Goal: Information Seeking & Learning: Learn about a topic

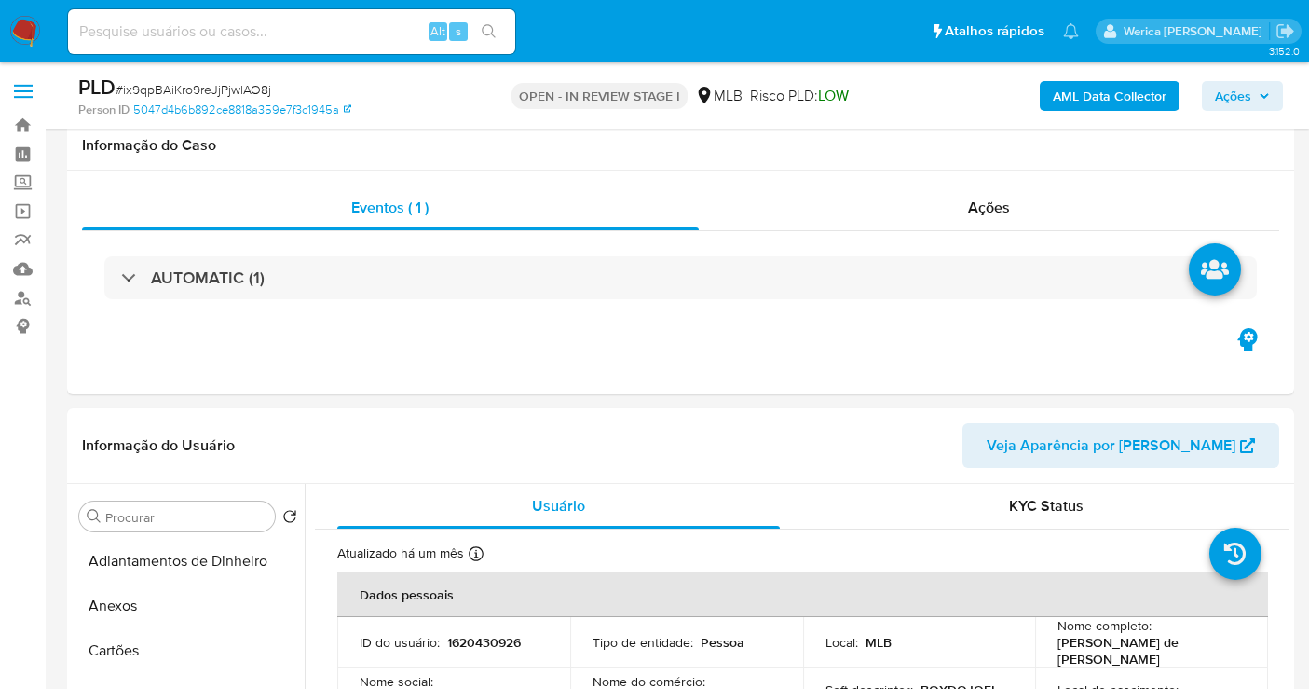
select select "10"
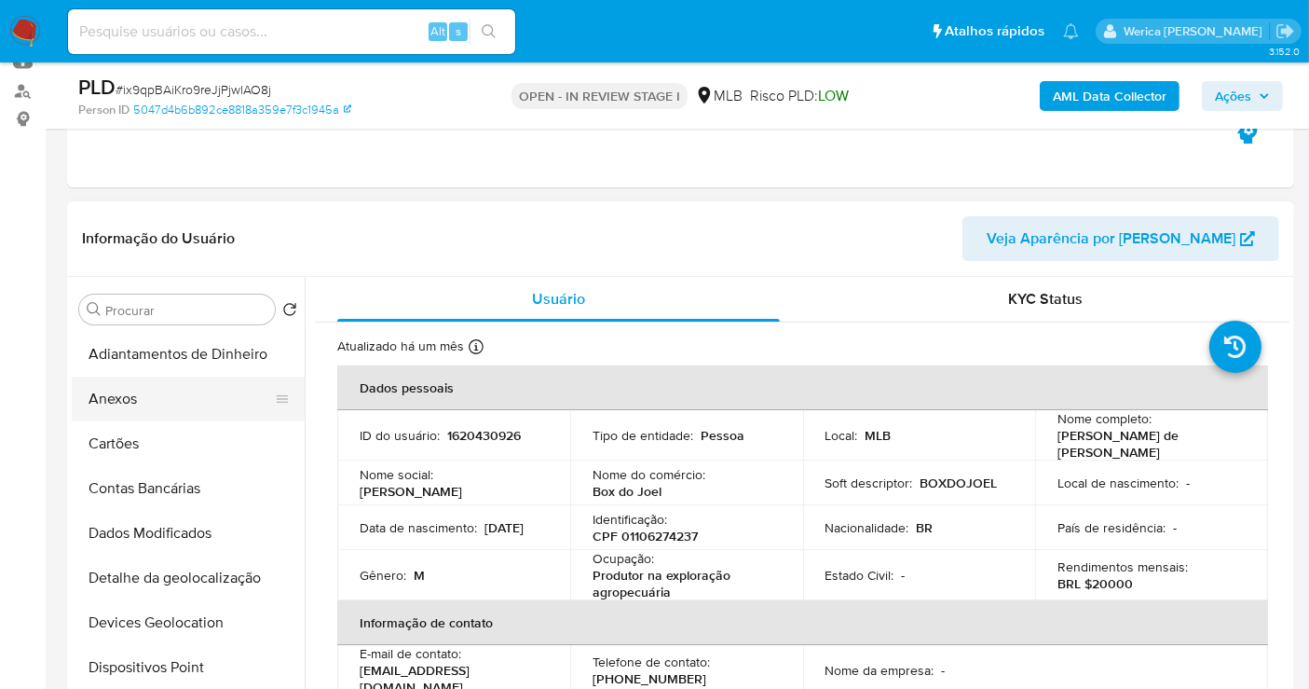
click at [207, 387] on button "Anexos" at bounding box center [181, 398] width 218 height 45
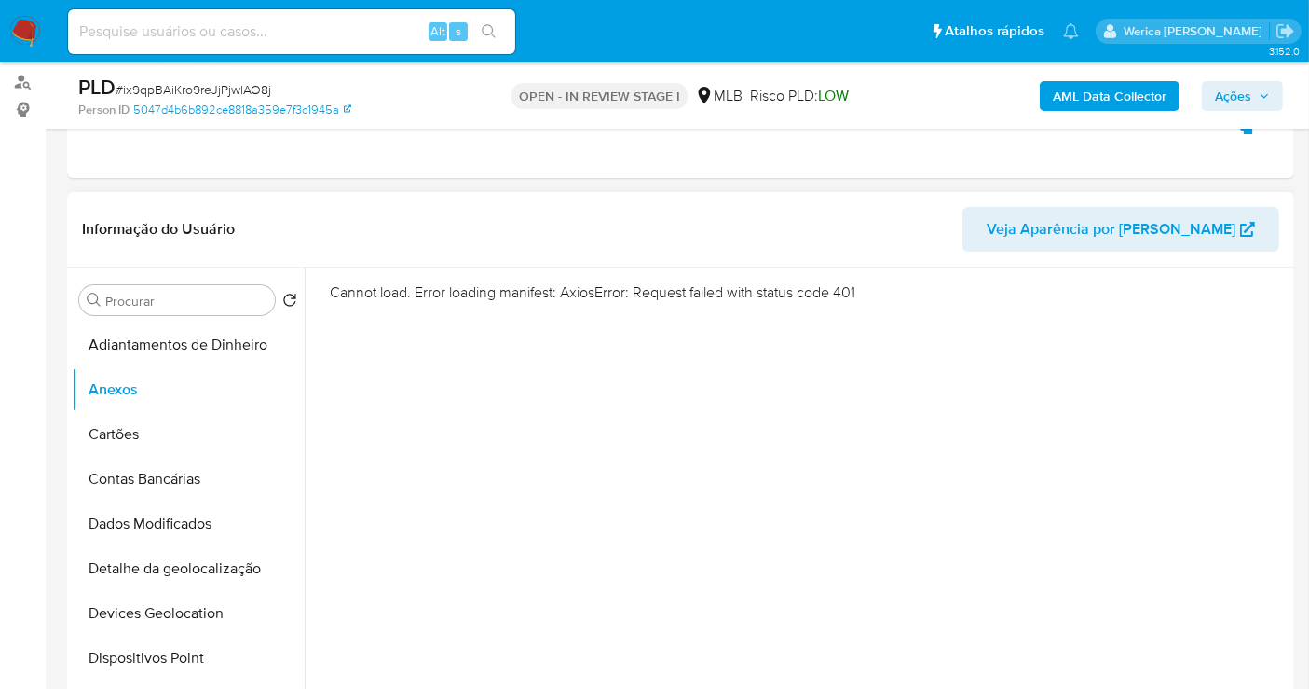
scroll to position [103, 0]
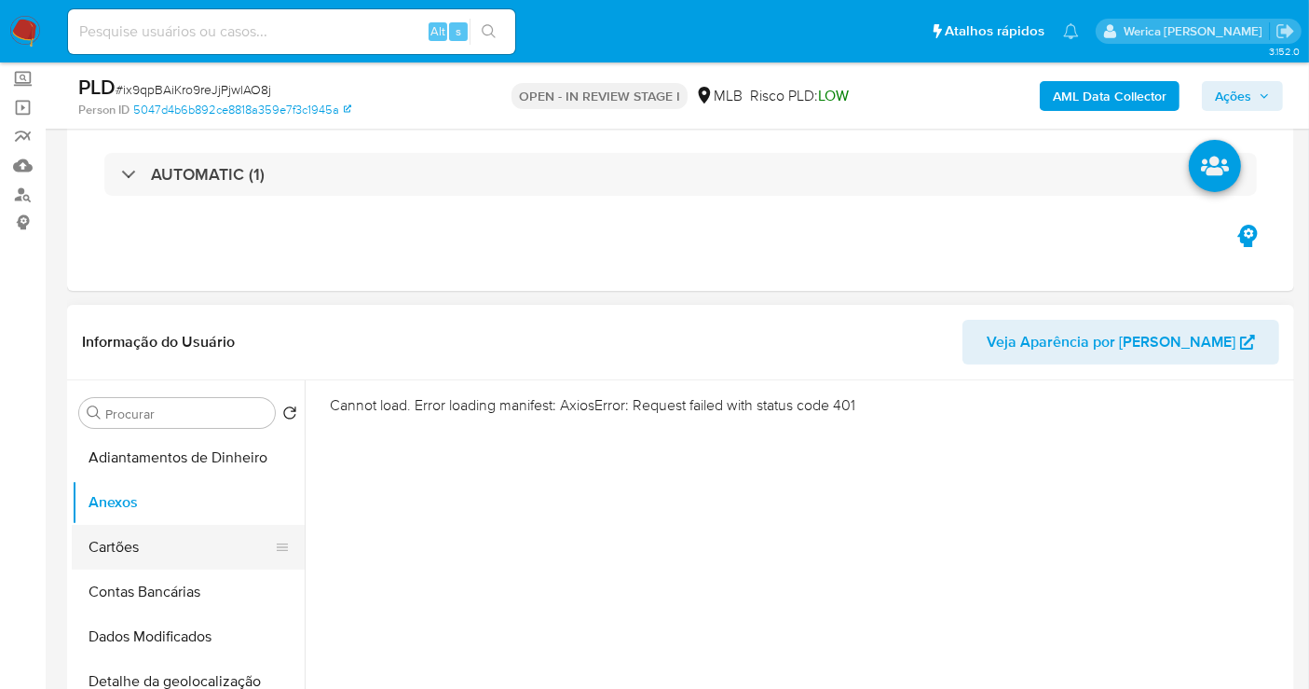
click at [191, 567] on ul "Adiantamentos de Dinheiro Anexos Cartões Contas Bancárias Dados Modificados Det…" at bounding box center [188, 645] width 233 height 420
click at [185, 509] on button "Anexos" at bounding box center [181, 502] width 218 height 45
click at [186, 548] on button "Cartões" at bounding box center [181, 547] width 218 height 45
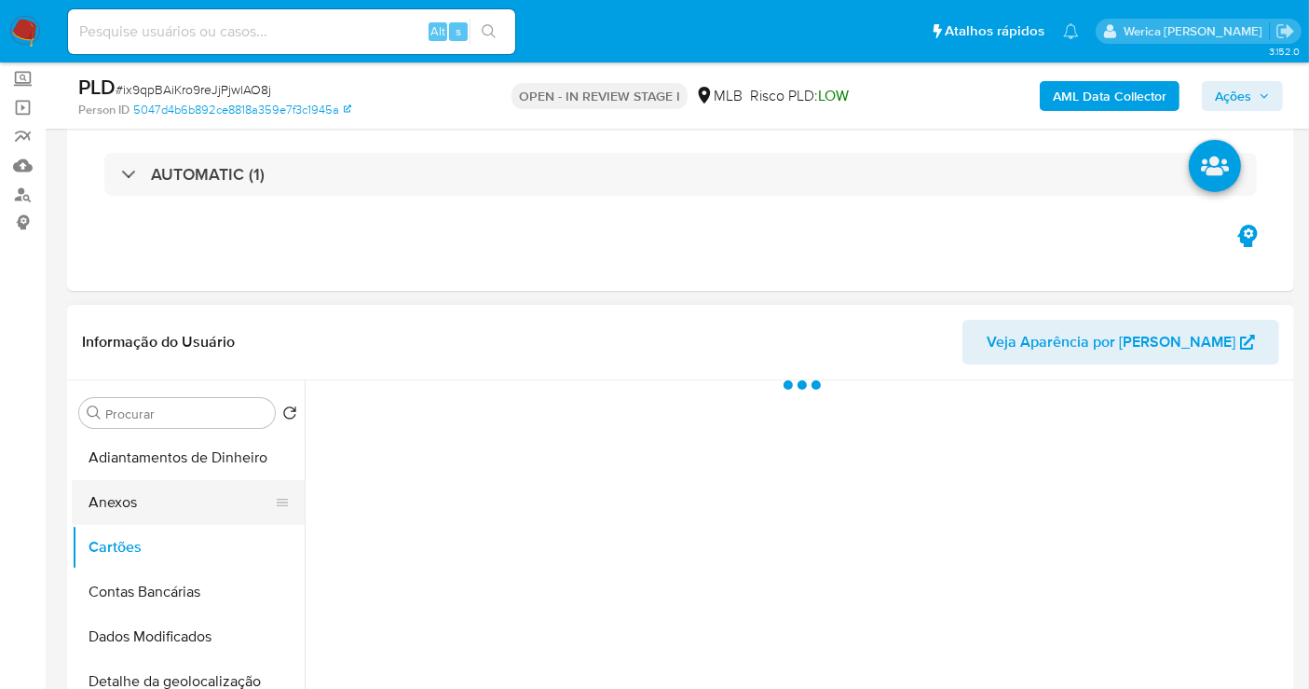
click at [191, 494] on button "Anexos" at bounding box center [181, 502] width 218 height 45
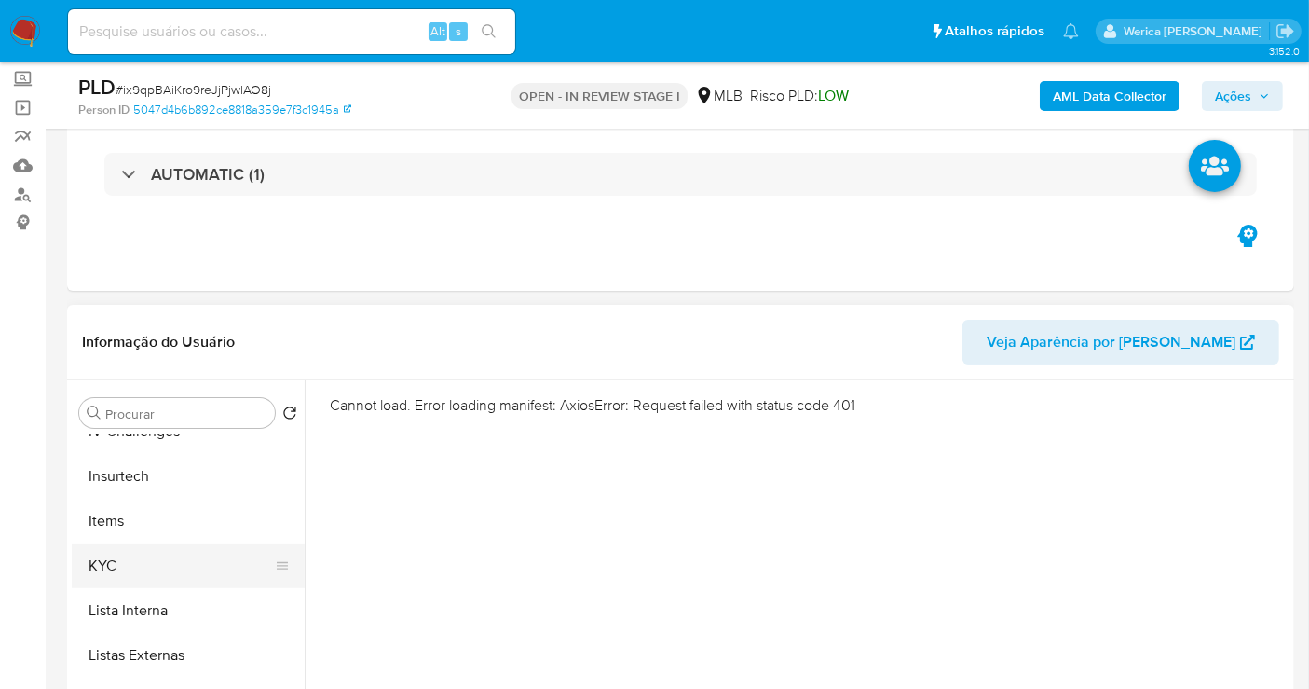
scroll to position [207, 0]
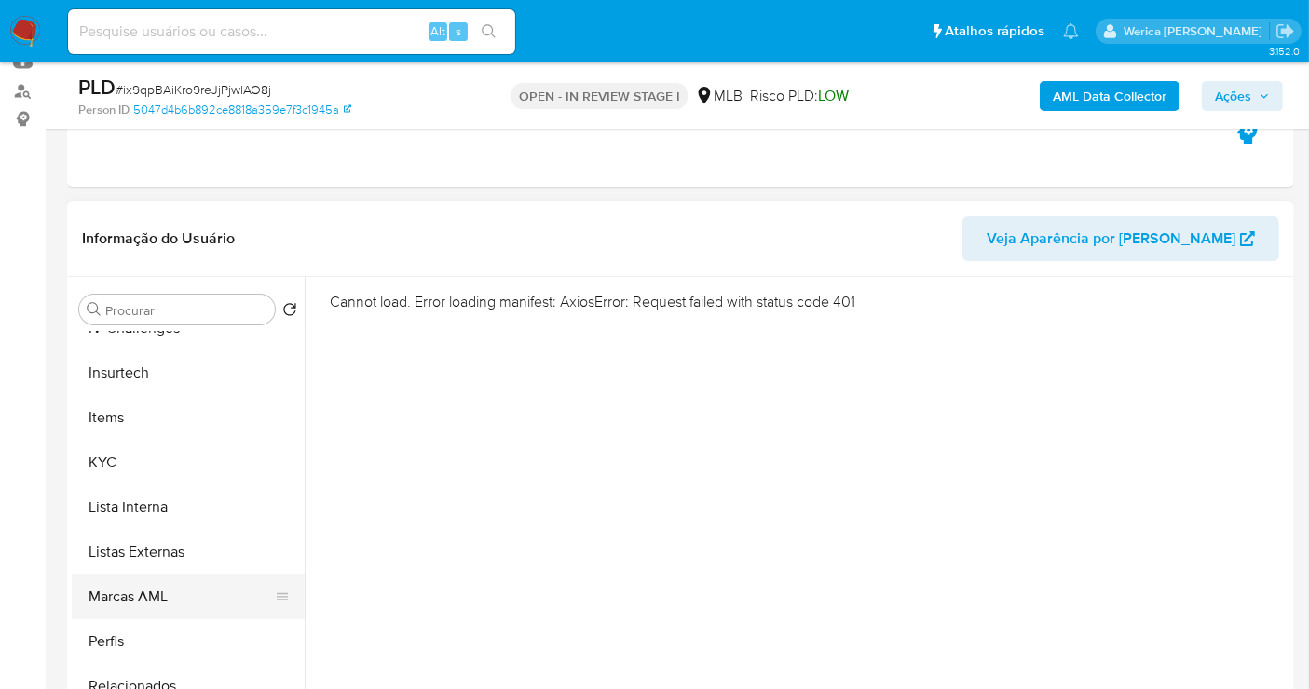
drag, startPoint x: 157, startPoint y: 631, endPoint x: 165, endPoint y: 577, distance: 54.7
click at [157, 626] on button "Perfis" at bounding box center [188, 641] width 233 height 45
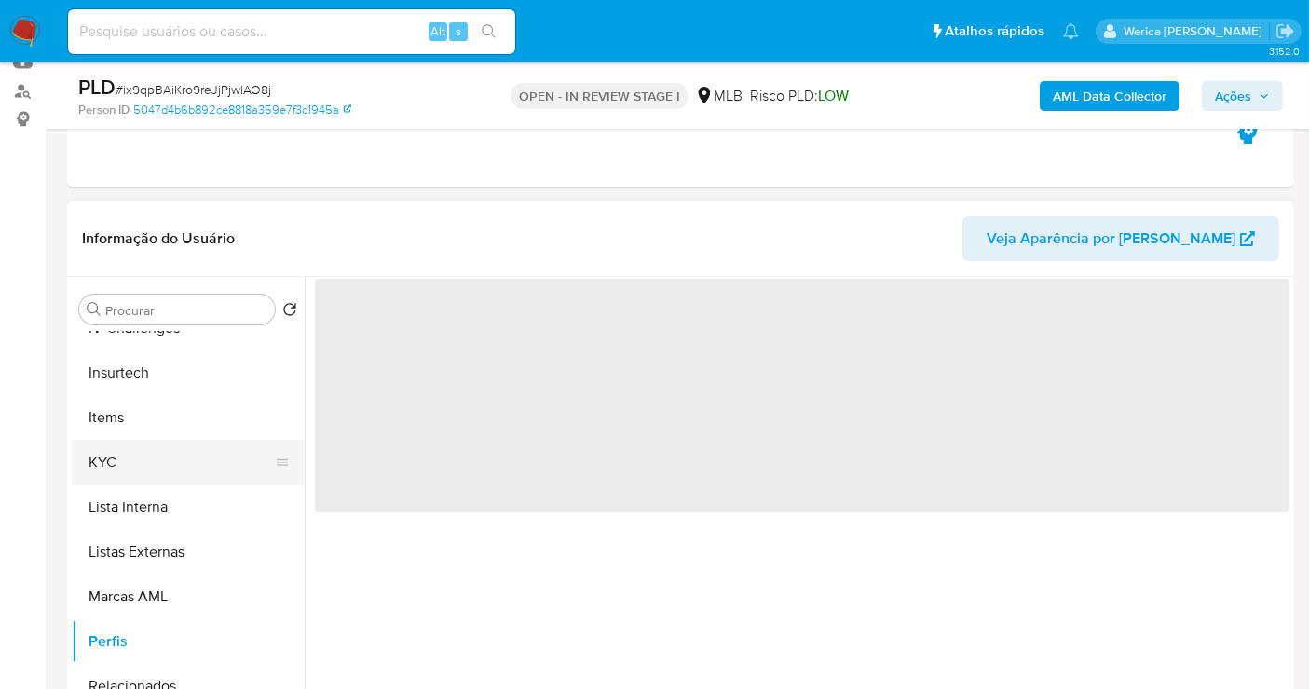
click at [161, 451] on button "KYC" at bounding box center [181, 462] width 218 height 45
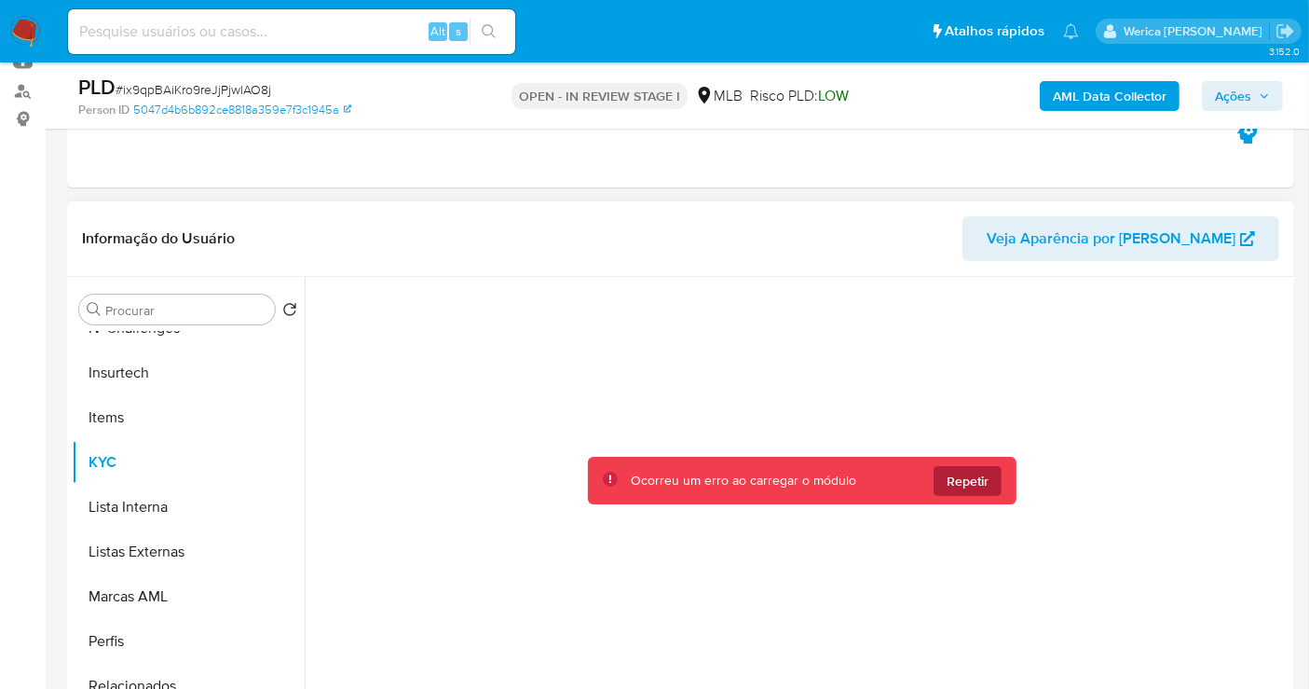
drag, startPoint x: 966, startPoint y: 508, endPoint x: 950, endPoint y: 487, distance: 26.5
click at [955, 497] on div "Ocorreu um erro ao carregar o módulo Repetir" at bounding box center [802, 511] width 975 height 468
click at [982, 481] on span "Repetir" at bounding box center [968, 481] width 42 height 30
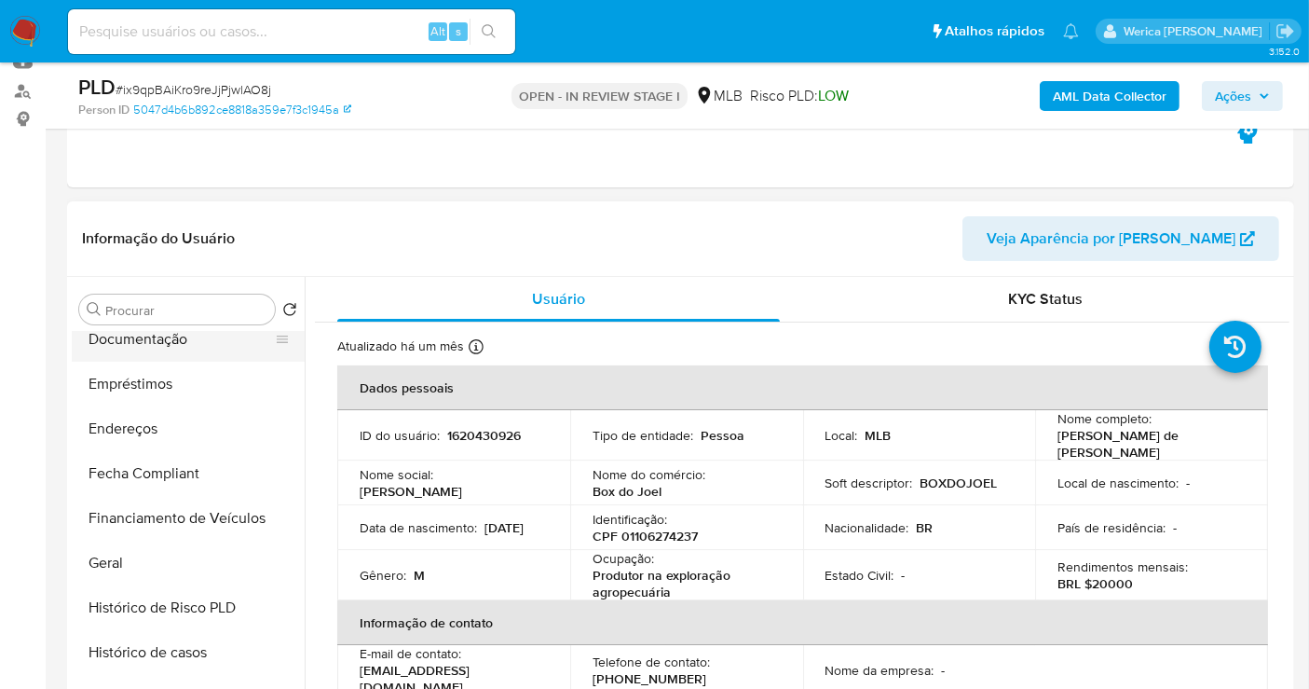
drag, startPoint x: 183, startPoint y: 381, endPoint x: 179, endPoint y: 349, distance: 31.9
click at [181, 379] on button "Empréstimos" at bounding box center [188, 384] width 233 height 45
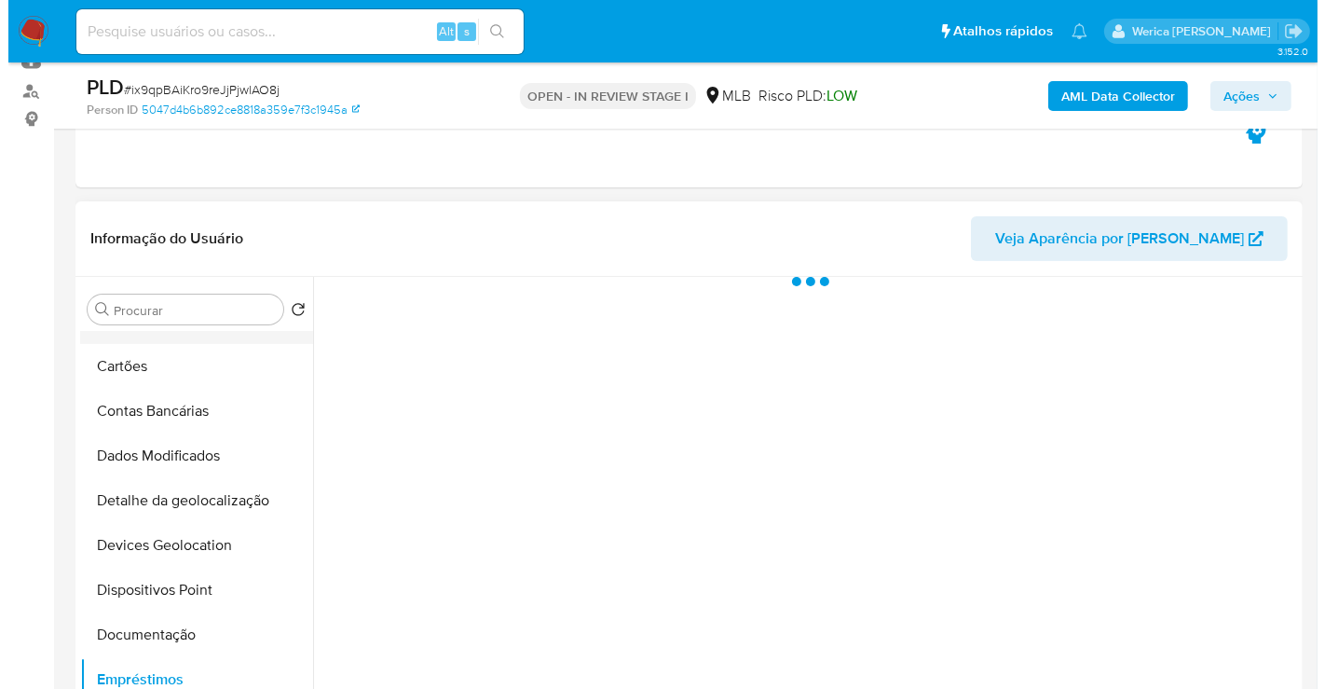
scroll to position [0, 0]
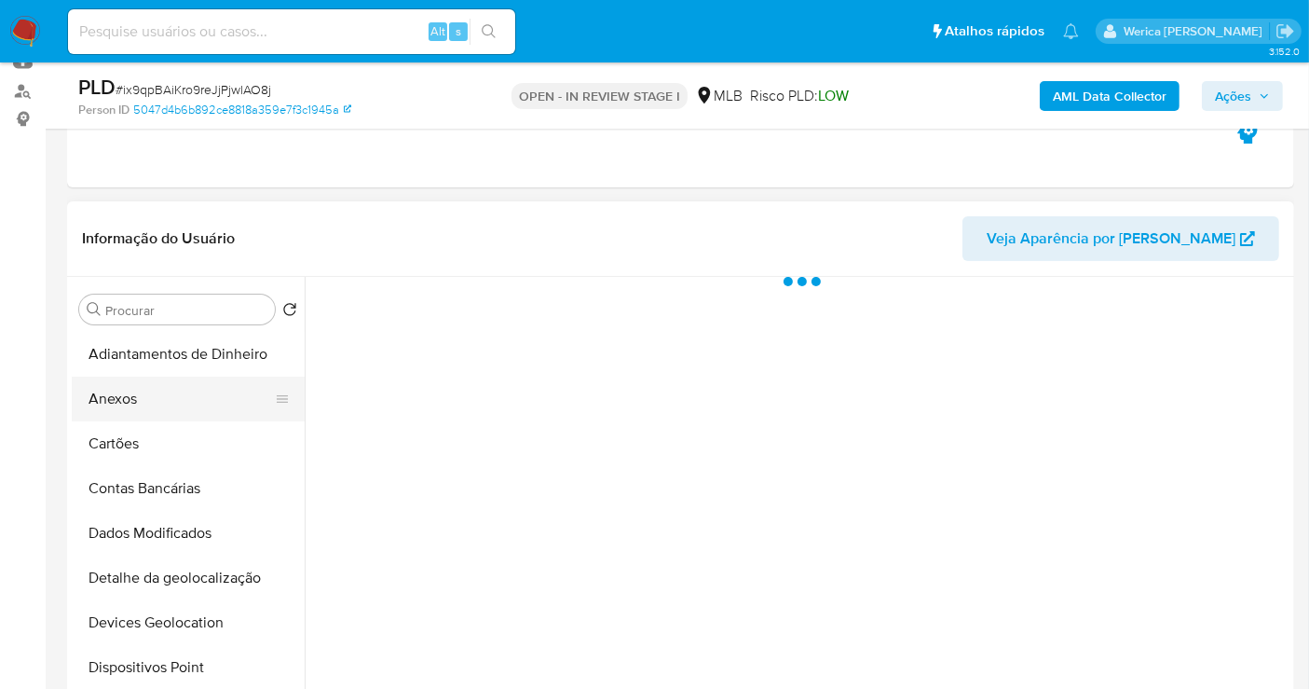
click at [179, 399] on ul "Adiantamentos de Dinheiro Anexos Cartões Contas Bancárias Dados Modificados Det…" at bounding box center [188, 542] width 233 height 420
click at [181, 398] on button "Anexos" at bounding box center [181, 398] width 218 height 45
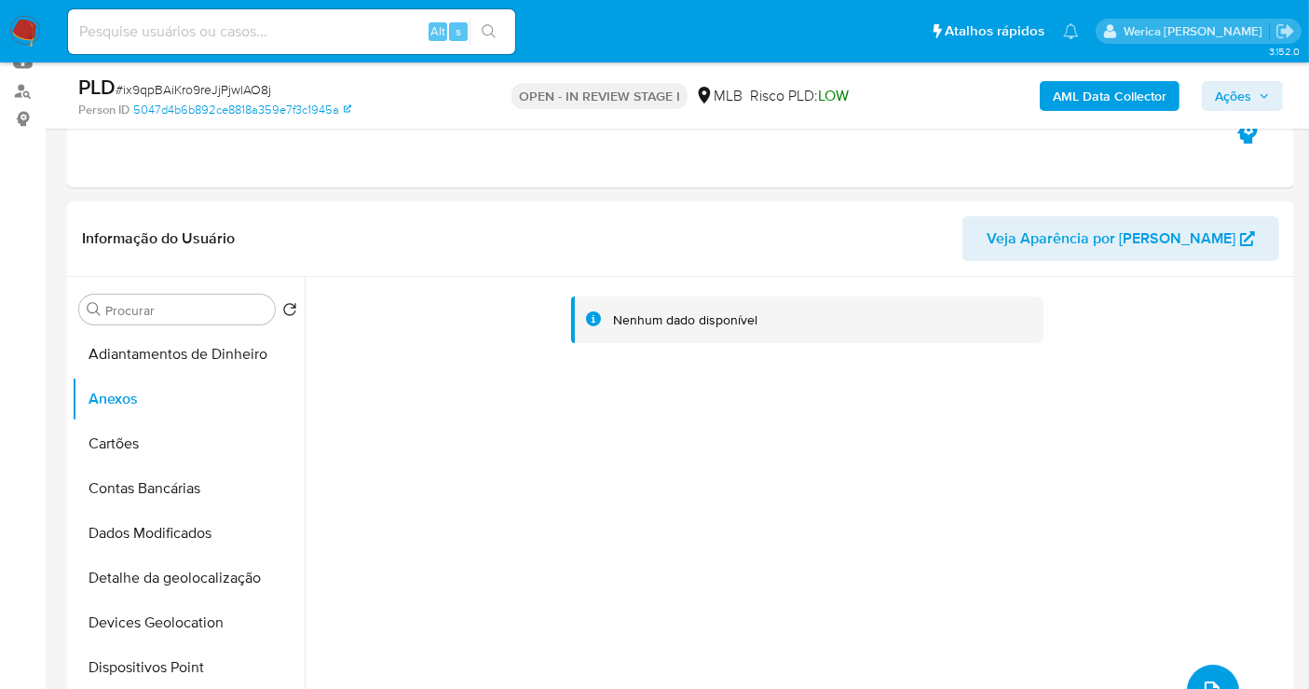
click at [1211, 672] on button "upload-file" at bounding box center [1213, 690] width 52 height 52
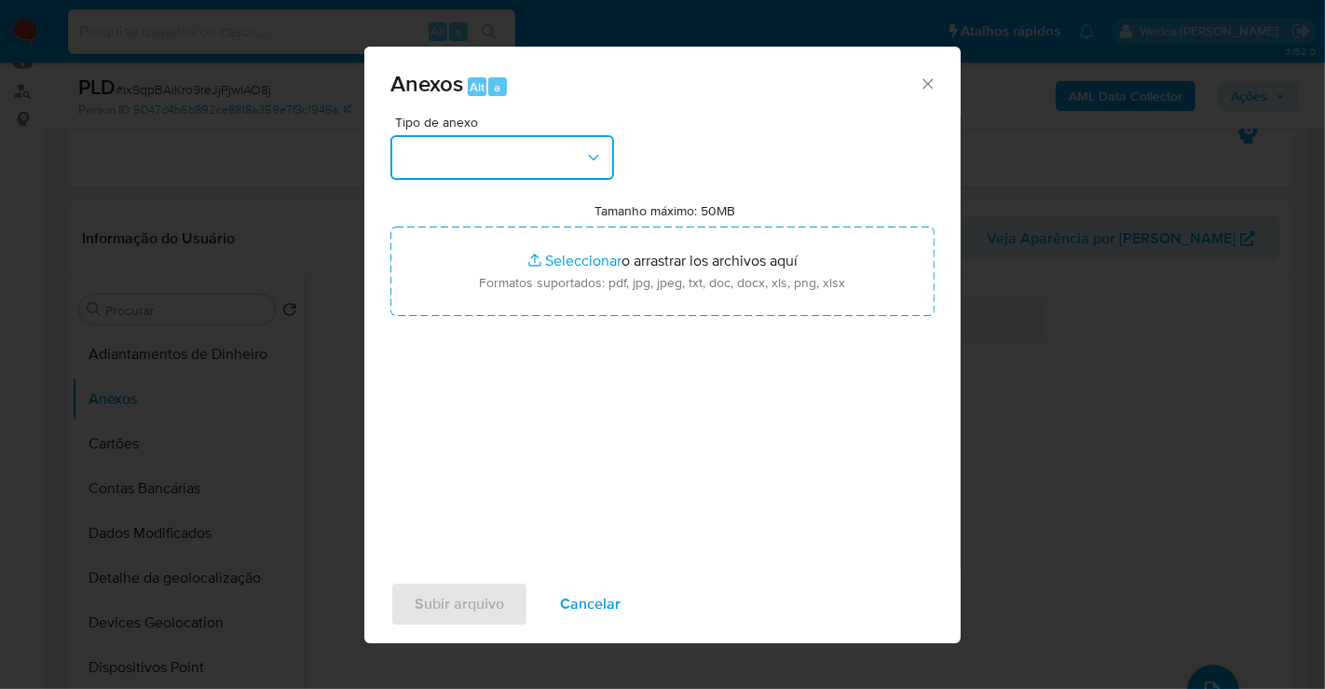
click at [416, 148] on button "button" at bounding box center [502, 157] width 224 height 45
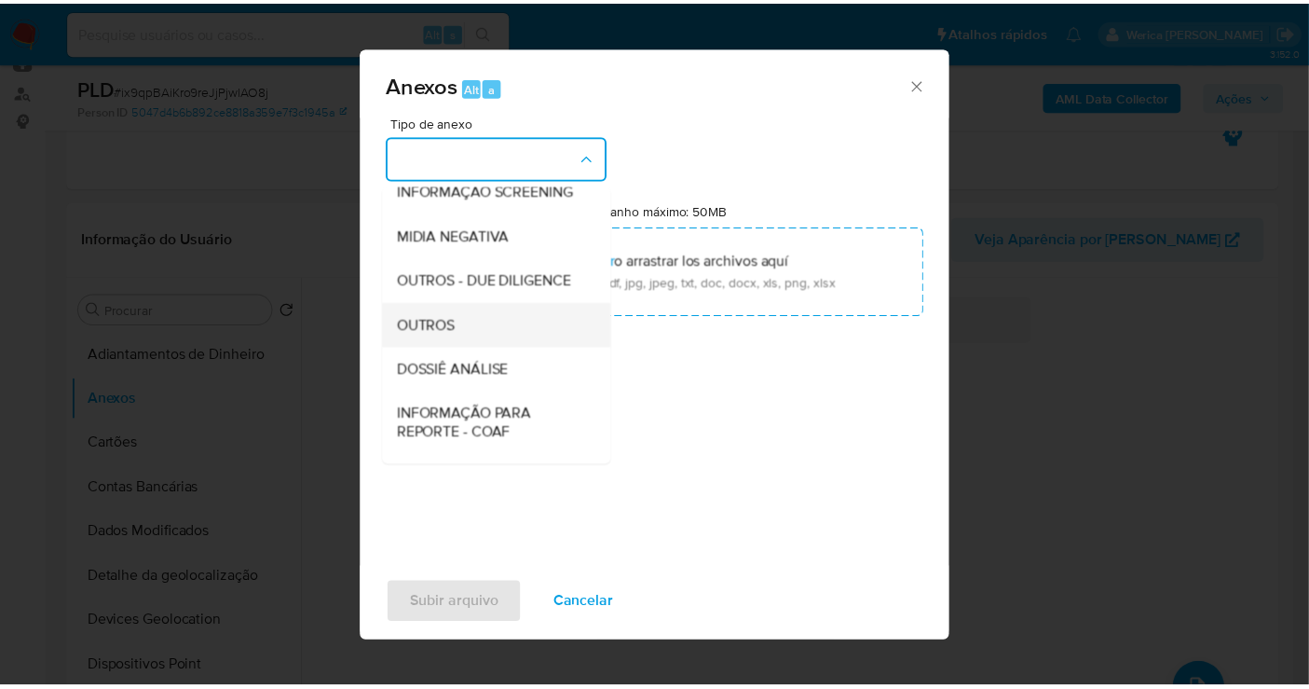
scroll to position [207, 0]
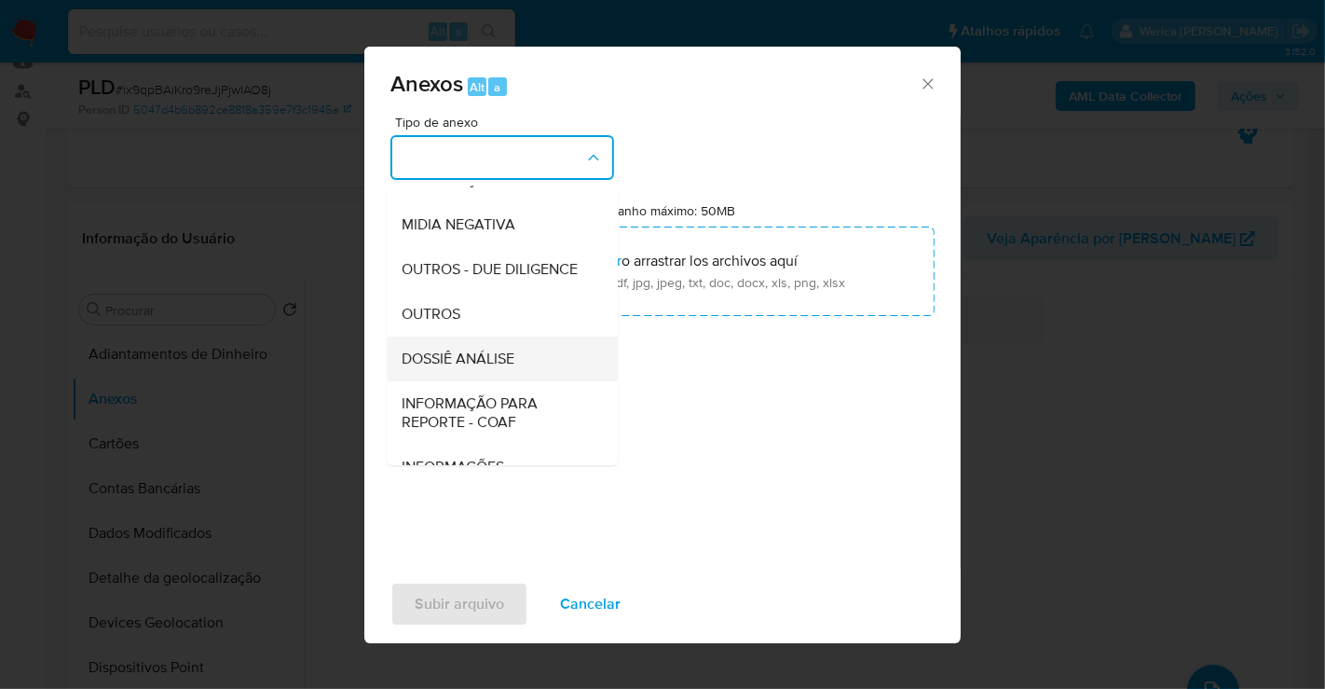
click at [475, 368] on span "DOSSIÊ ANÁLISE" at bounding box center [458, 358] width 113 height 19
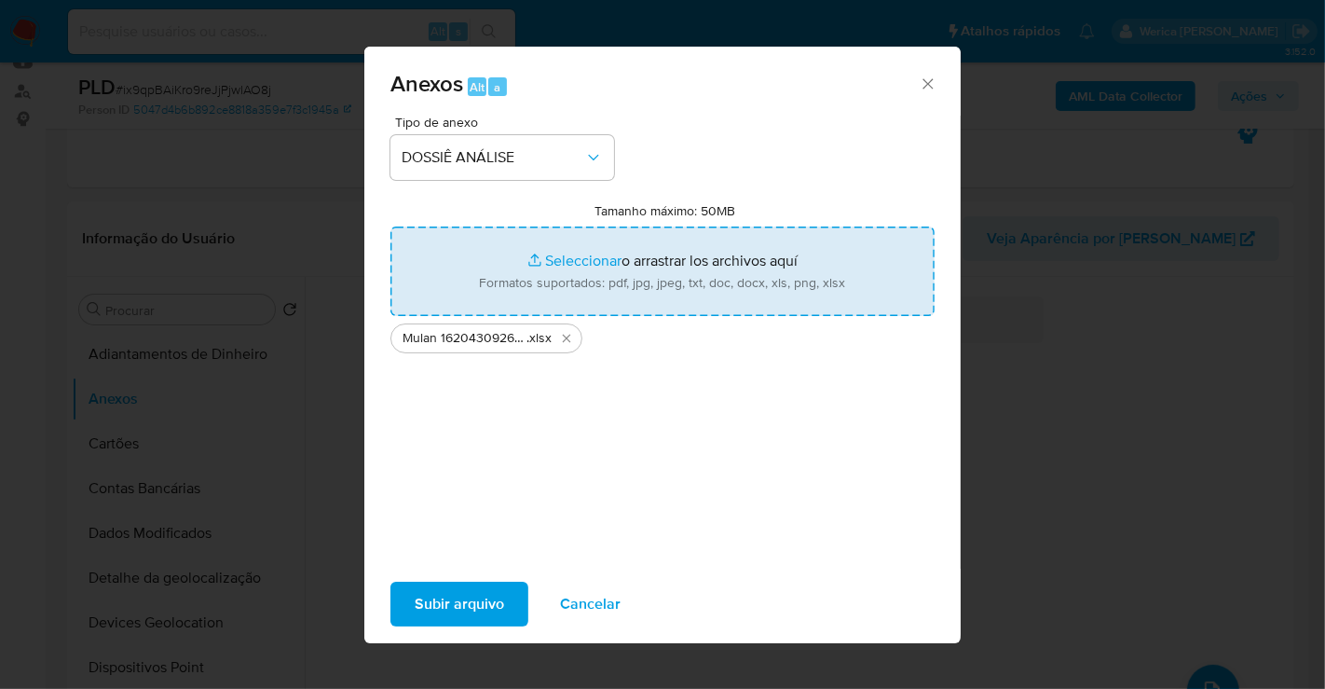
type input "C:\fakepath\SAR - XXXXXX - CPF 01106274237 - JOEL SOARES DE SOUZA JUNIOR.pdf"
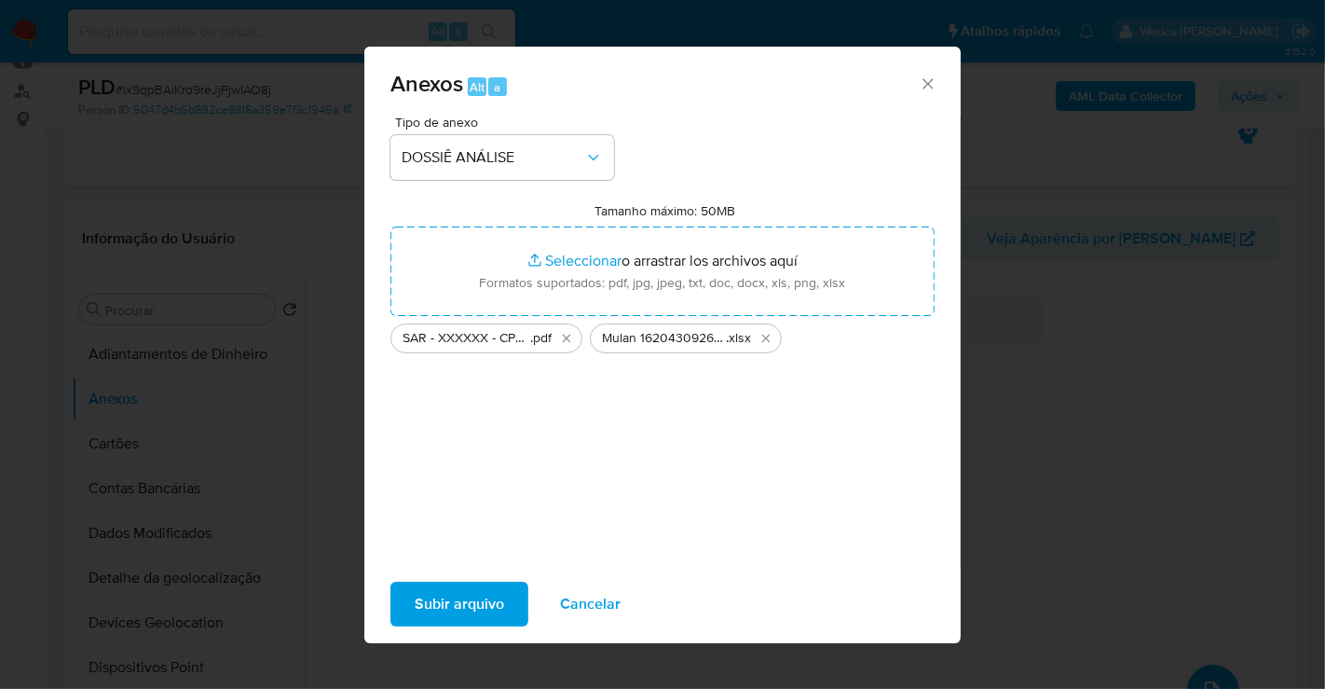
click at [479, 594] on span "Subir arquivo" at bounding box center [459, 603] width 89 height 41
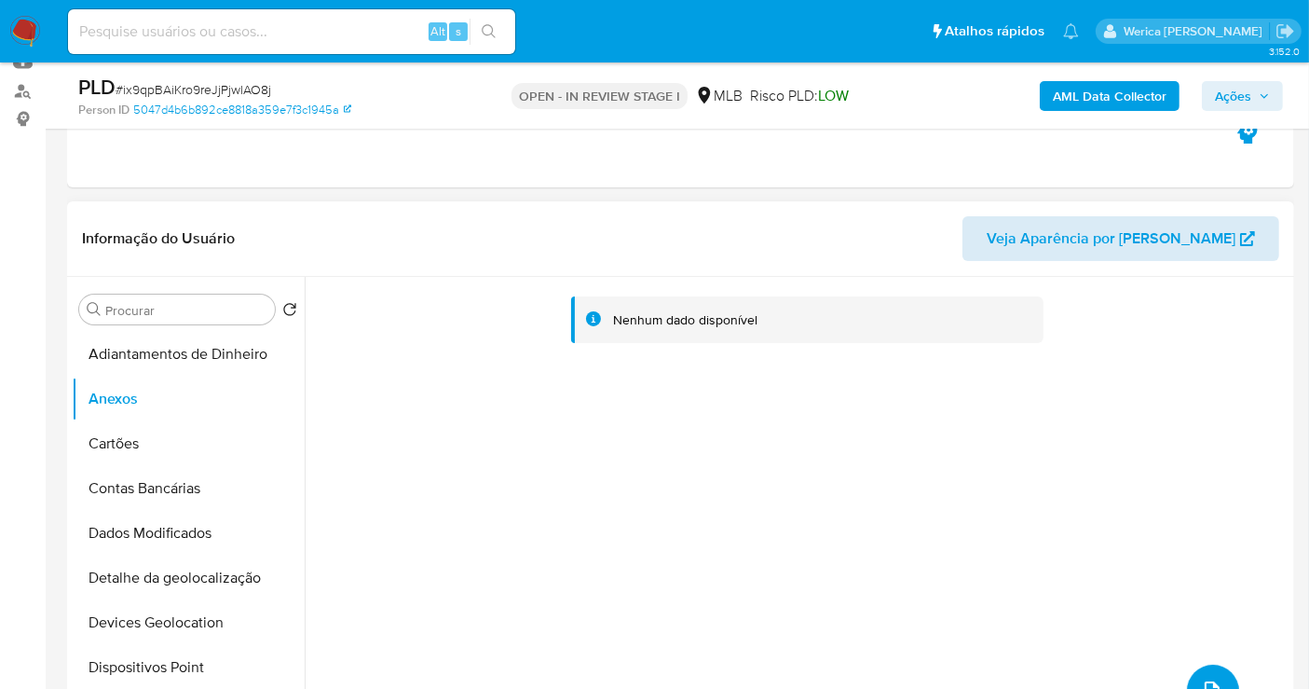
scroll to position [0, 0]
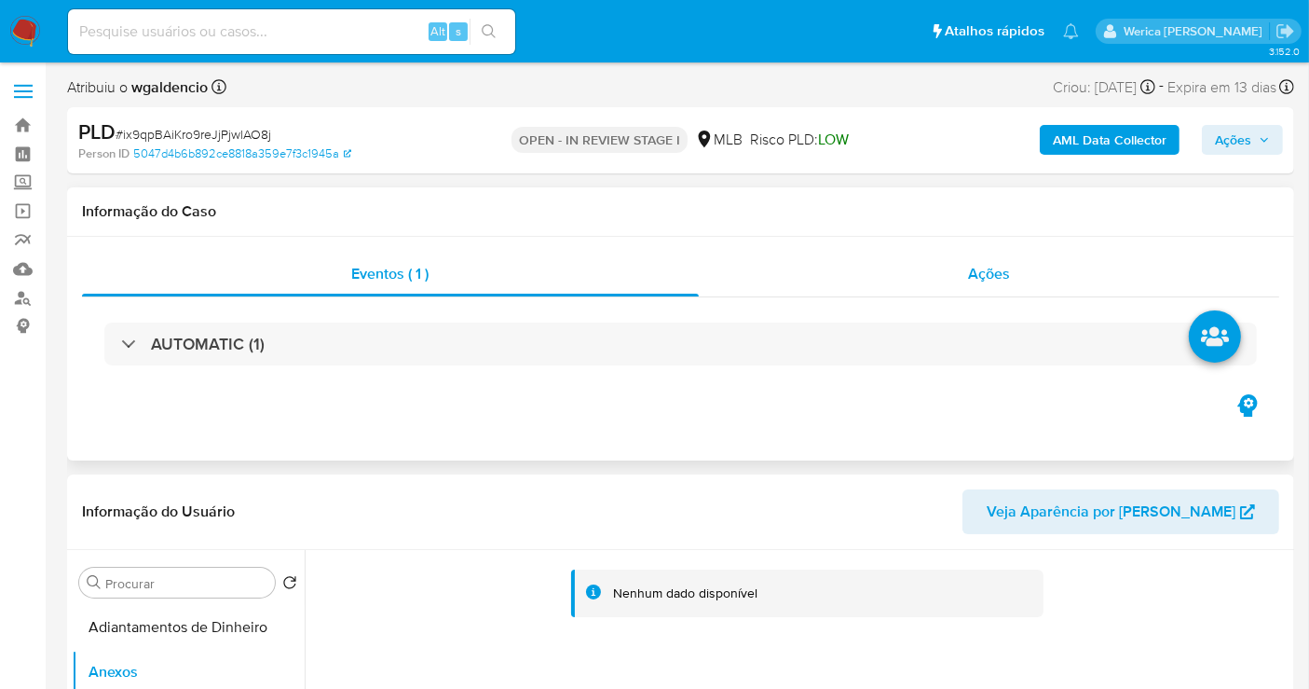
click at [1017, 265] on div "Ações" at bounding box center [989, 274] width 581 height 45
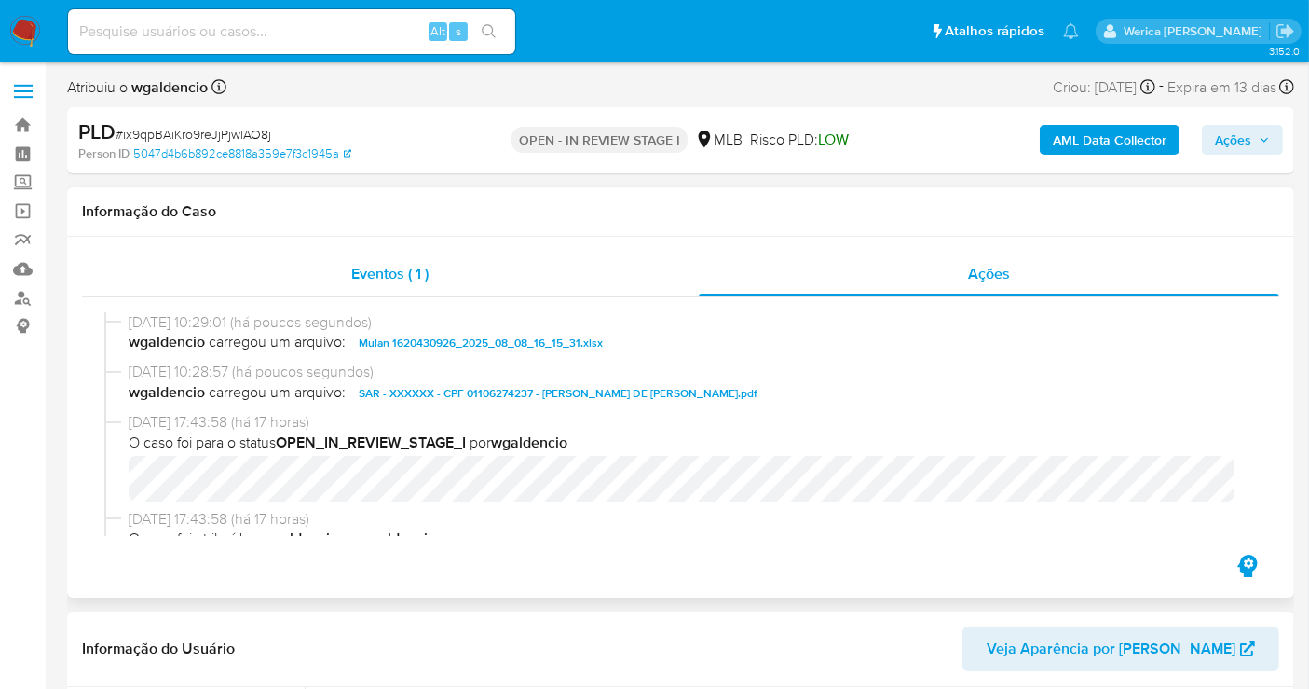
click at [486, 269] on div "Eventos ( 1 )" at bounding box center [390, 274] width 617 height 45
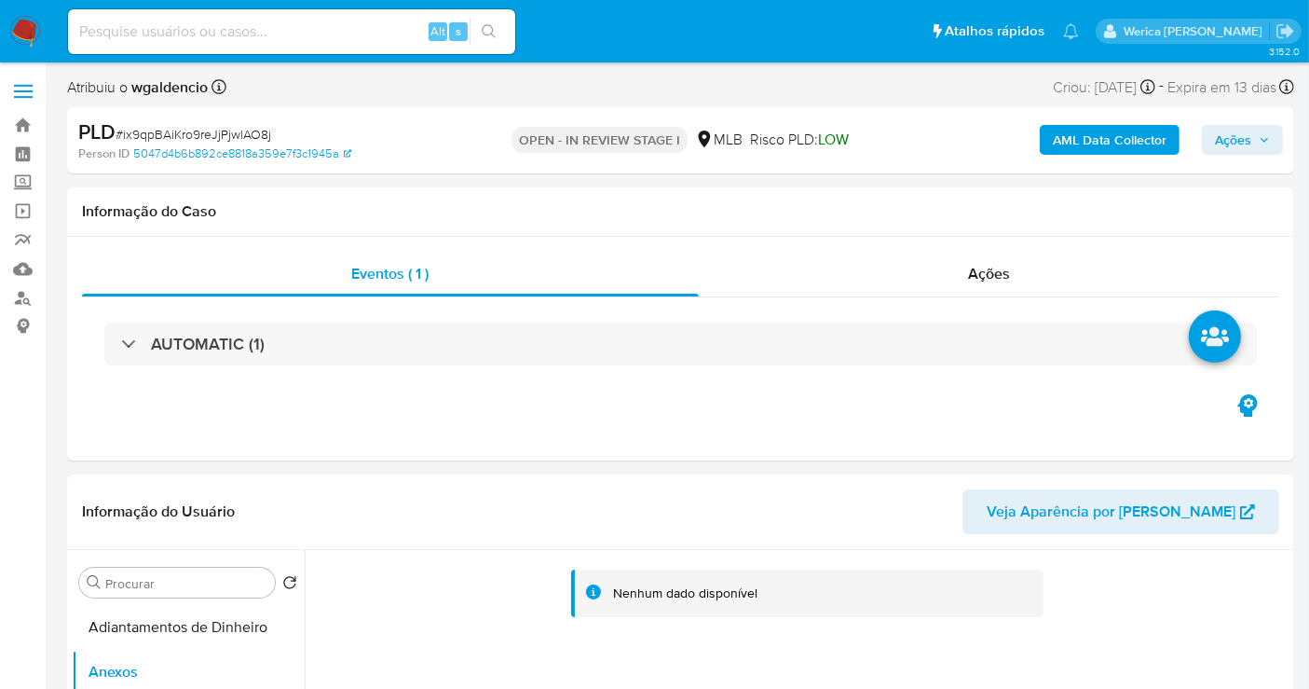
click at [1237, 144] on span "Ações" at bounding box center [1233, 140] width 36 height 30
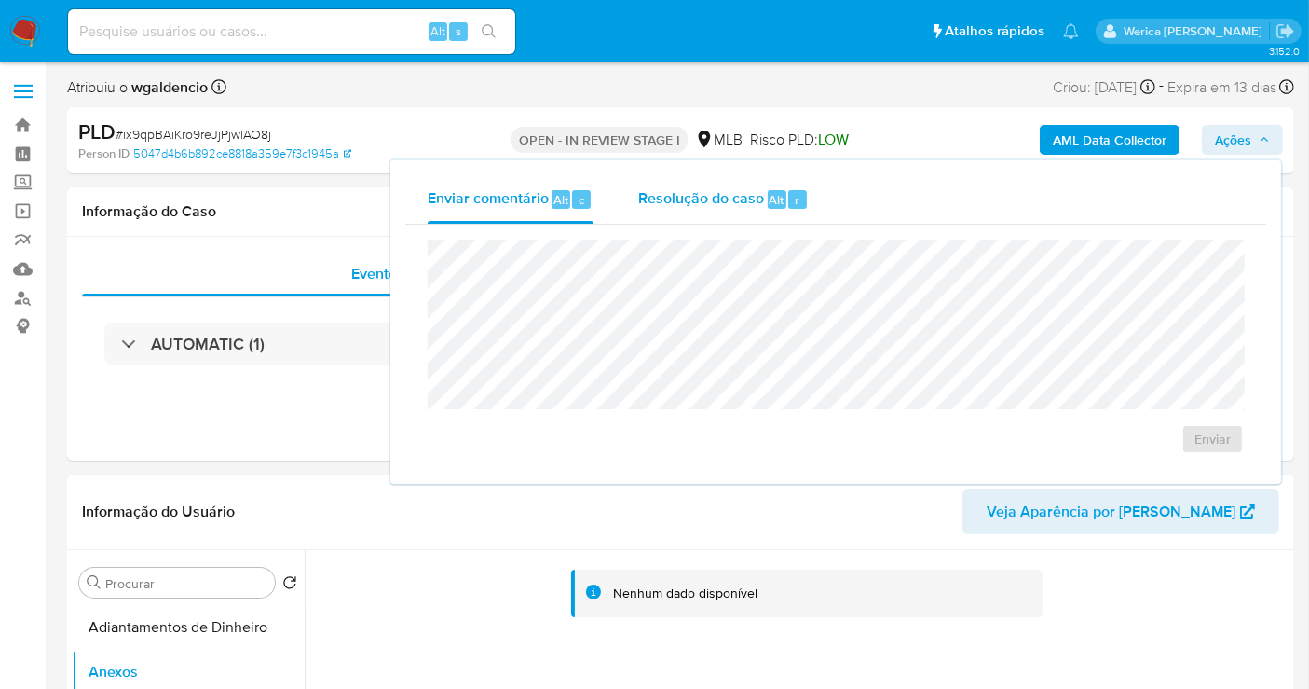
click at [737, 200] on span "Resolução do caso" at bounding box center [701, 198] width 126 height 21
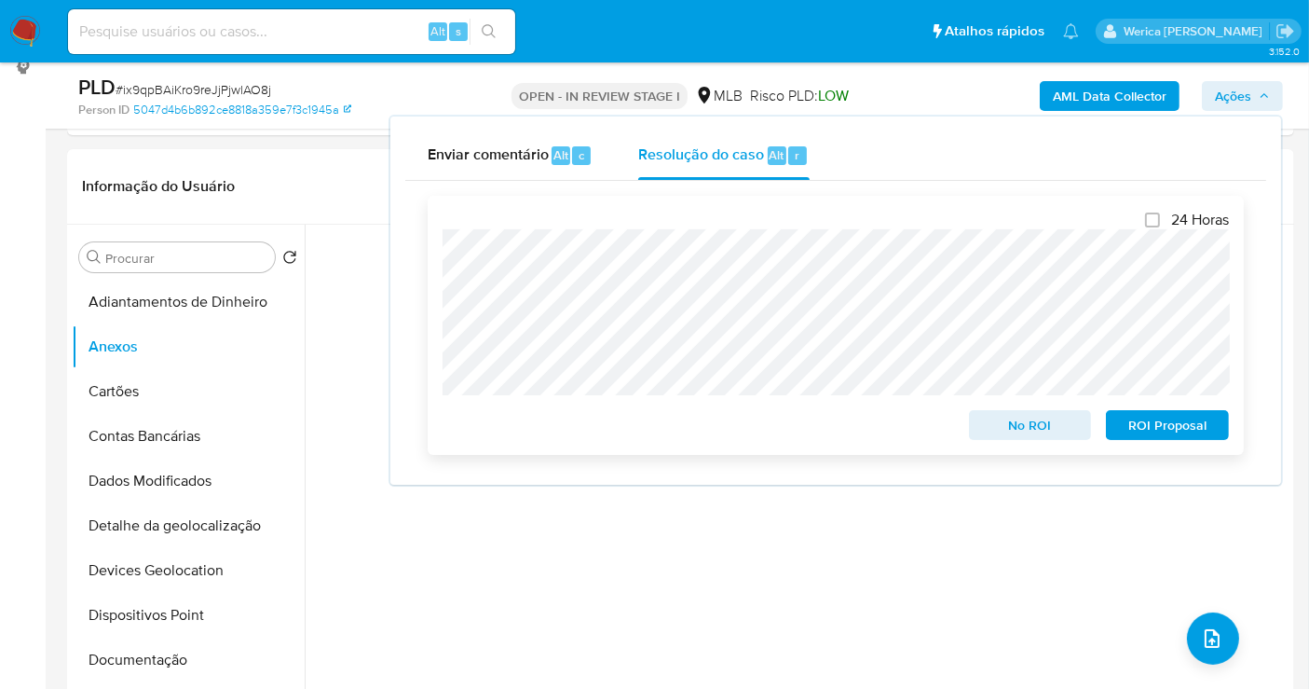
scroll to position [414, 0]
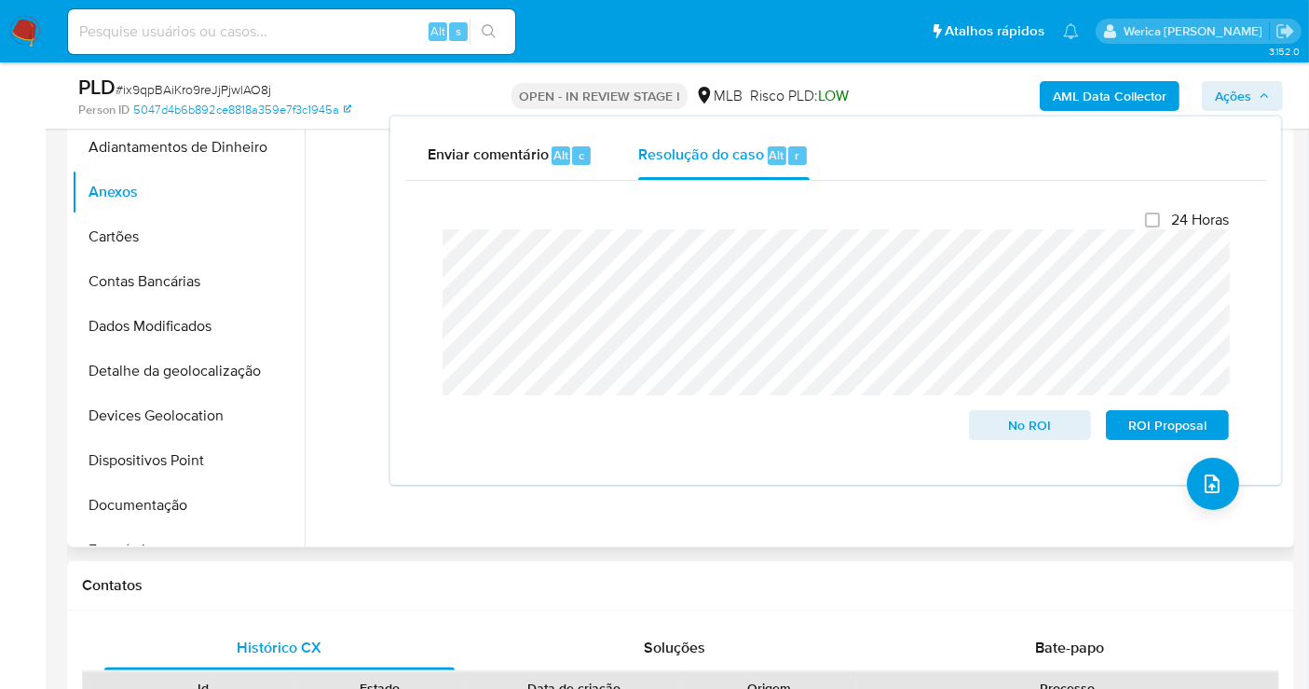
click at [382, 477] on div "Nenhum dado disponível" at bounding box center [797, 308] width 985 height 477
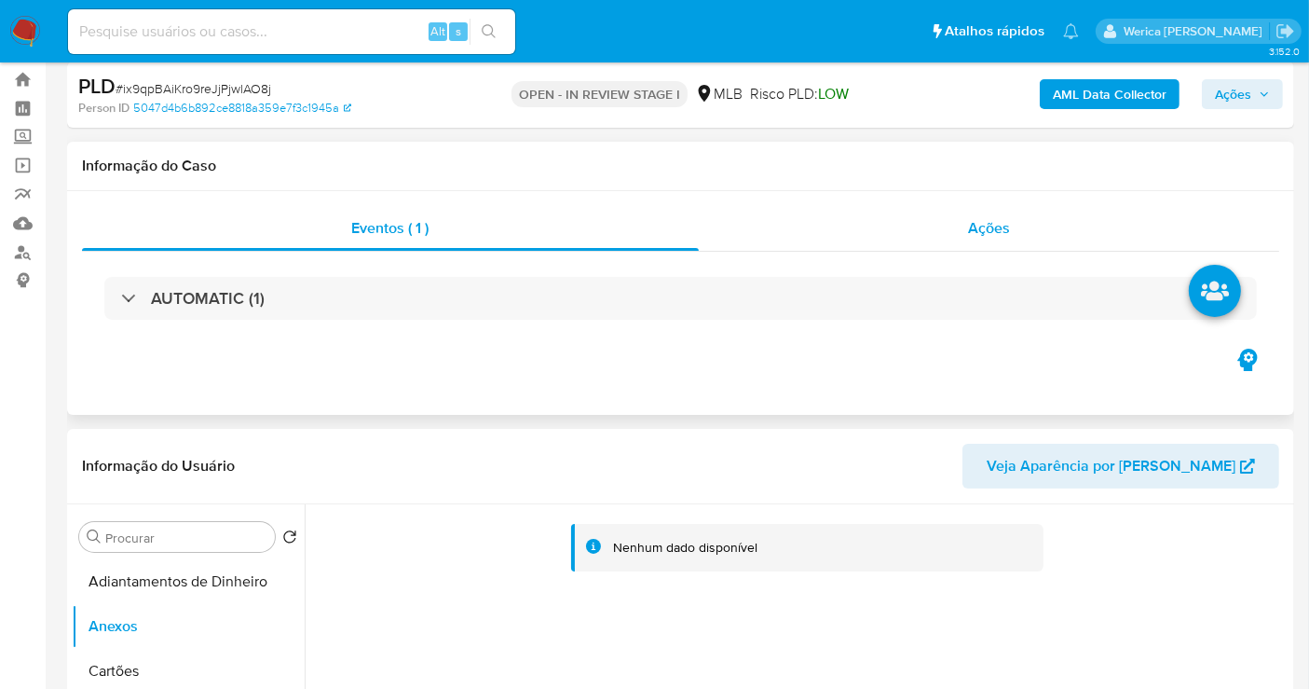
scroll to position [0, 0]
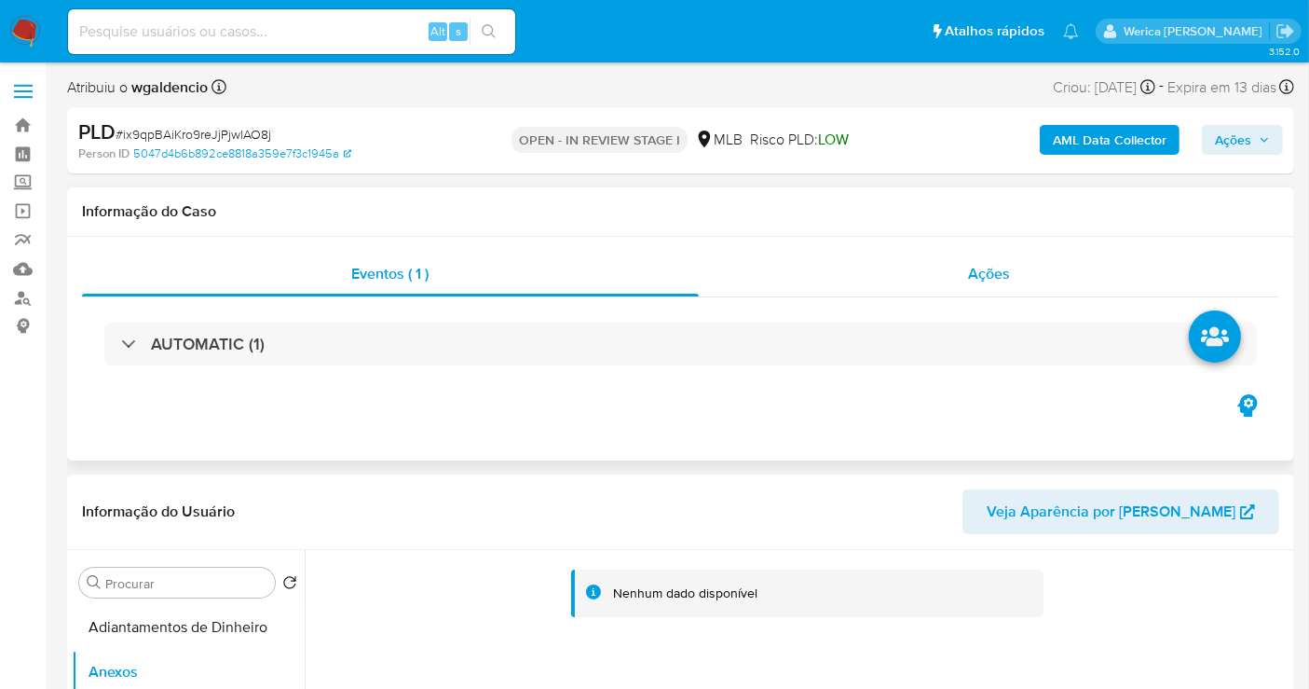
click at [1019, 270] on div "Ações" at bounding box center [989, 274] width 581 height 45
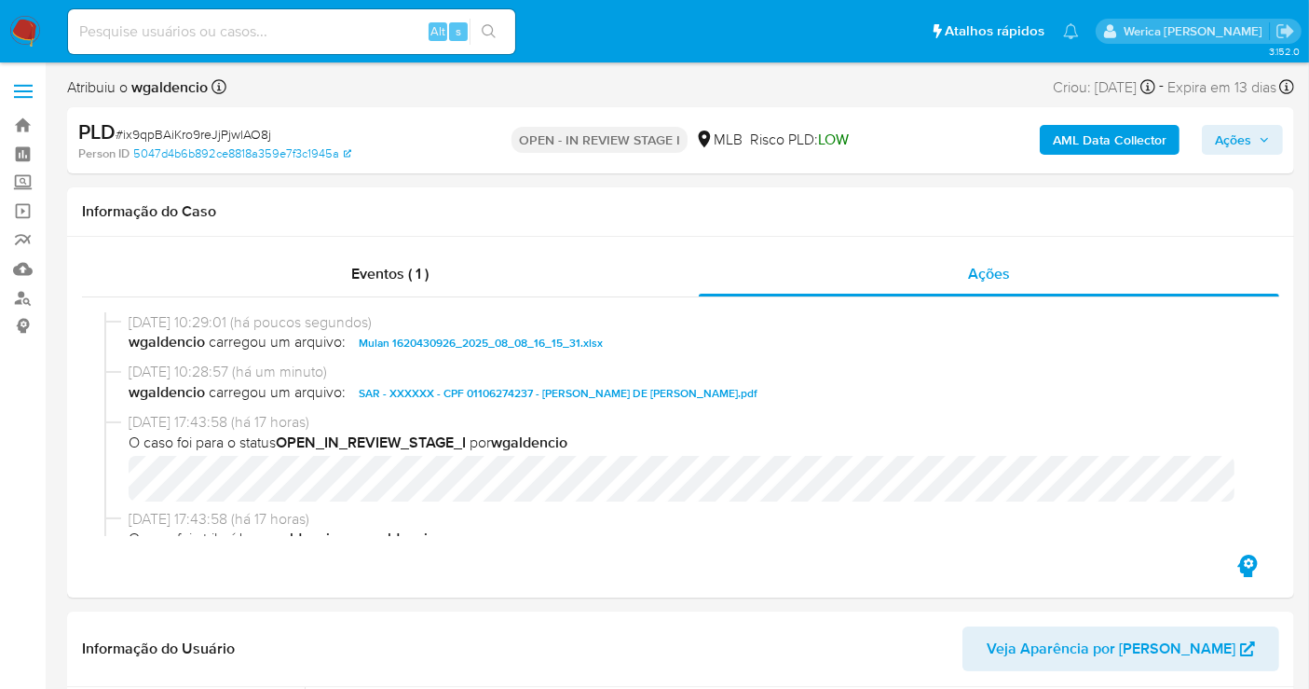
click at [1238, 123] on div "AML Data Collector Ações" at bounding box center [1084, 140] width 397 height 44
click at [1251, 144] on span "Ações" at bounding box center [1233, 140] width 36 height 30
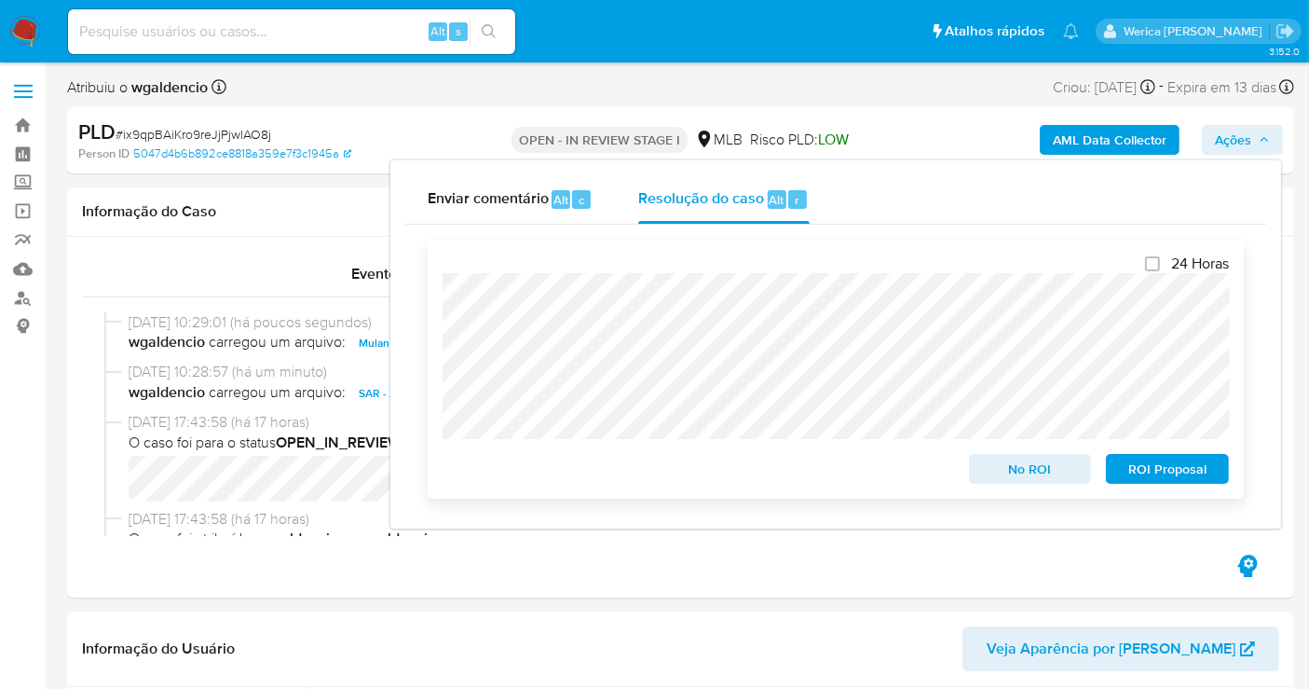
click at [1158, 472] on span "ROI Proposal" at bounding box center [1167, 469] width 97 height 26
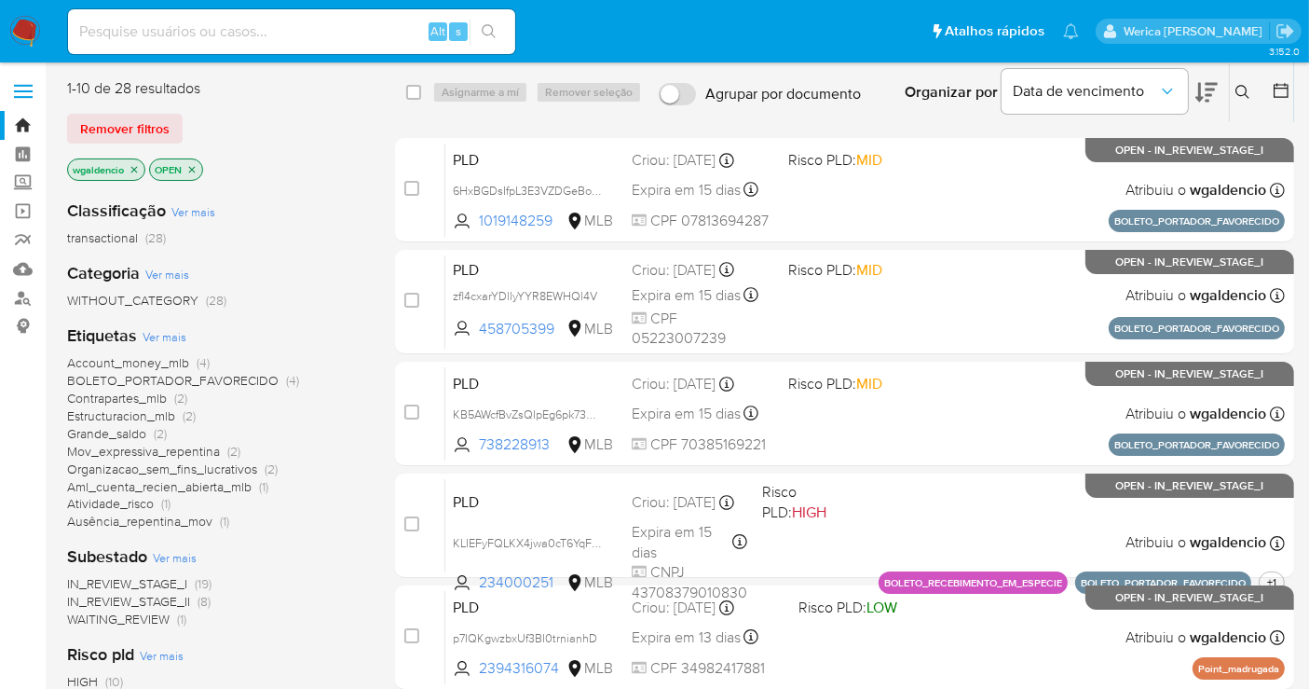
click at [2, 538] on aside "Bandeja Painel Screening Pesquisa em Listas Watchlist Ferramentas Operações em …" at bounding box center [23, 664] width 46 height 1328
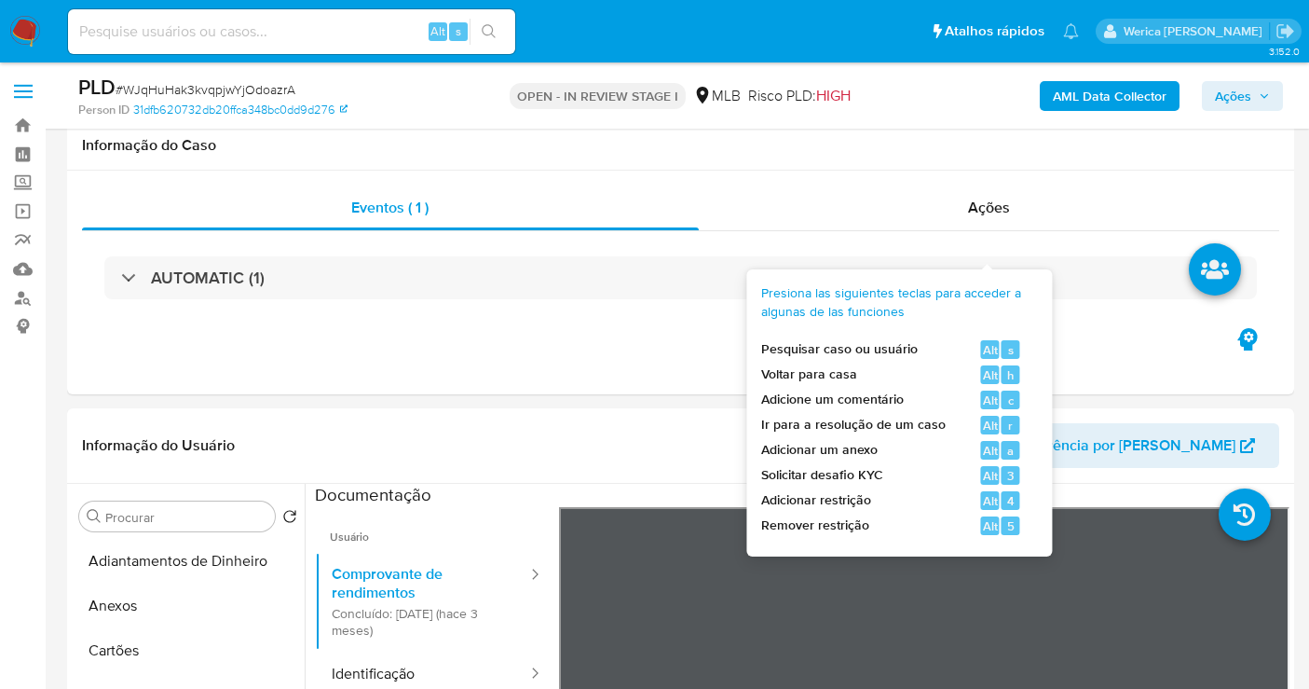
select select "10"
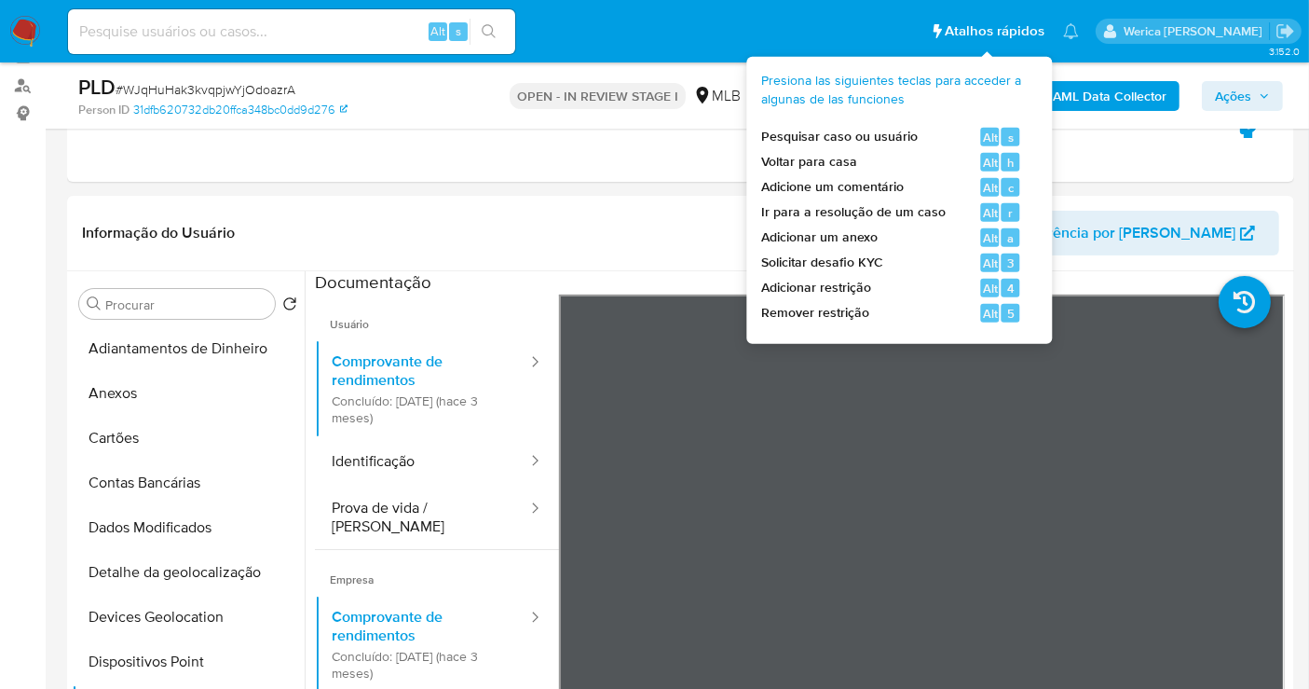
scroll to position [103, 0]
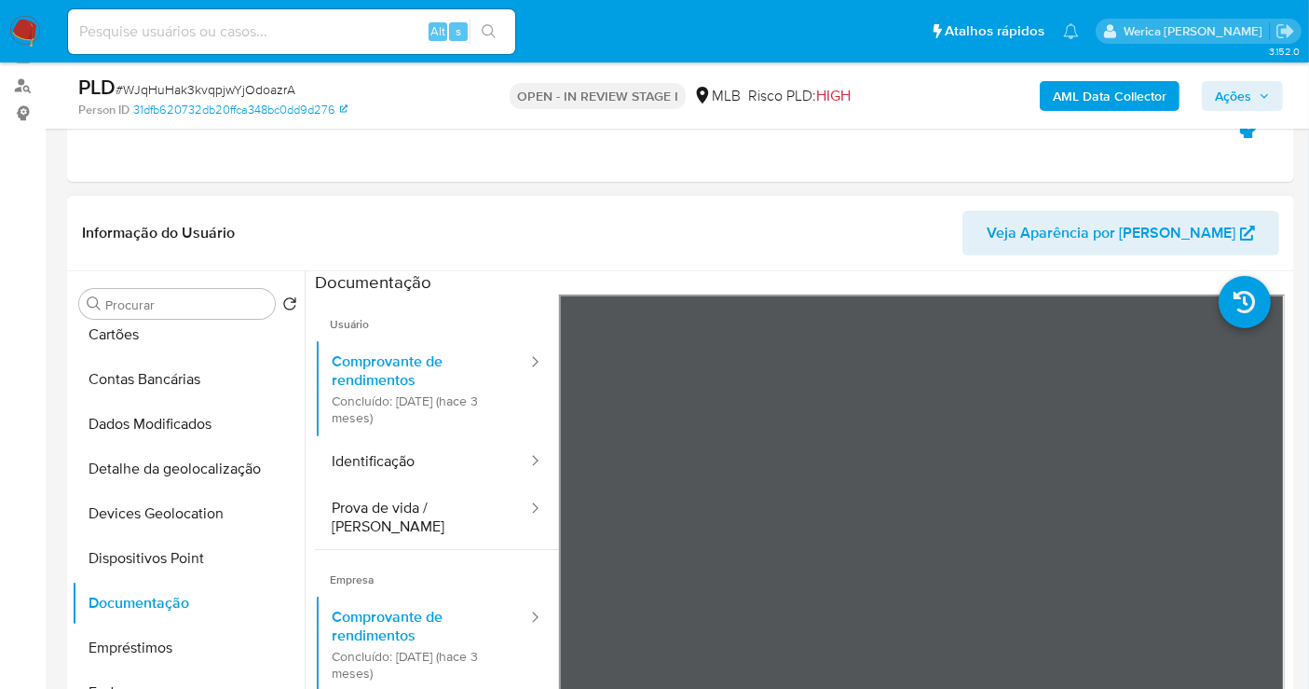
click at [663, 236] on header "Informação do Usuário Veja Aparência por Pessoa" at bounding box center [680, 233] width 1197 height 45
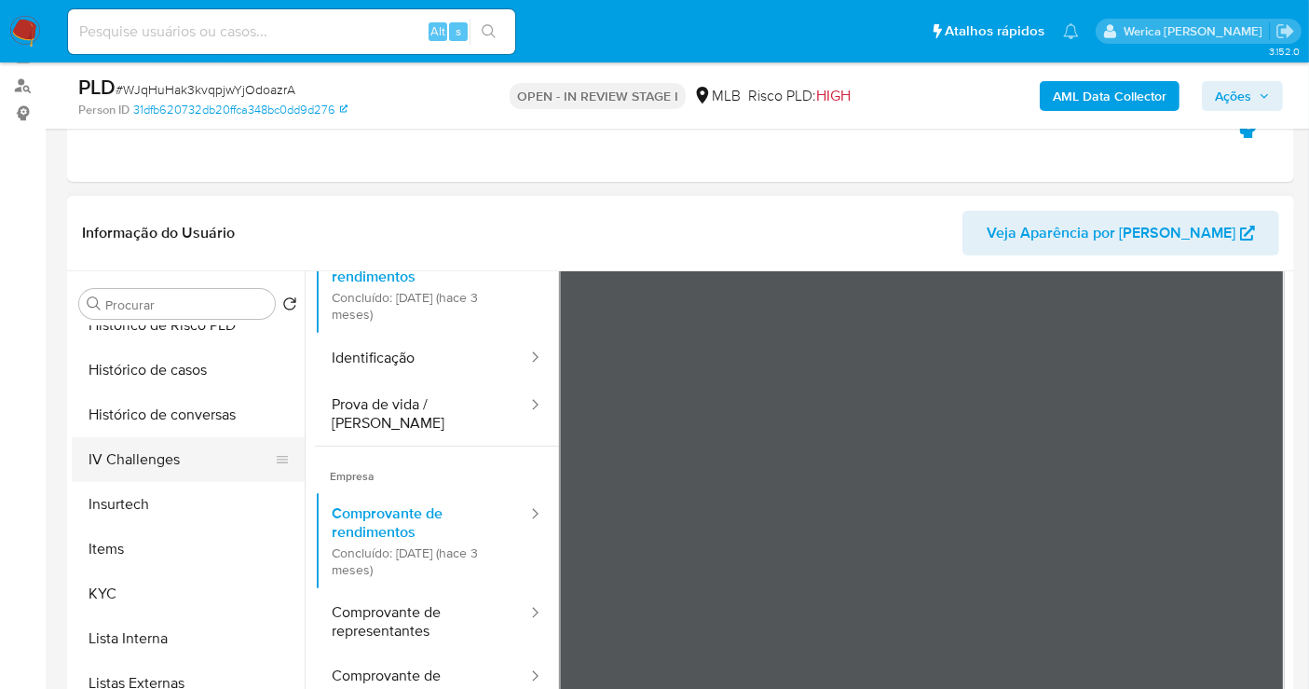
scroll to position [724, 0]
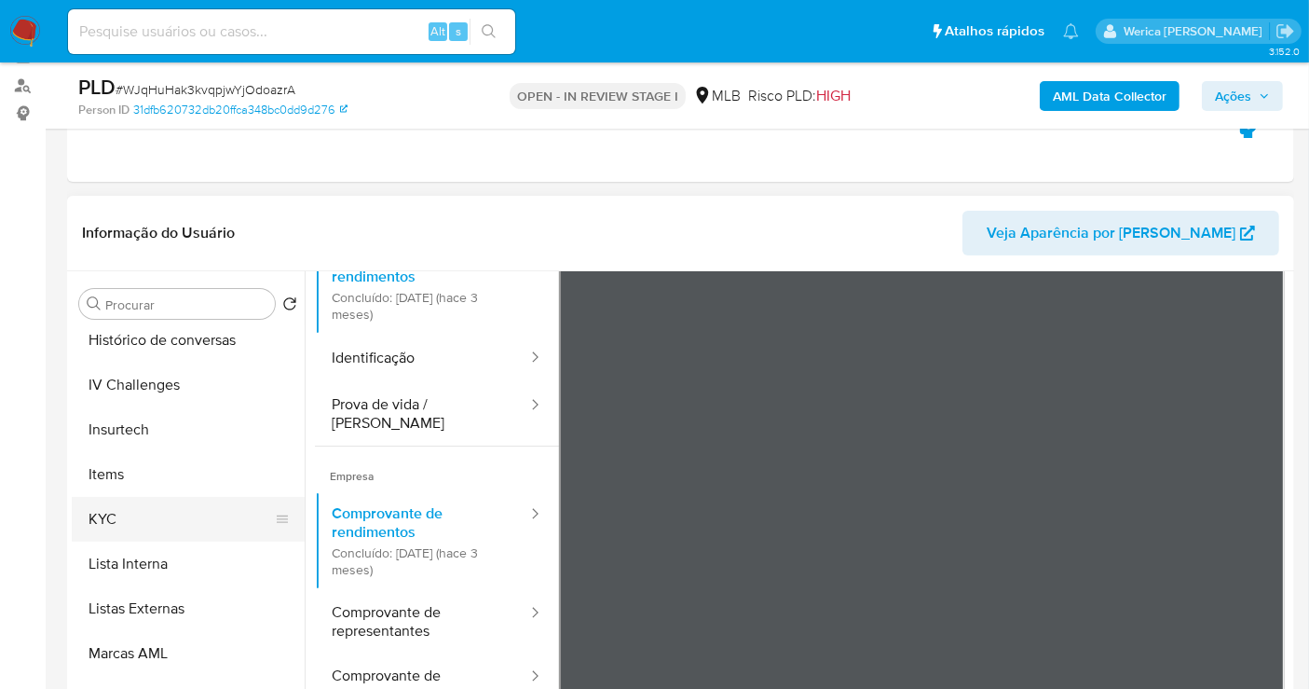
click at [168, 515] on button "KYC" at bounding box center [181, 519] width 218 height 45
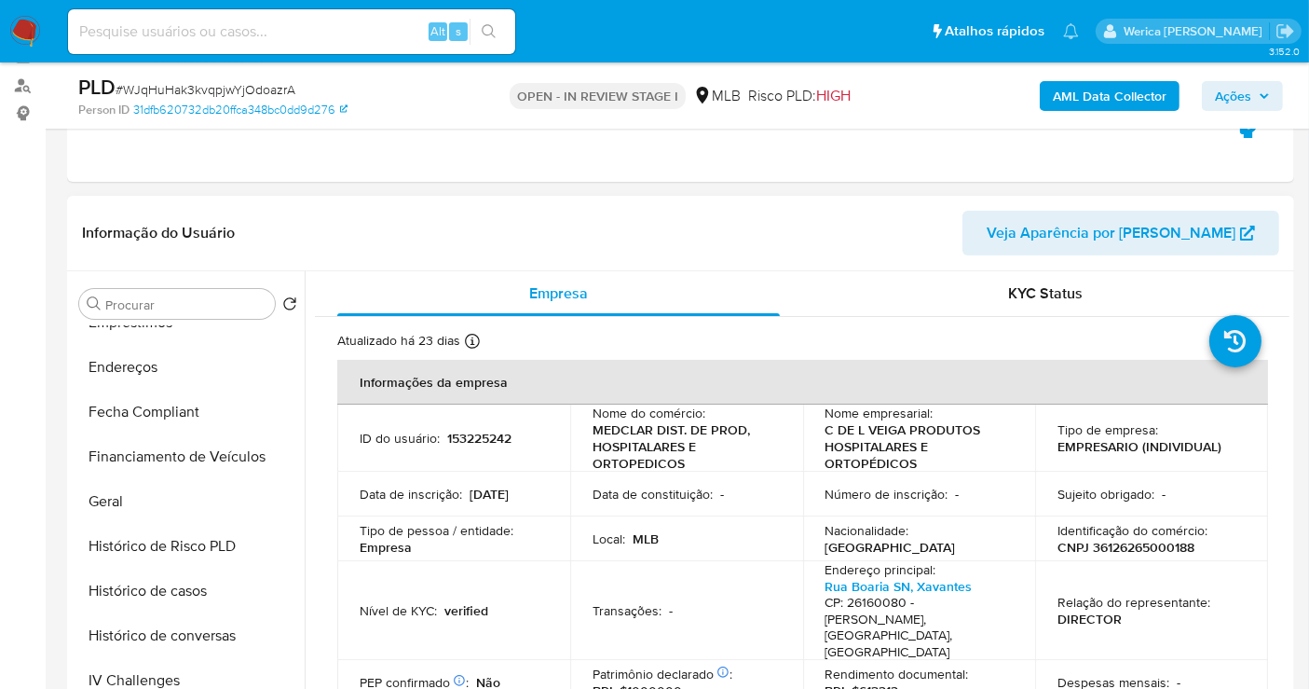
scroll to position [207, 0]
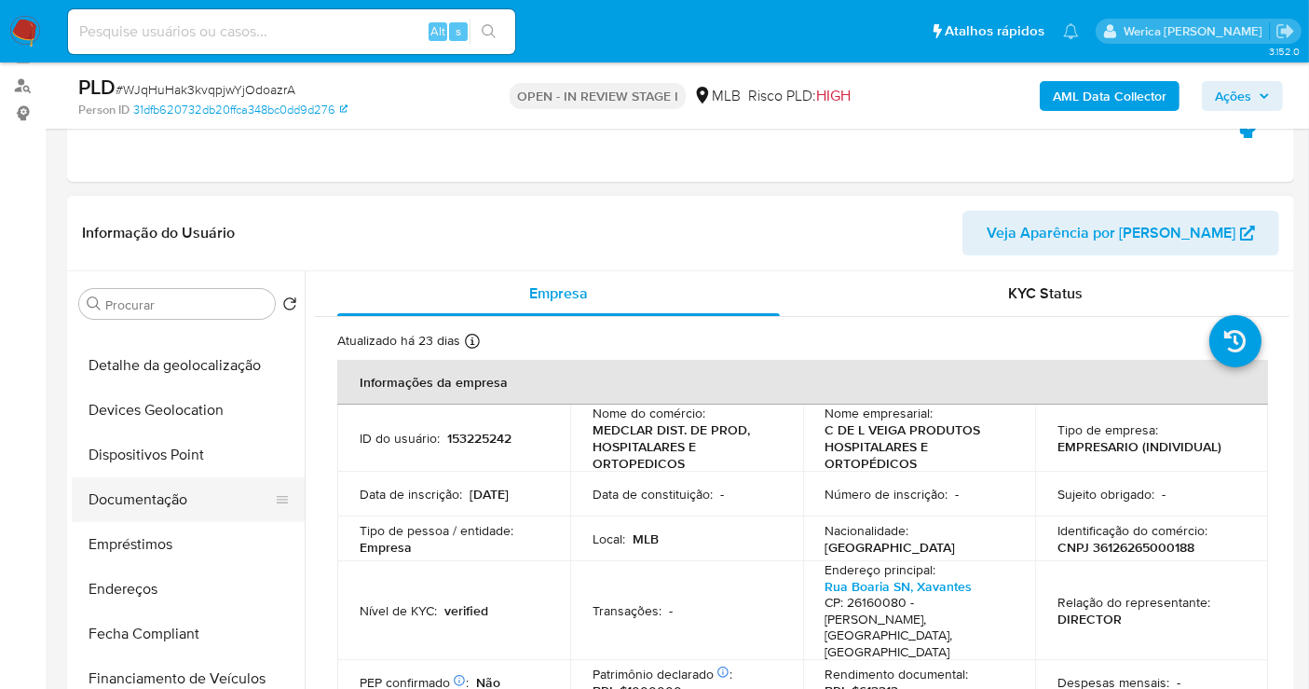
click at [175, 515] on ul "Adiantamentos de Dinheiro Anexos Cartões Contas Bancárias Dados Modificados Det…" at bounding box center [188, 536] width 233 height 420
click at [178, 494] on button "Documentação" at bounding box center [181, 499] width 218 height 45
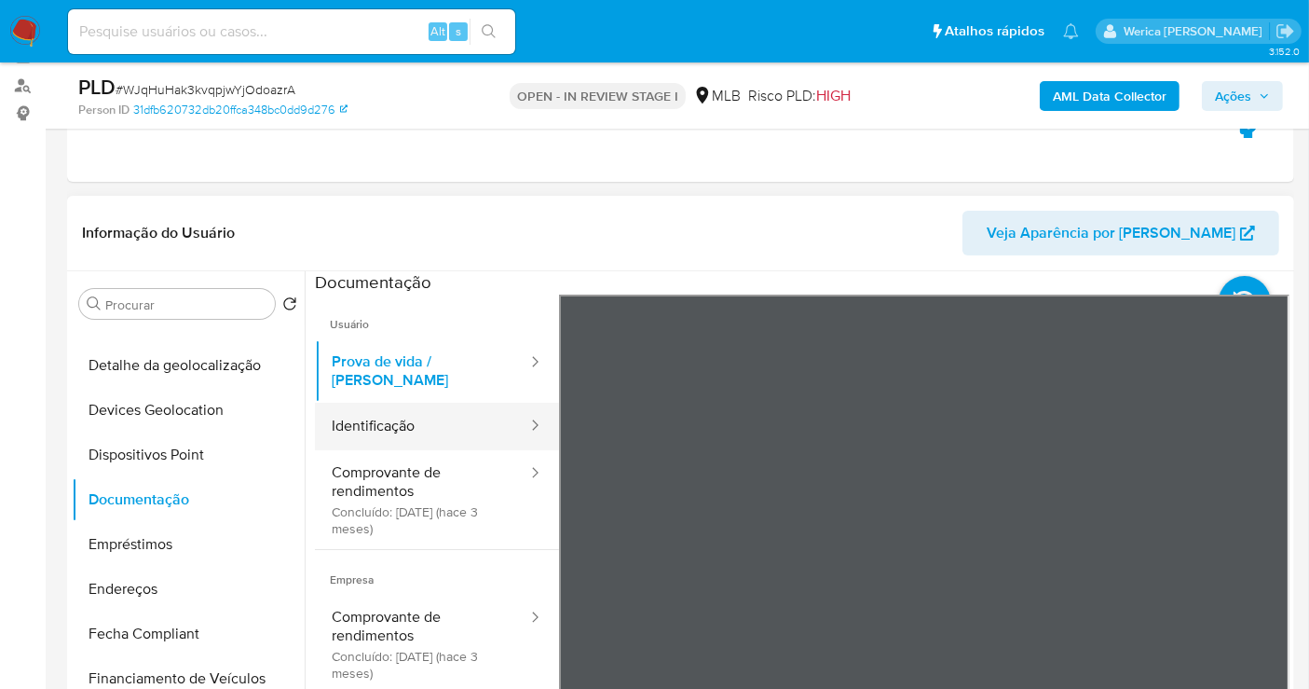
click at [439, 403] on button "Identificação" at bounding box center [422, 427] width 214 height 48
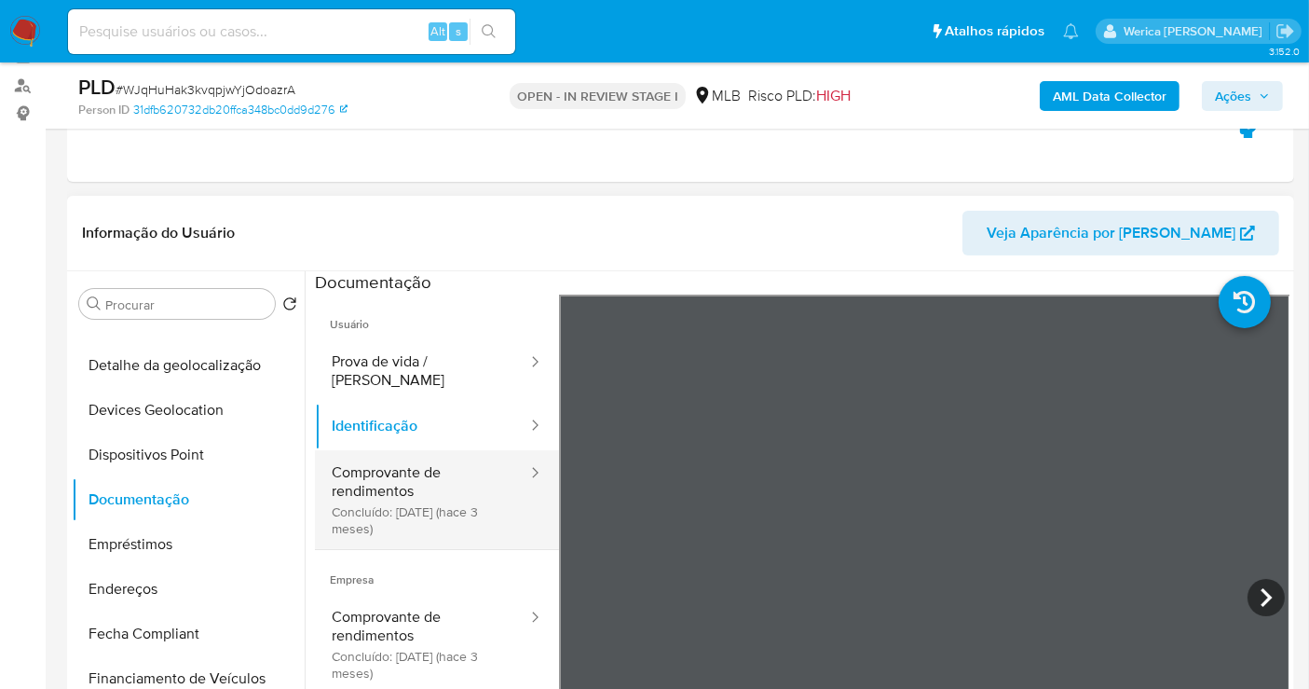
click at [480, 461] on button "Comprovante de rendimentos Concluído: 27/05/2025 (hace 3 meses)" at bounding box center [422, 499] width 214 height 99
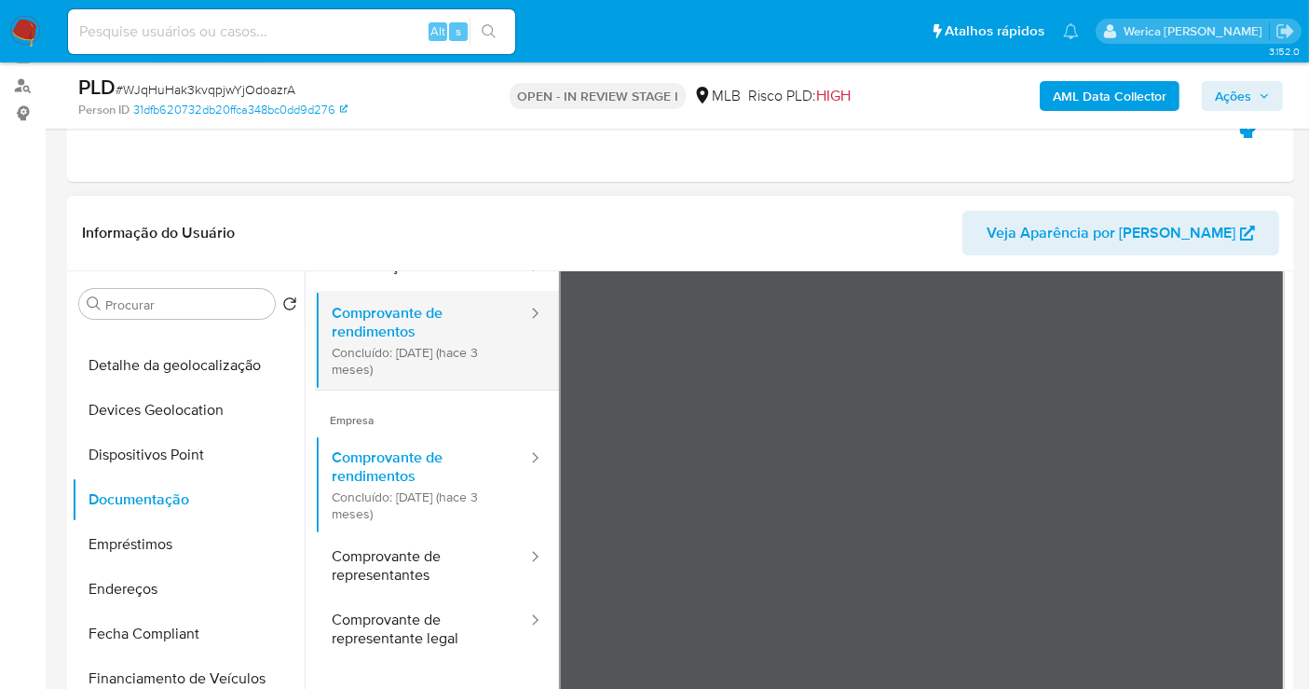
scroll to position [162, 0]
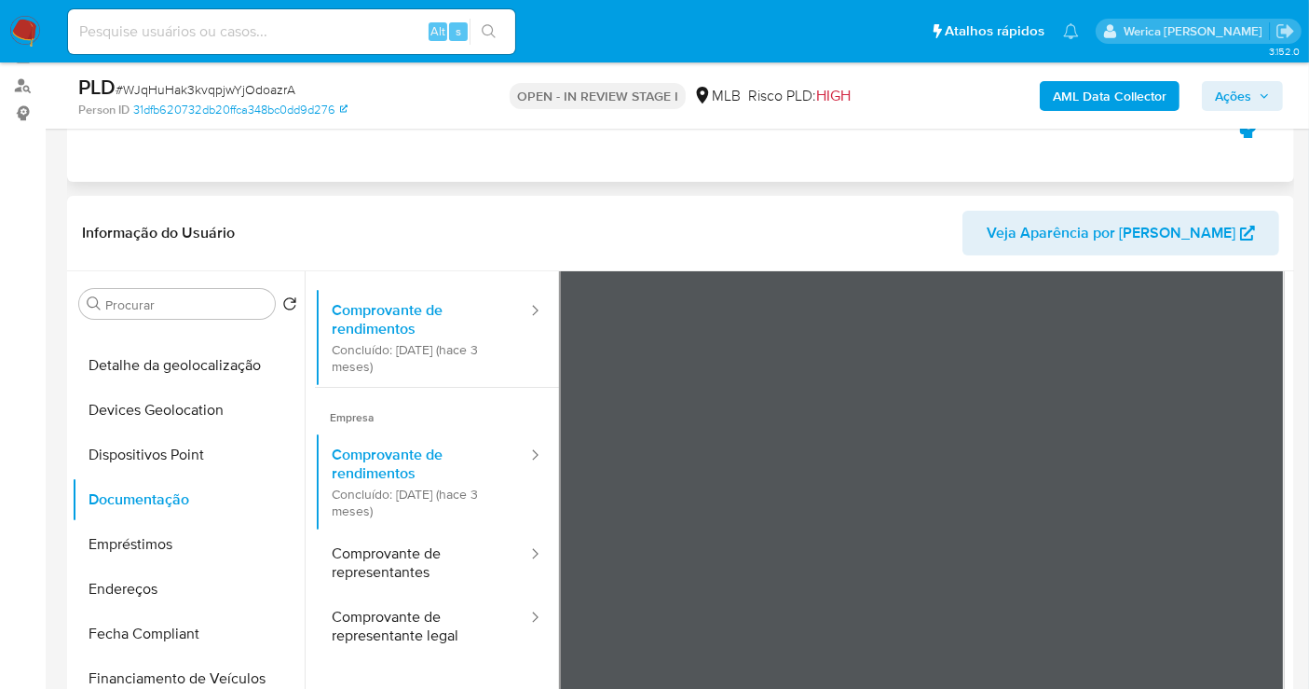
click at [536, 151] on div "Eventos ( 1 ) Ações AUTOMATIC (1)" at bounding box center [680, 70] width 1227 height 224
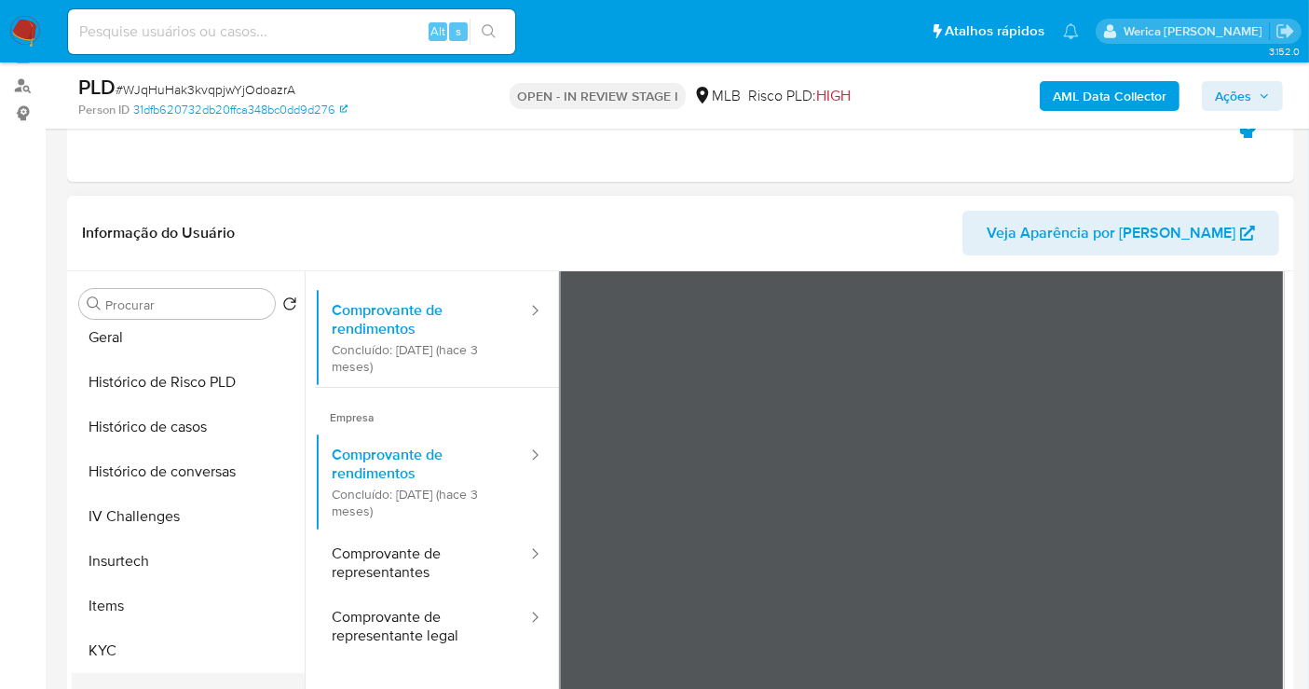
scroll to position [724, 0]
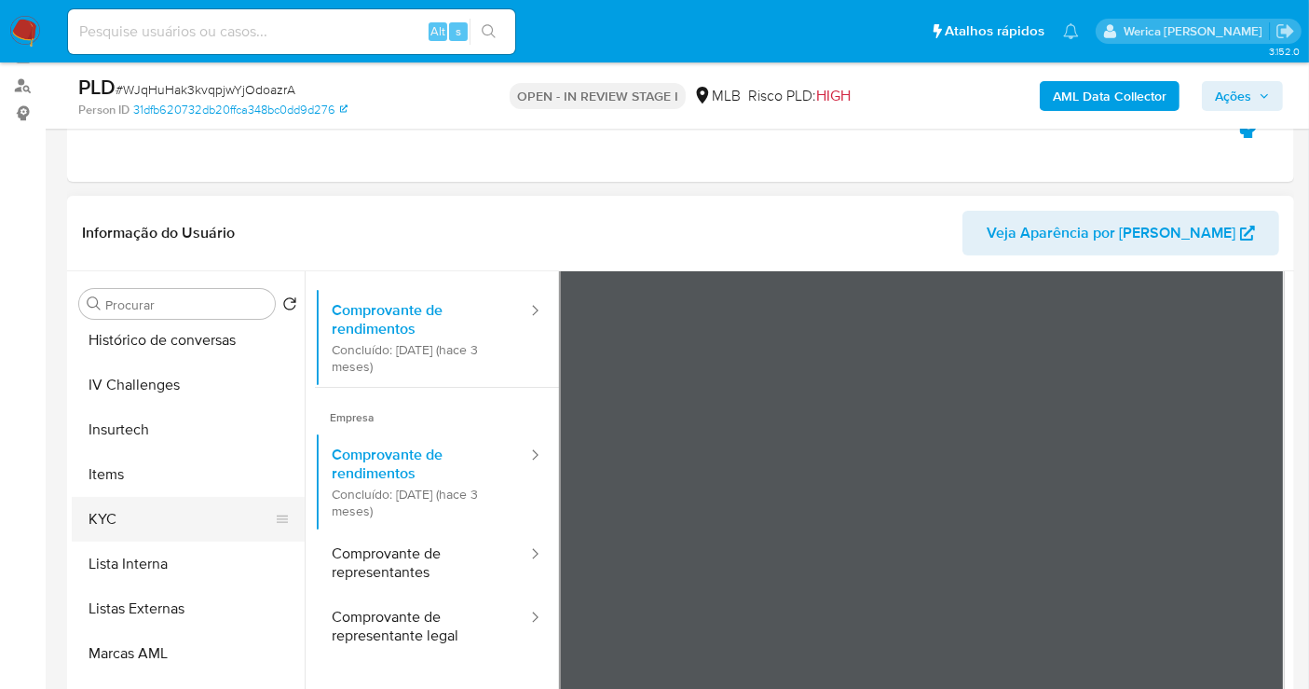
click at [133, 521] on button "KYC" at bounding box center [181, 519] width 218 height 45
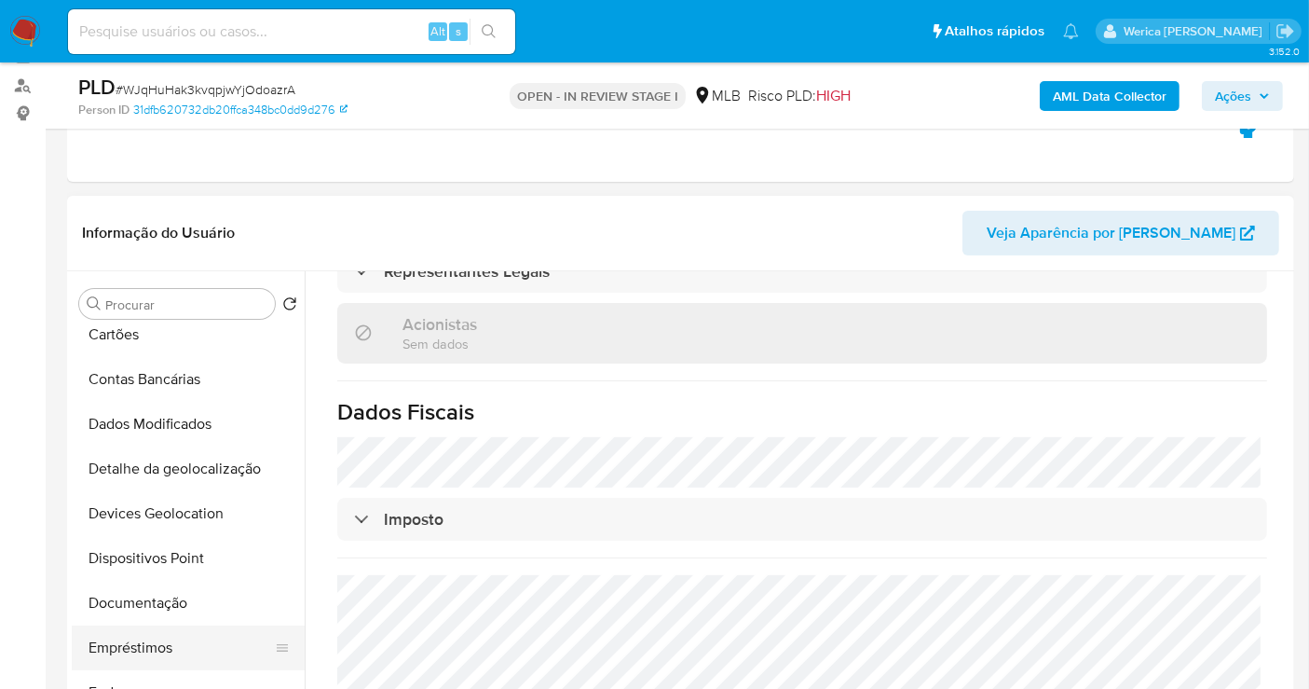
scroll to position [207, 0]
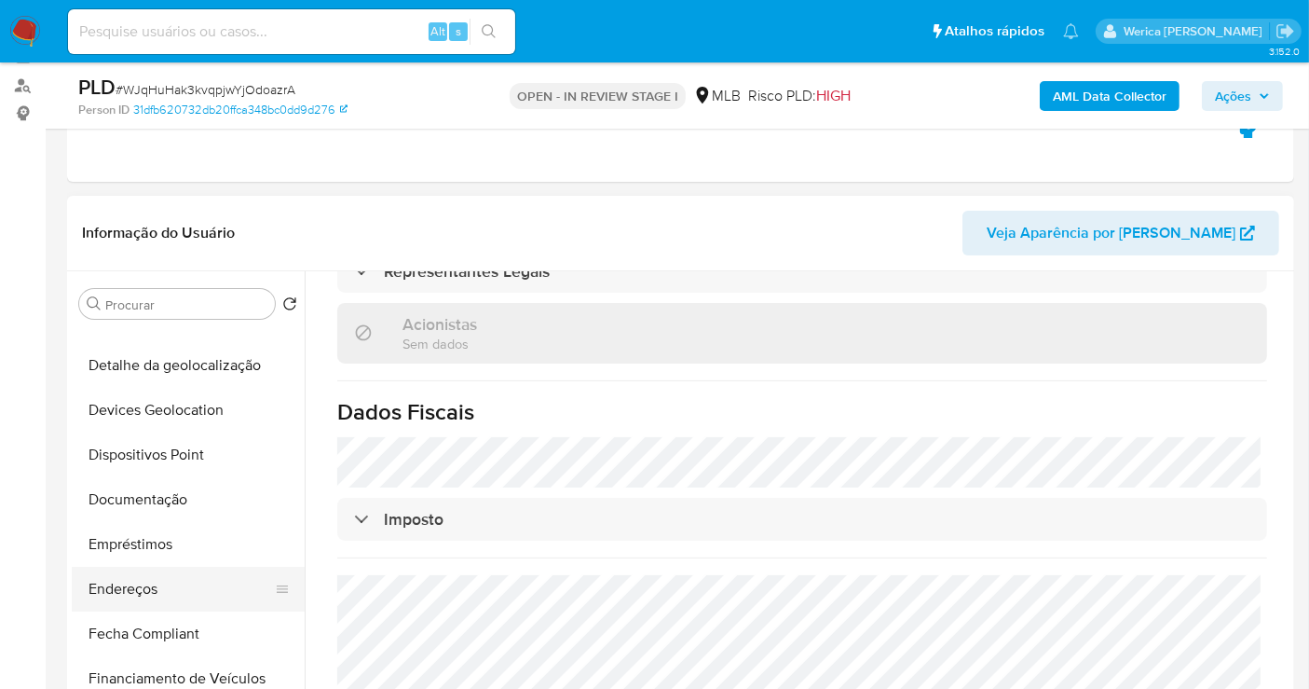
click at [113, 593] on button "Endereços" at bounding box center [181, 589] width 218 height 45
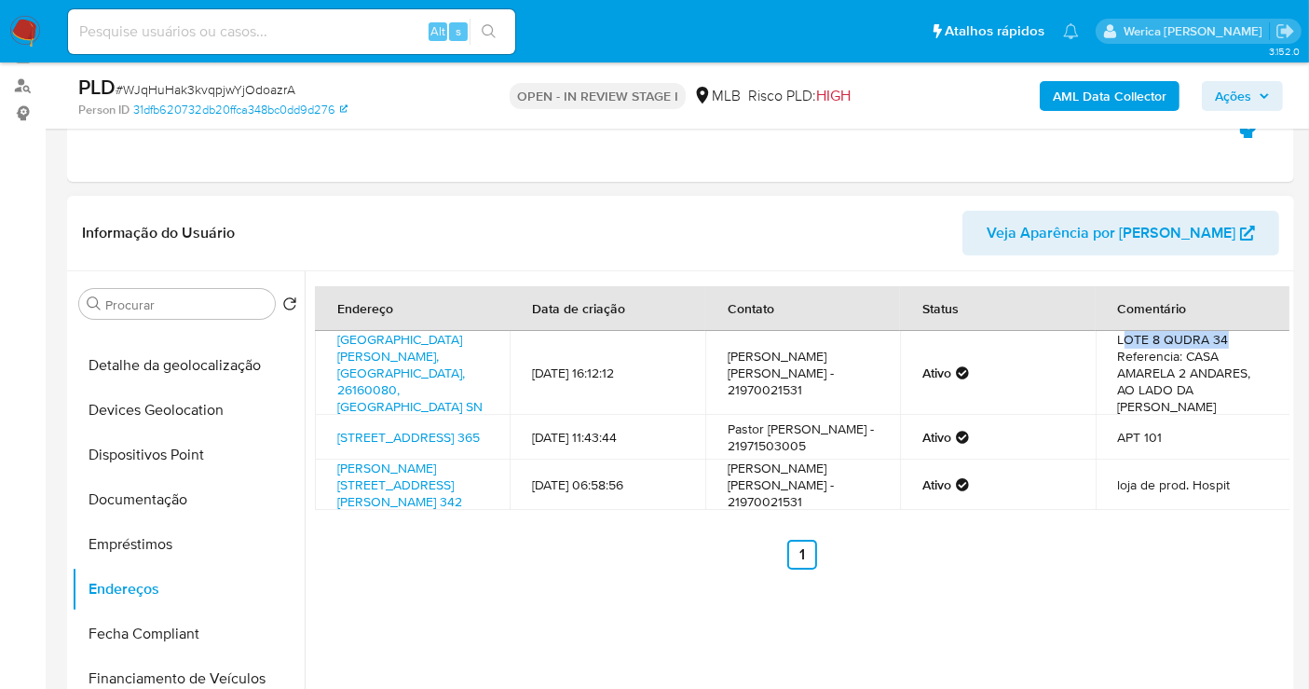
drag, startPoint x: 1116, startPoint y: 338, endPoint x: 1224, endPoint y: 339, distance: 107.2
click at [1224, 339] on td "LOTE 8 QUDRA 34 Referencia: CASA AMARELA 2 ANDARES, AO LADO DA CRECHE WELLERSON" at bounding box center [1193, 373] width 195 height 84
drag, startPoint x: 1107, startPoint y: 339, endPoint x: 1229, endPoint y: 336, distance: 122.1
click at [1229, 336] on td "LOTE 8 QUDRA 34 Referencia: CASA AMARELA 2 ANDARES, AO LADO DA CRECHE WELLERSON" at bounding box center [1193, 373] width 195 height 84
copy td "LOTE 8 QUDRA 34"
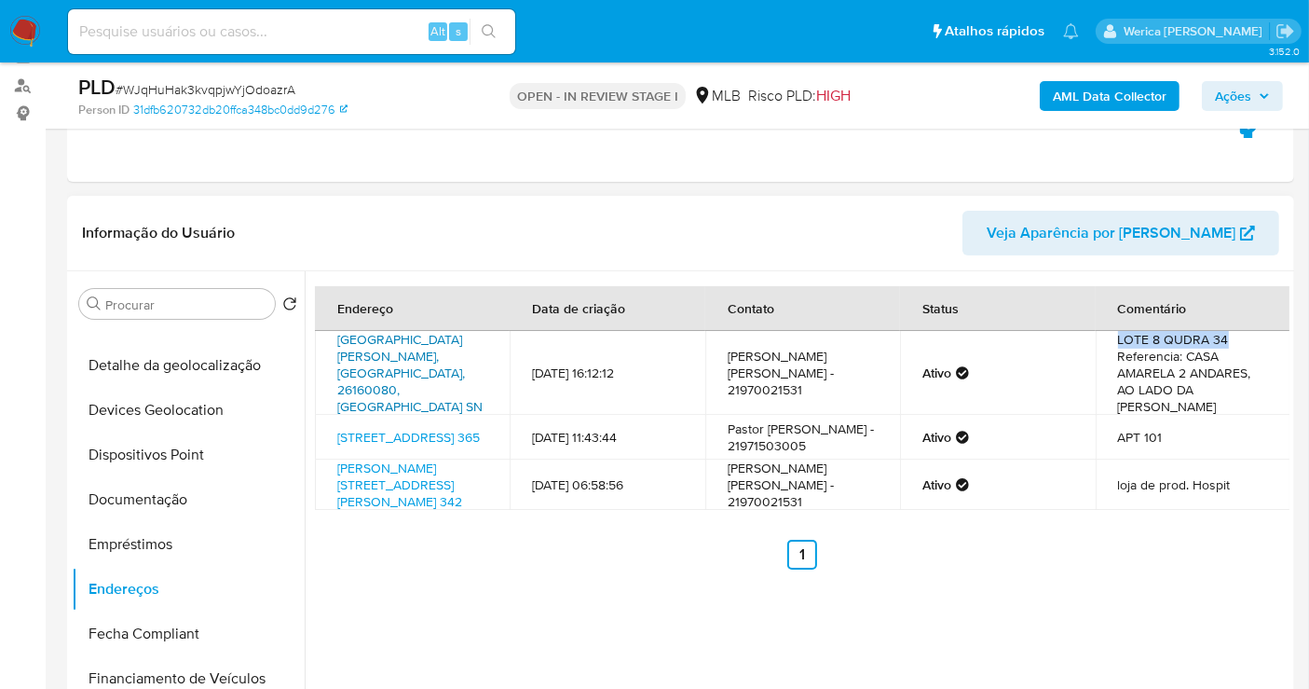
click at [404, 381] on link "Rua Boaria Sn, Belford Roxo, Rio De Janeiro, 26160080, Brasil SN" at bounding box center [409, 373] width 145 height 86
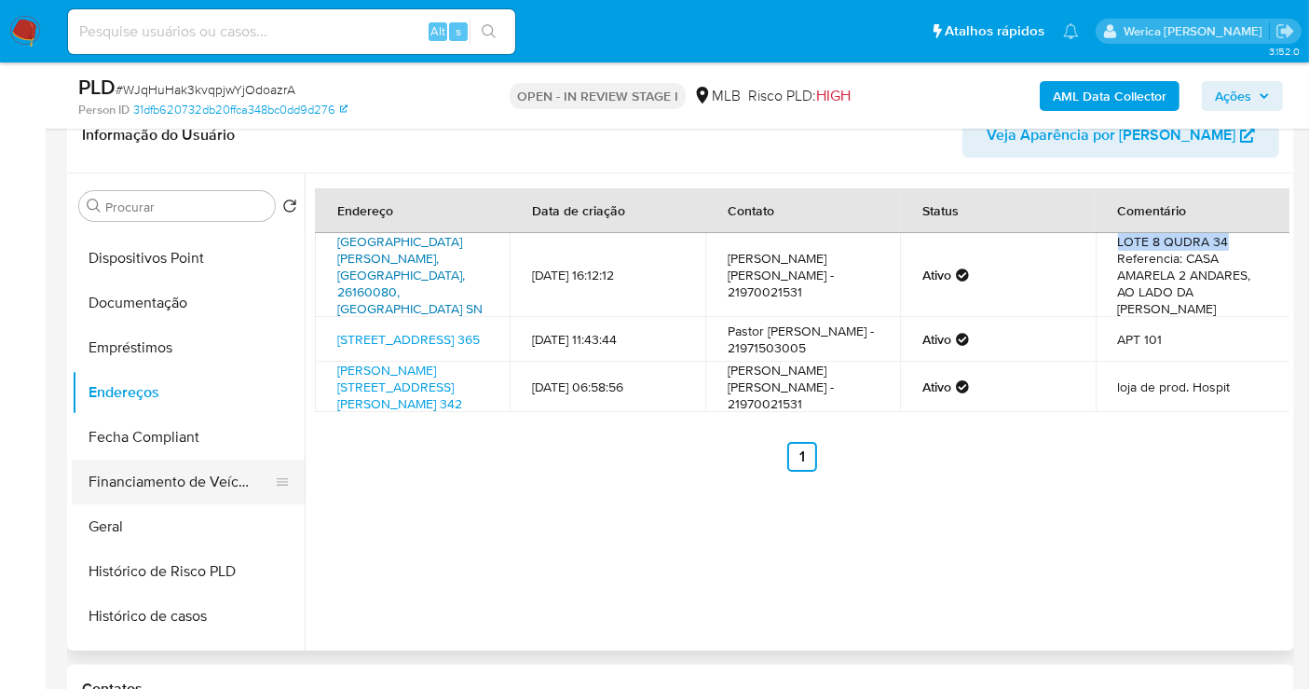
scroll to position [310, 0]
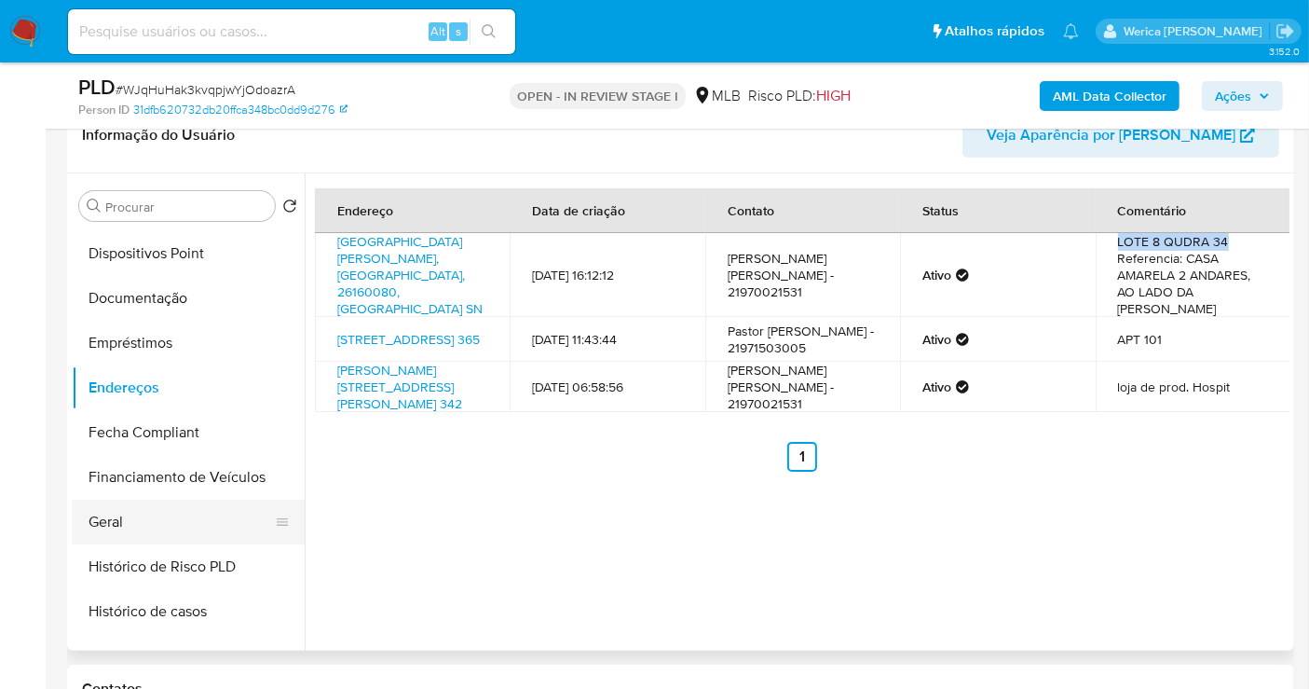
click at [149, 528] on button "Geral" at bounding box center [181, 521] width 218 height 45
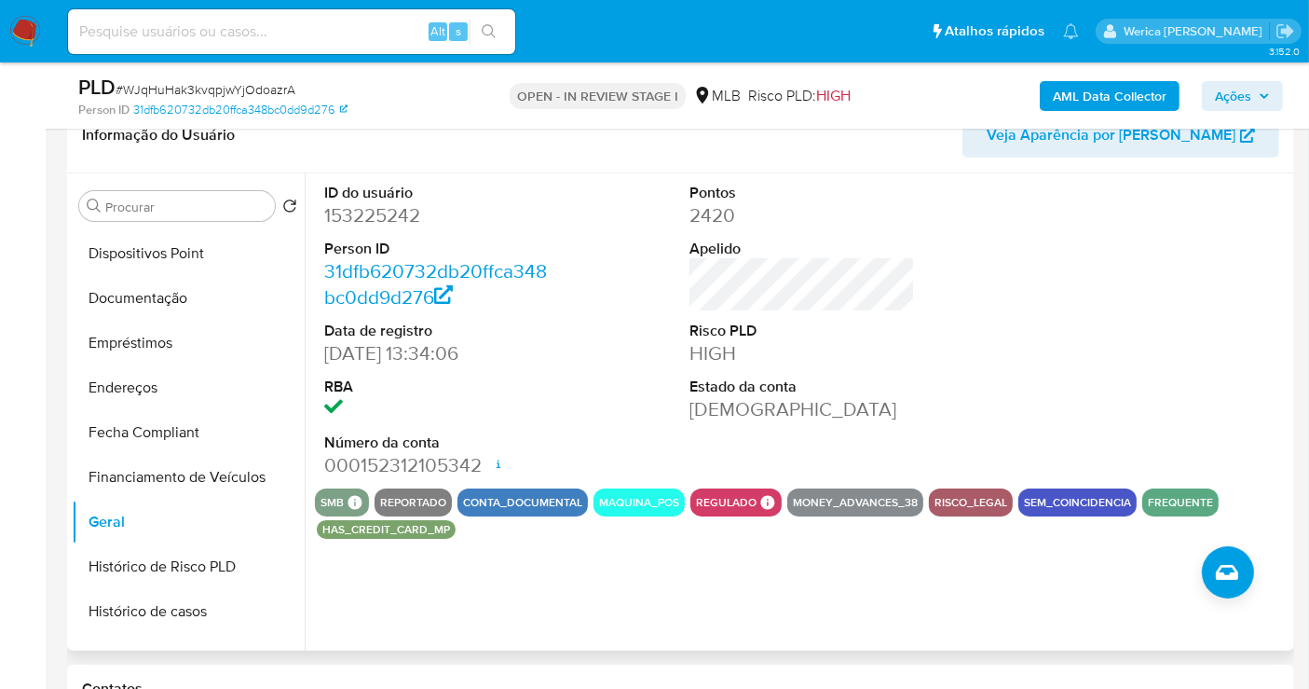
scroll to position [724, 0]
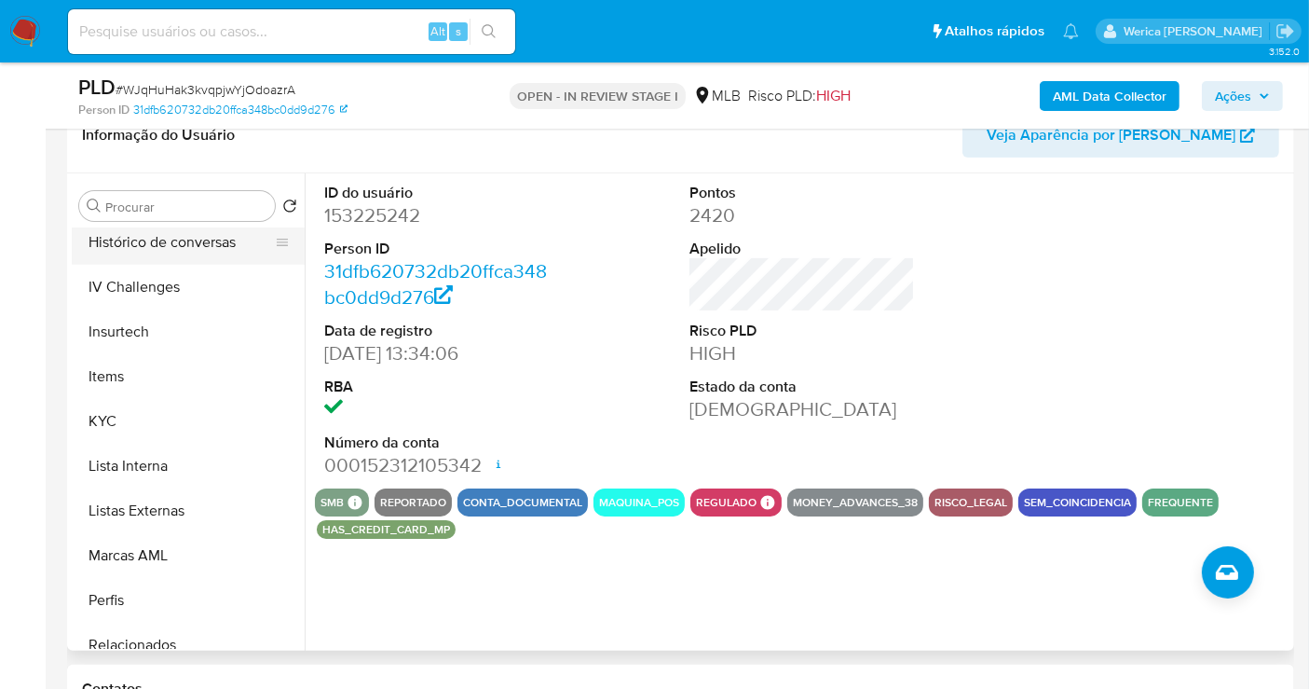
click at [175, 252] on button "Histórico de conversas" at bounding box center [181, 242] width 218 height 45
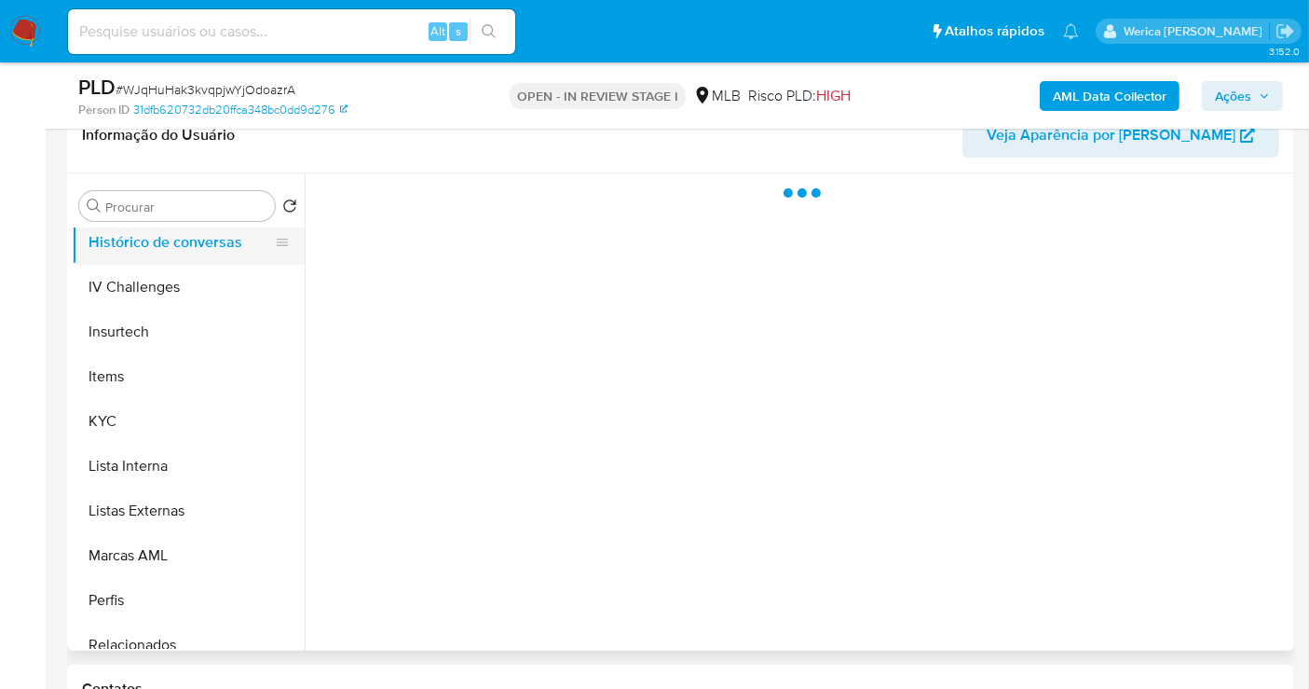
scroll to position [621, 0]
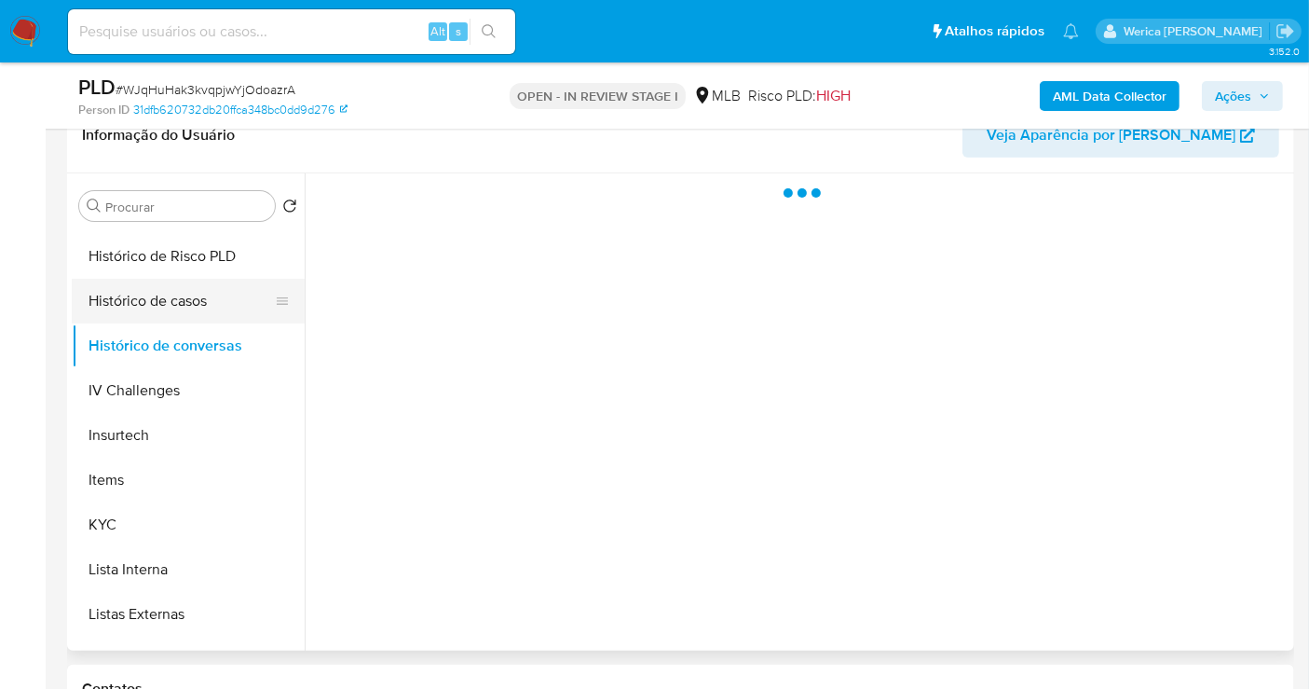
click at [233, 313] on button "Histórico de casos" at bounding box center [181, 301] width 218 height 45
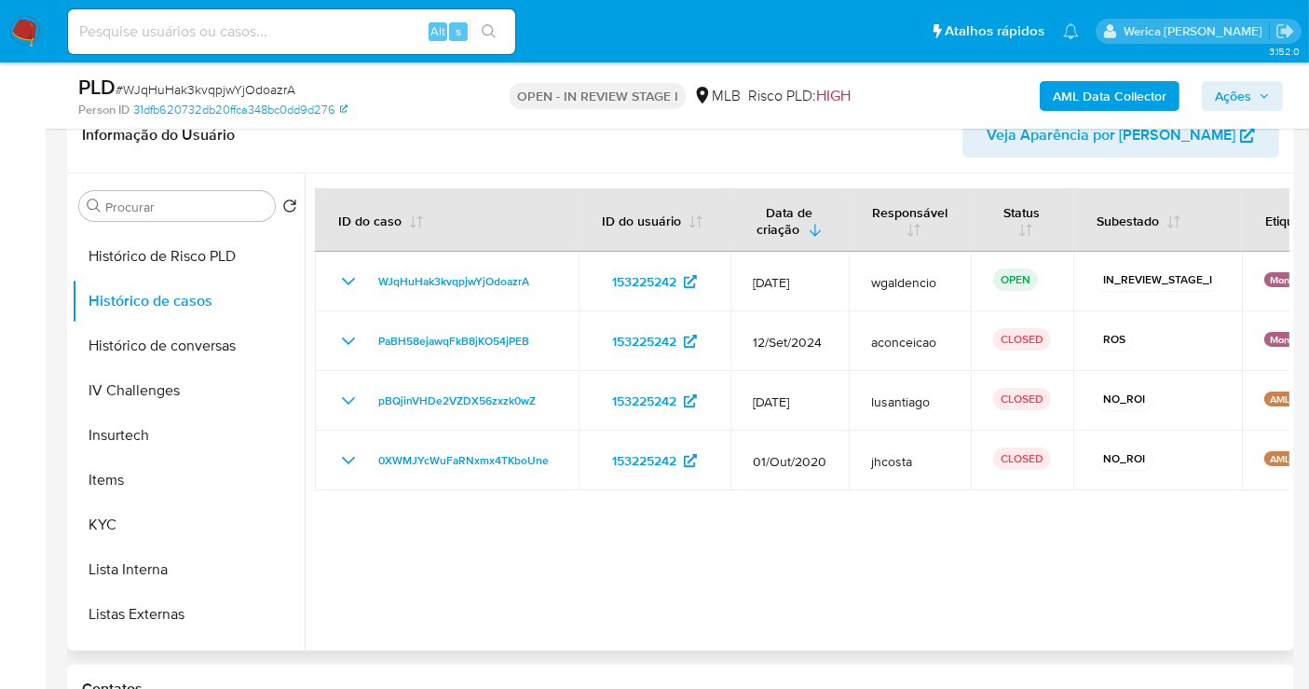
scroll to position [787, 0]
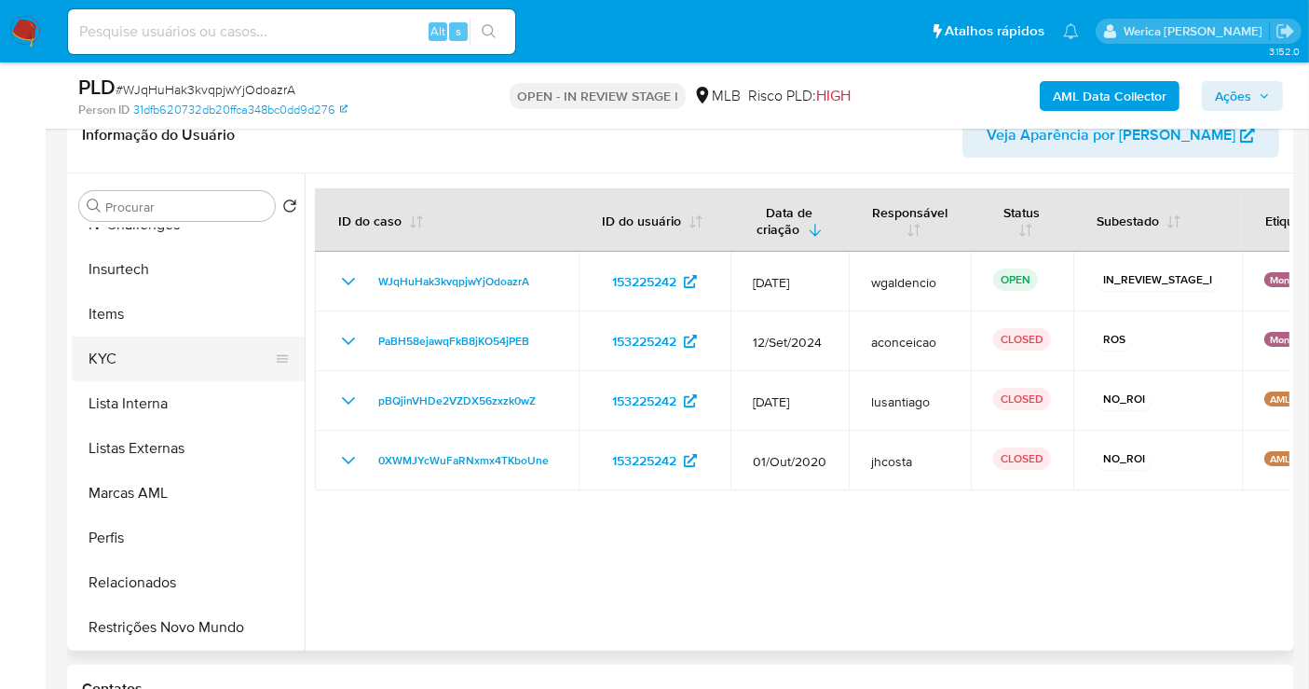
click at [110, 361] on button "KYC" at bounding box center [181, 358] width 218 height 45
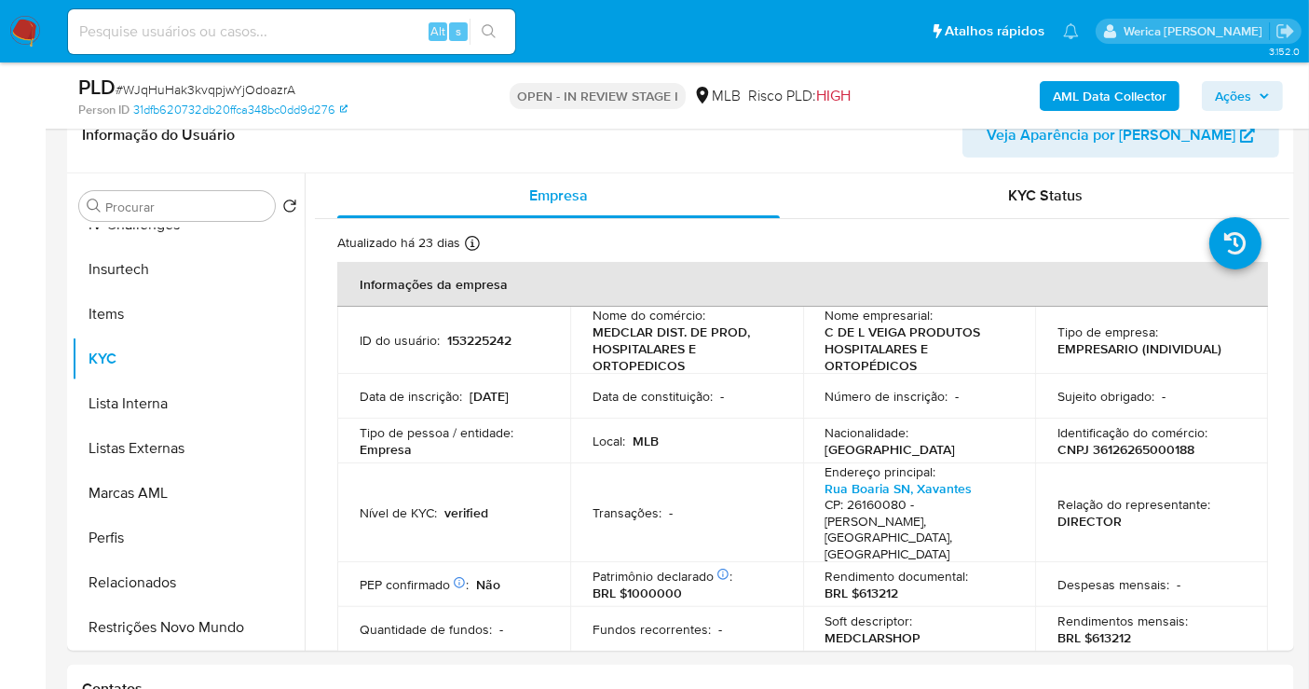
drag, startPoint x: 26, startPoint y: 355, endPoint x: 34, endPoint y: 347, distance: 11.2
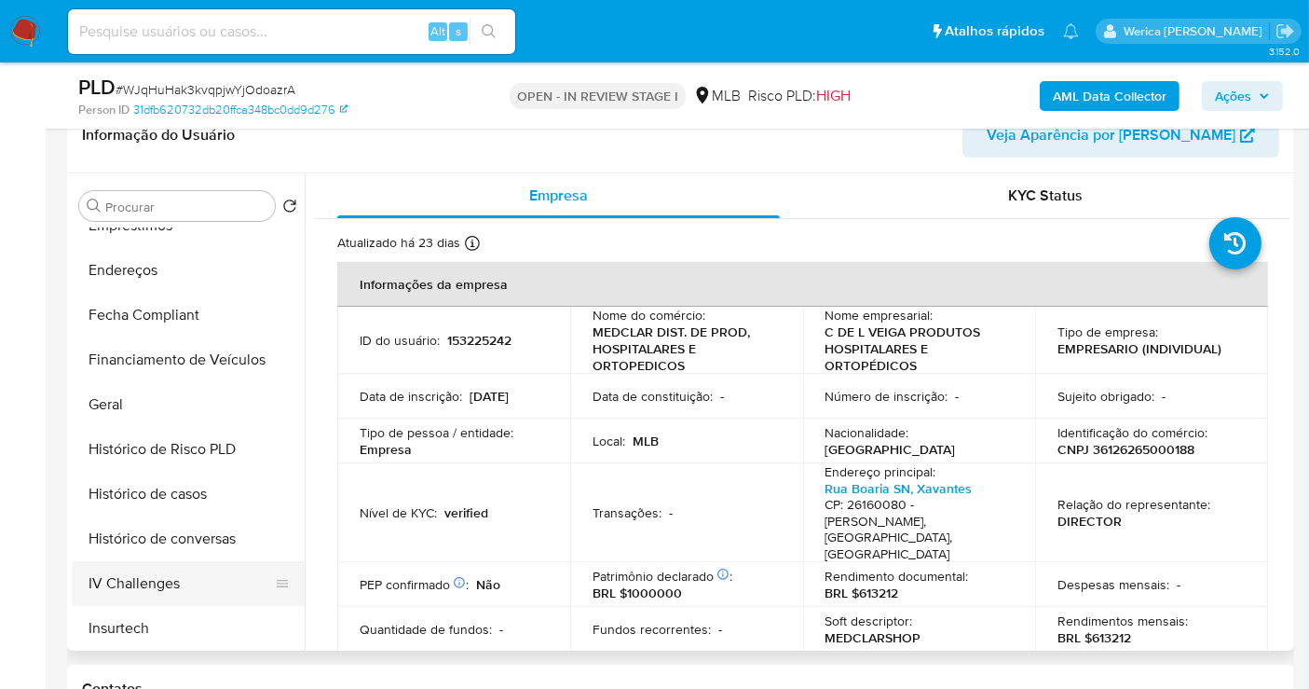
scroll to position [268, 0]
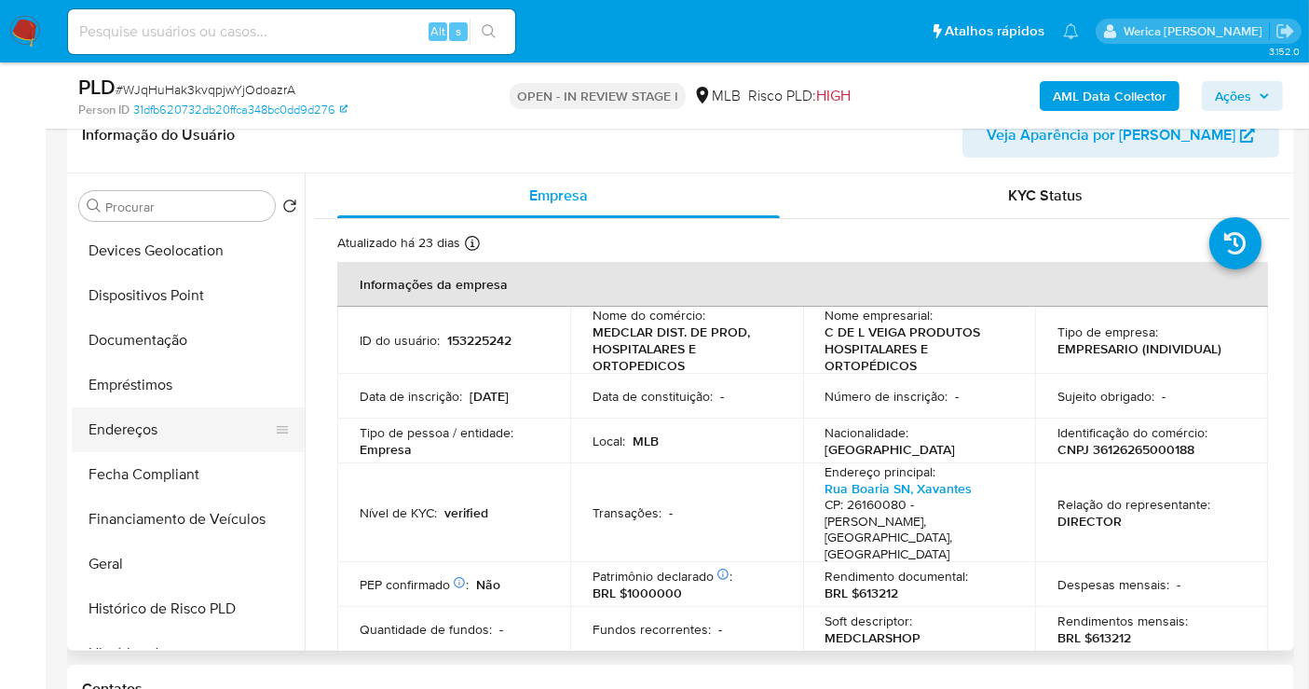
drag, startPoint x: 175, startPoint y: 382, endPoint x: 168, endPoint y: 417, distance: 35.3
click at [174, 382] on button "Empréstimos" at bounding box center [188, 384] width 233 height 45
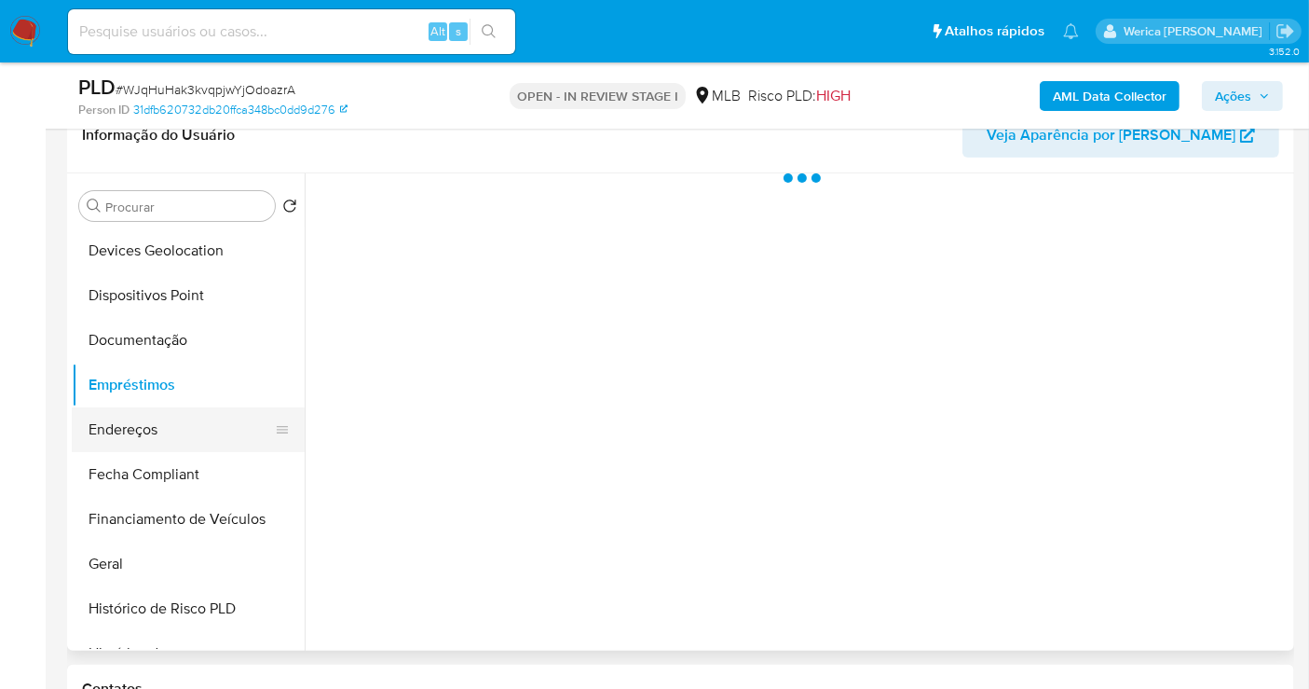
click at [161, 438] on button "Endereços" at bounding box center [181, 429] width 218 height 45
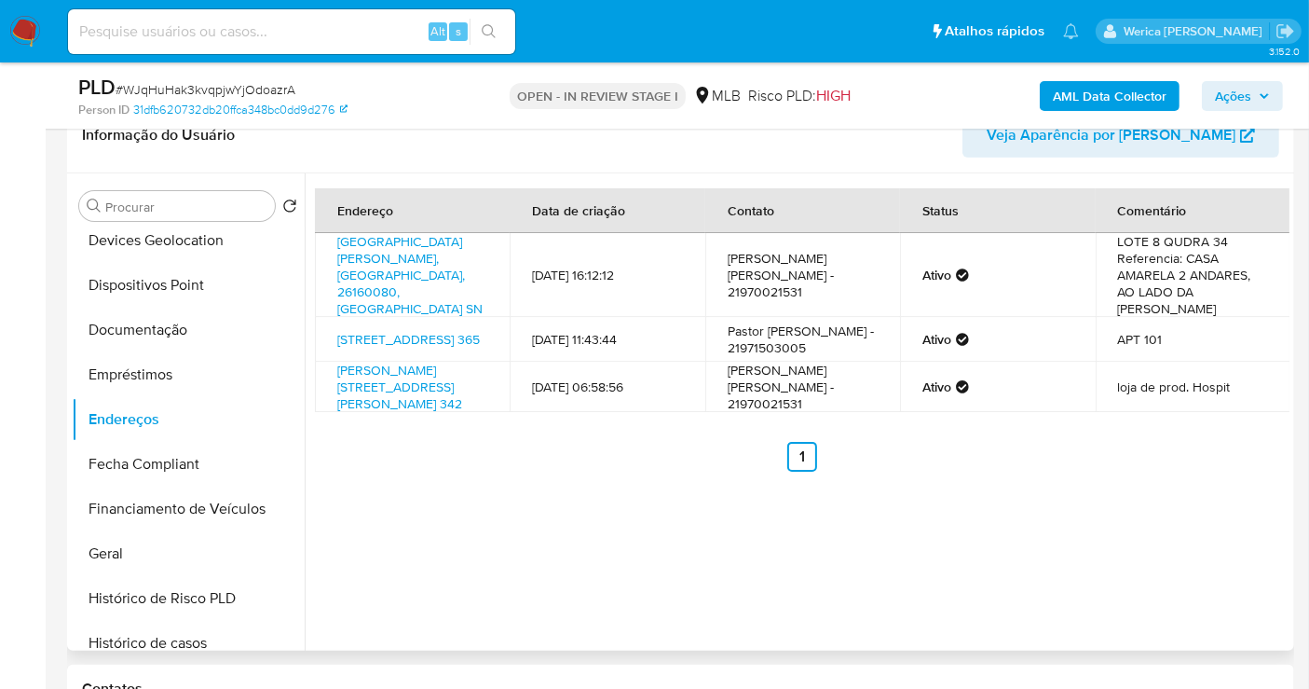
scroll to position [310, 0]
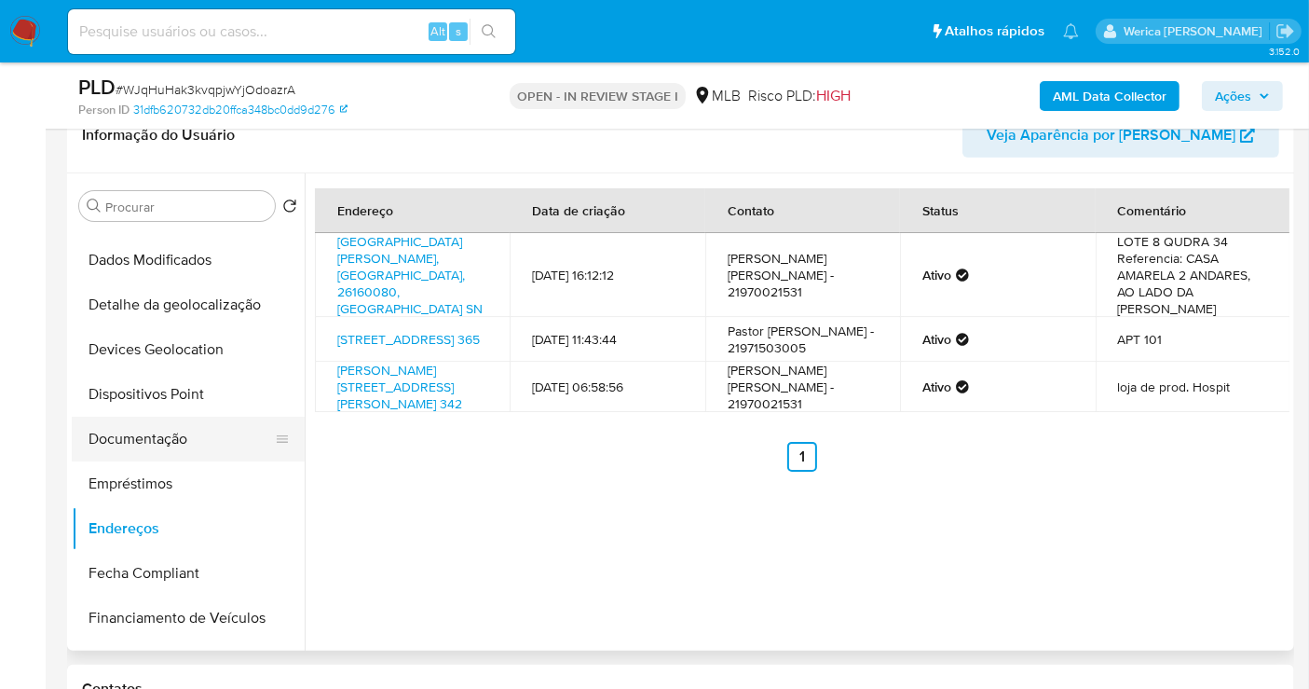
scroll to position [103, 0]
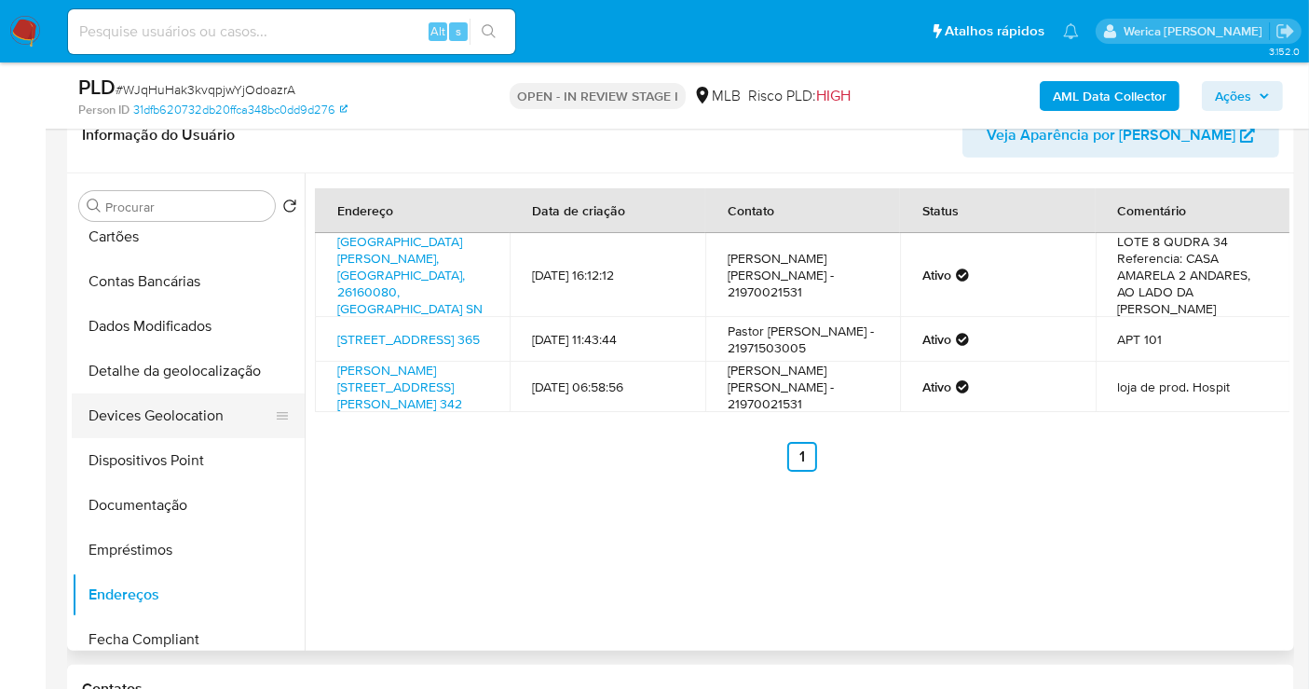
click at [207, 425] on button "Devices Geolocation" at bounding box center [181, 415] width 218 height 45
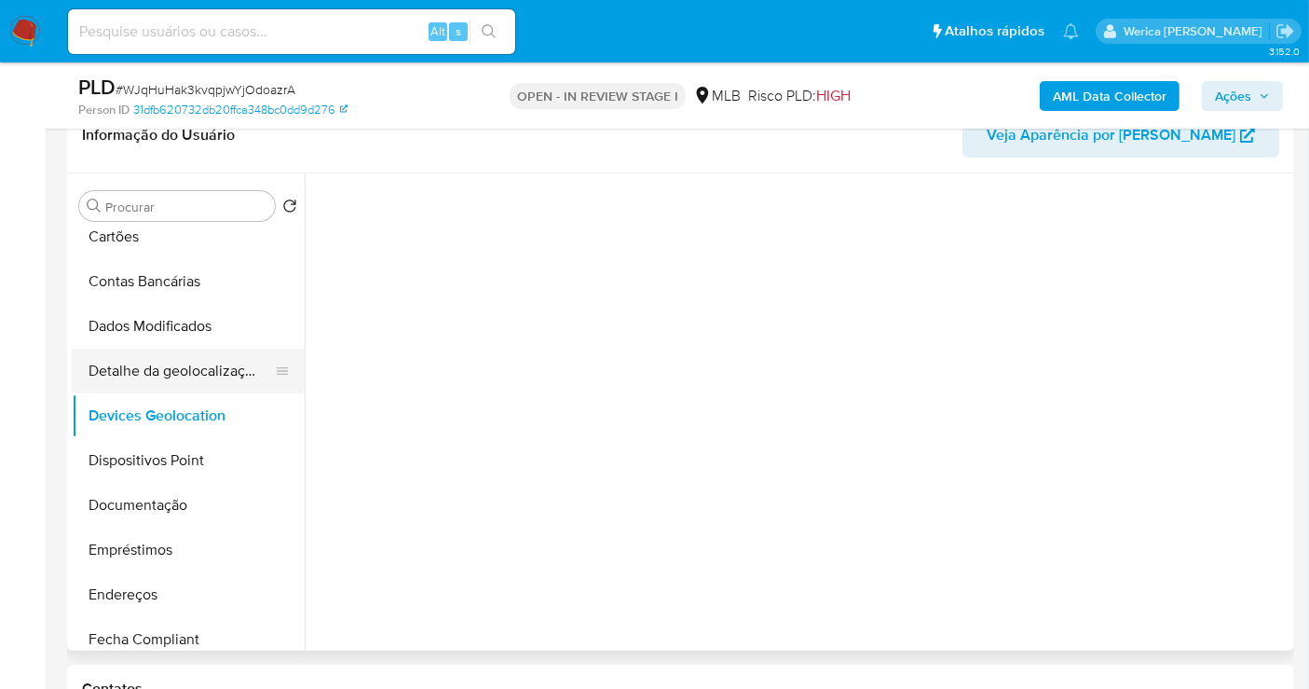
click at [207, 382] on button "Detalhe da geolocalização" at bounding box center [181, 371] width 218 height 45
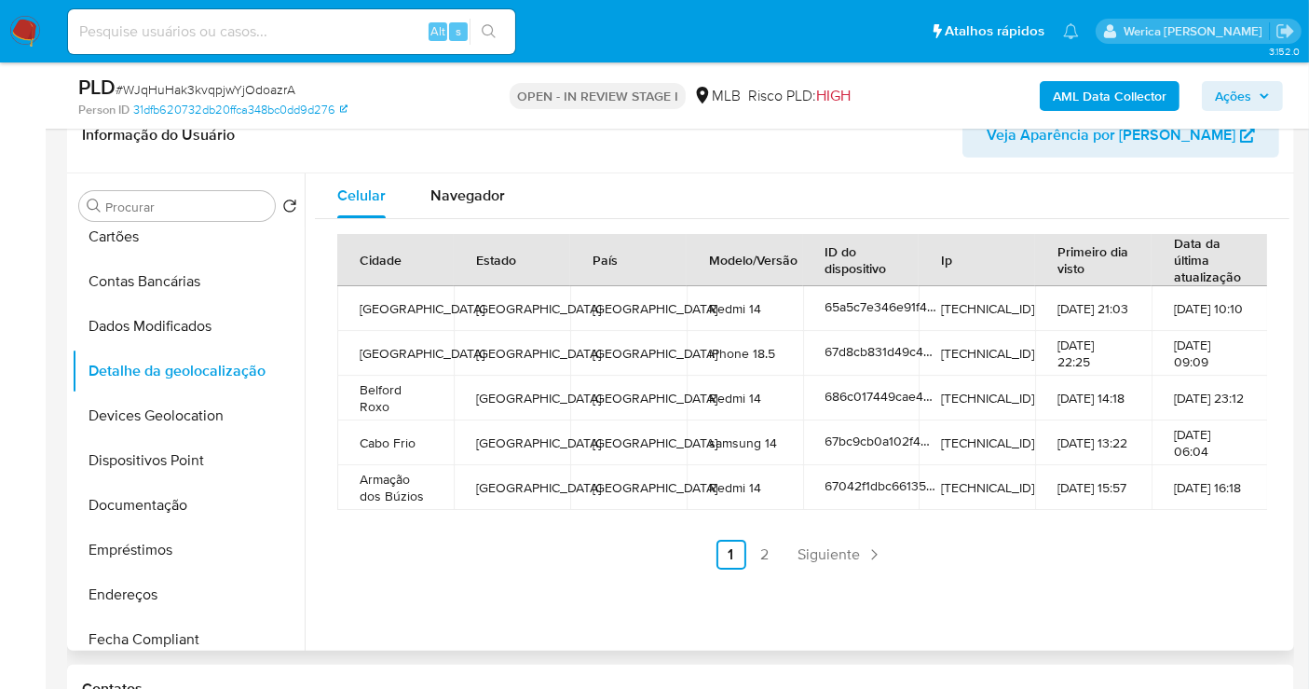
drag, startPoint x: 1015, startPoint y: 448, endPoint x: 1025, endPoint y: 460, distance: 15.9
click at [1019, 454] on td "189.71.84.52" at bounding box center [977, 442] width 116 height 45
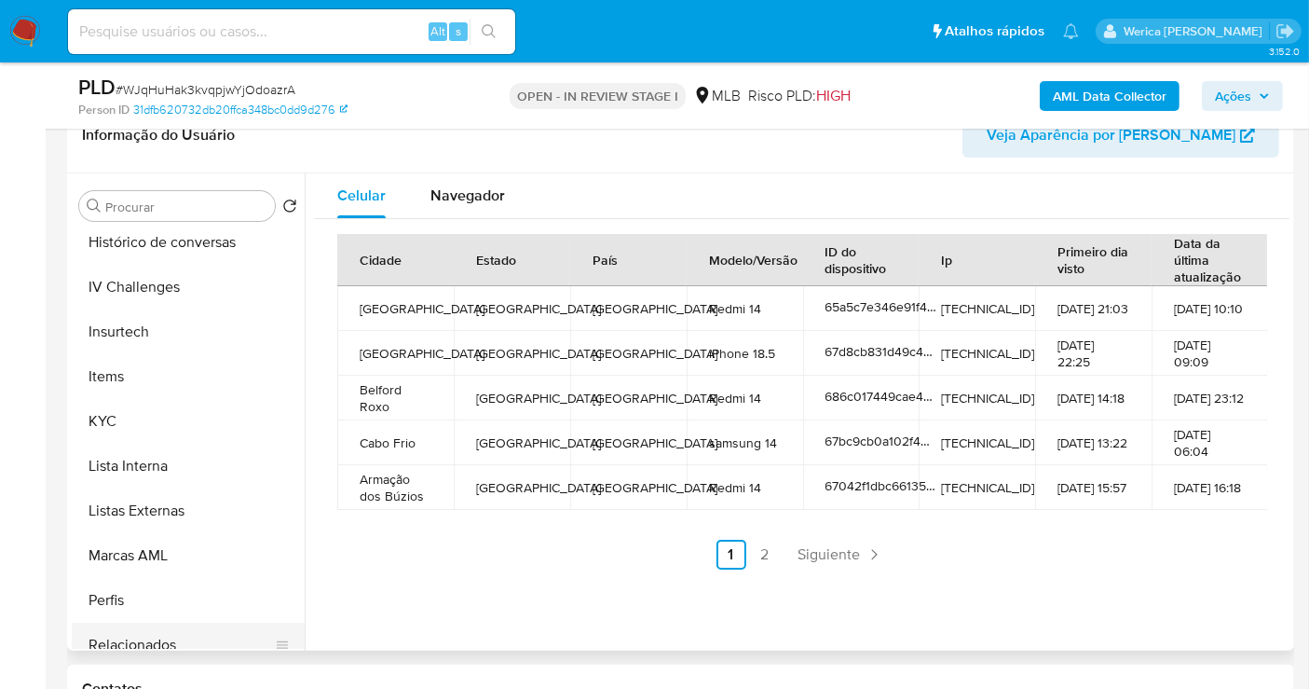
scroll to position [787, 0]
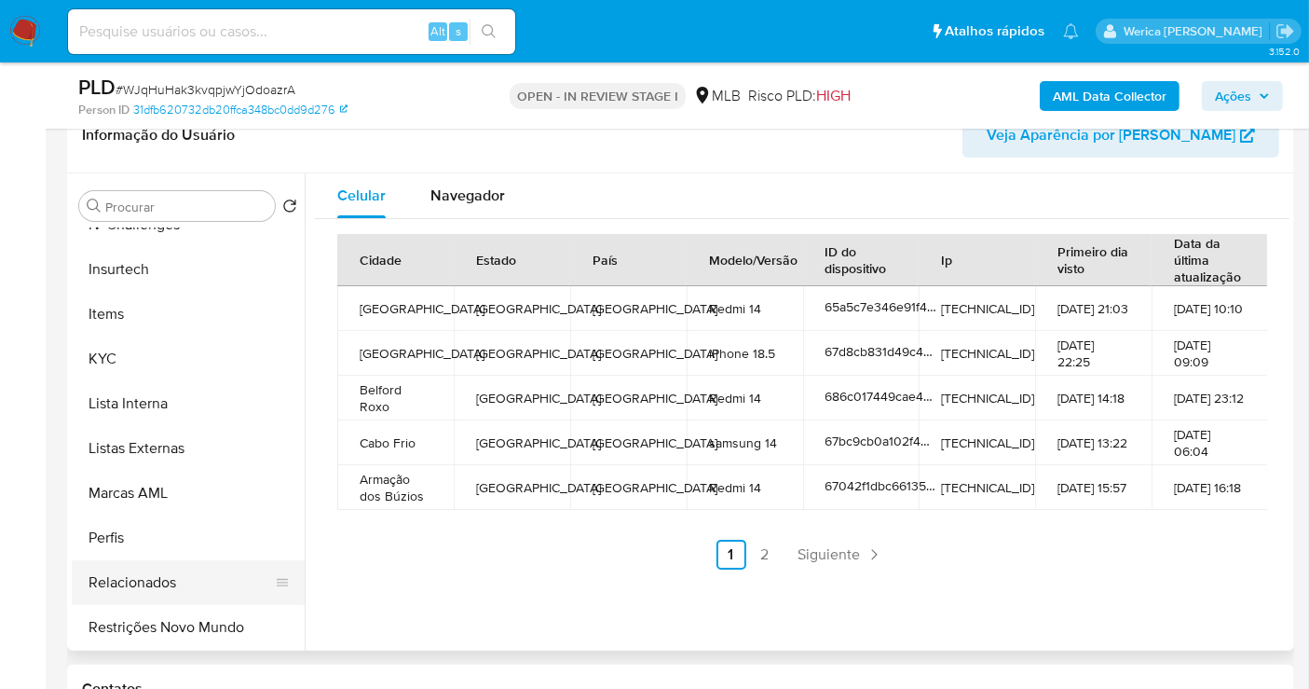
click at [179, 609] on button "Restrições Novo Mundo" at bounding box center [188, 627] width 233 height 45
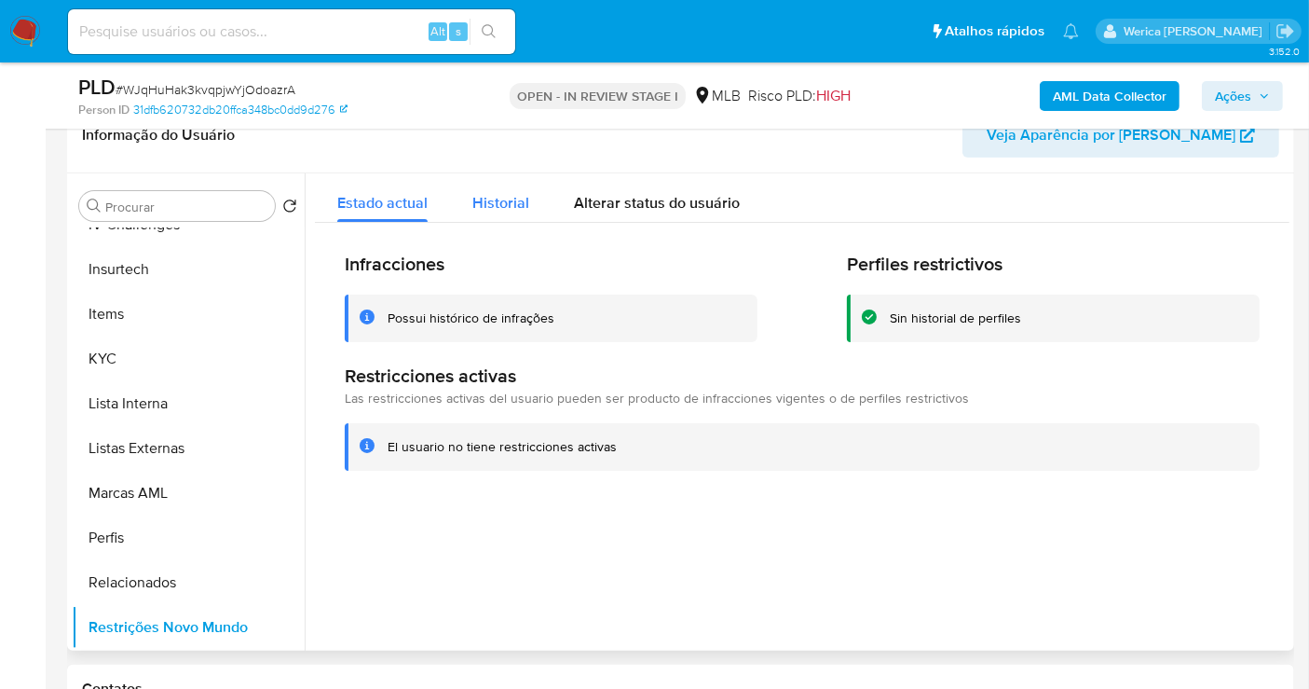
click at [514, 199] on span "Historial" at bounding box center [500, 202] width 57 height 21
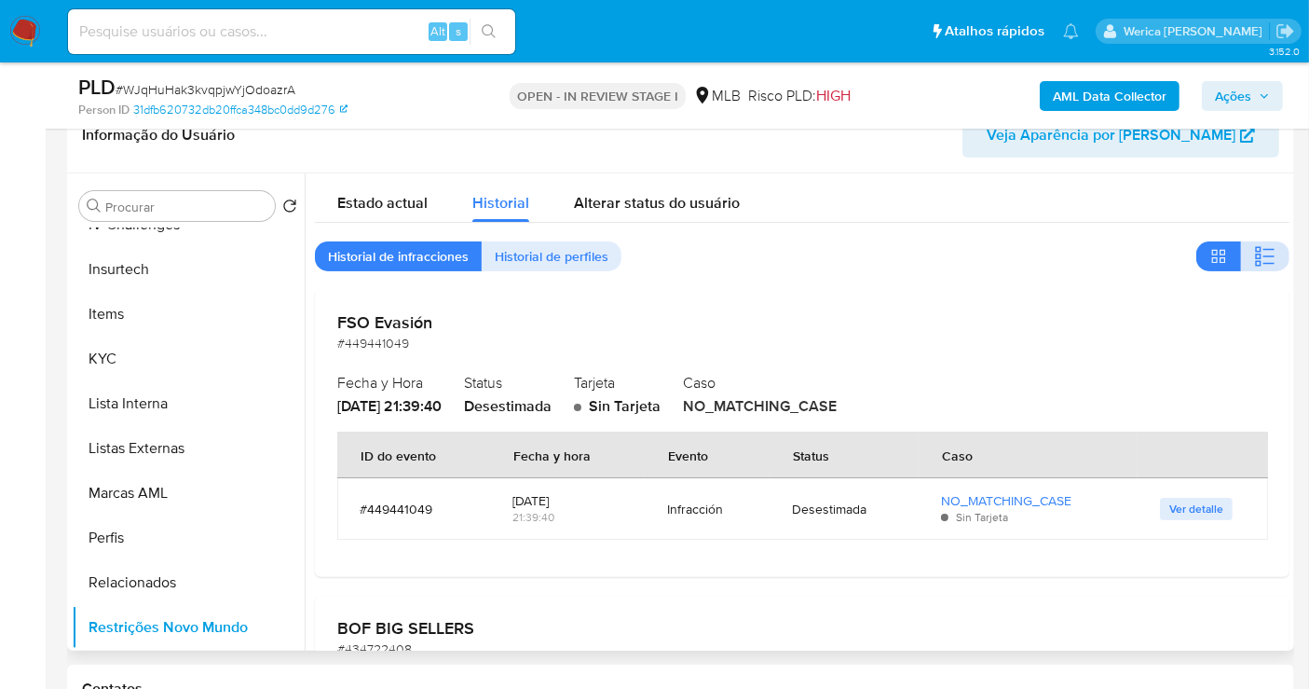
click at [1254, 249] on icon "button" at bounding box center [1265, 256] width 22 height 22
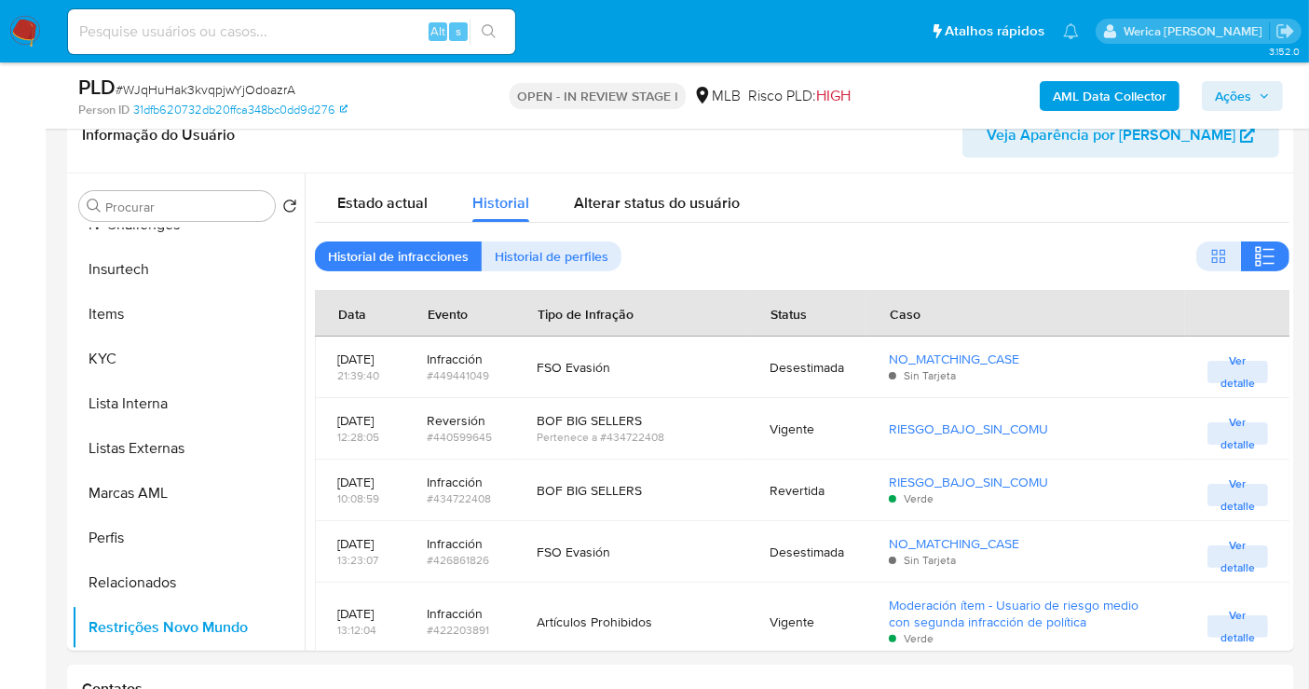
drag, startPoint x: 4, startPoint y: 322, endPoint x: 31, endPoint y: 294, distance: 38.9
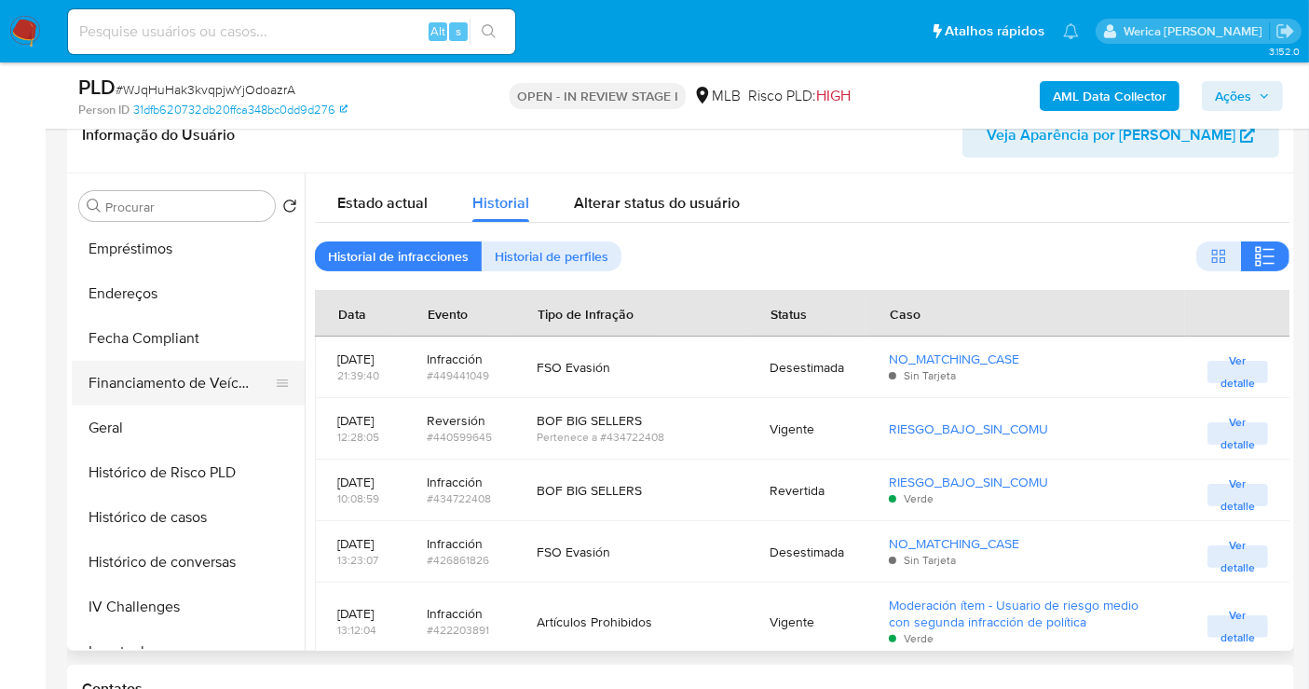
scroll to position [373, 0]
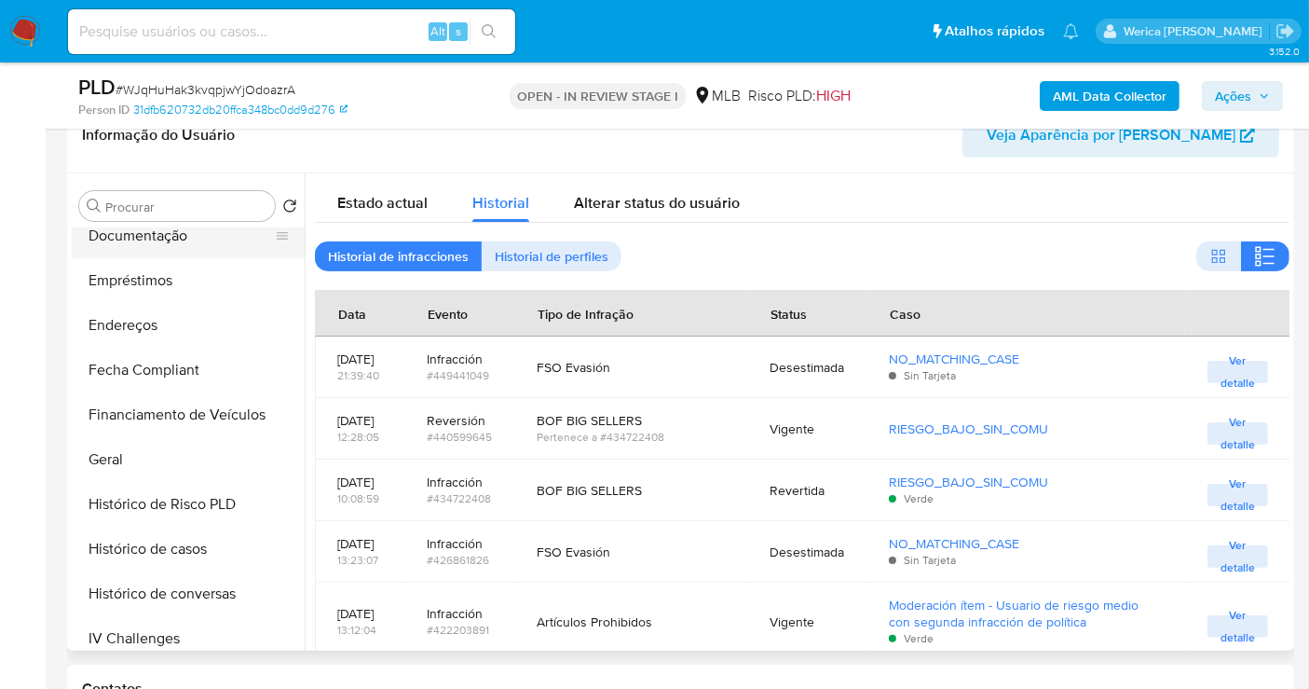
click at [229, 252] on button "Documentação" at bounding box center [181, 235] width 218 height 45
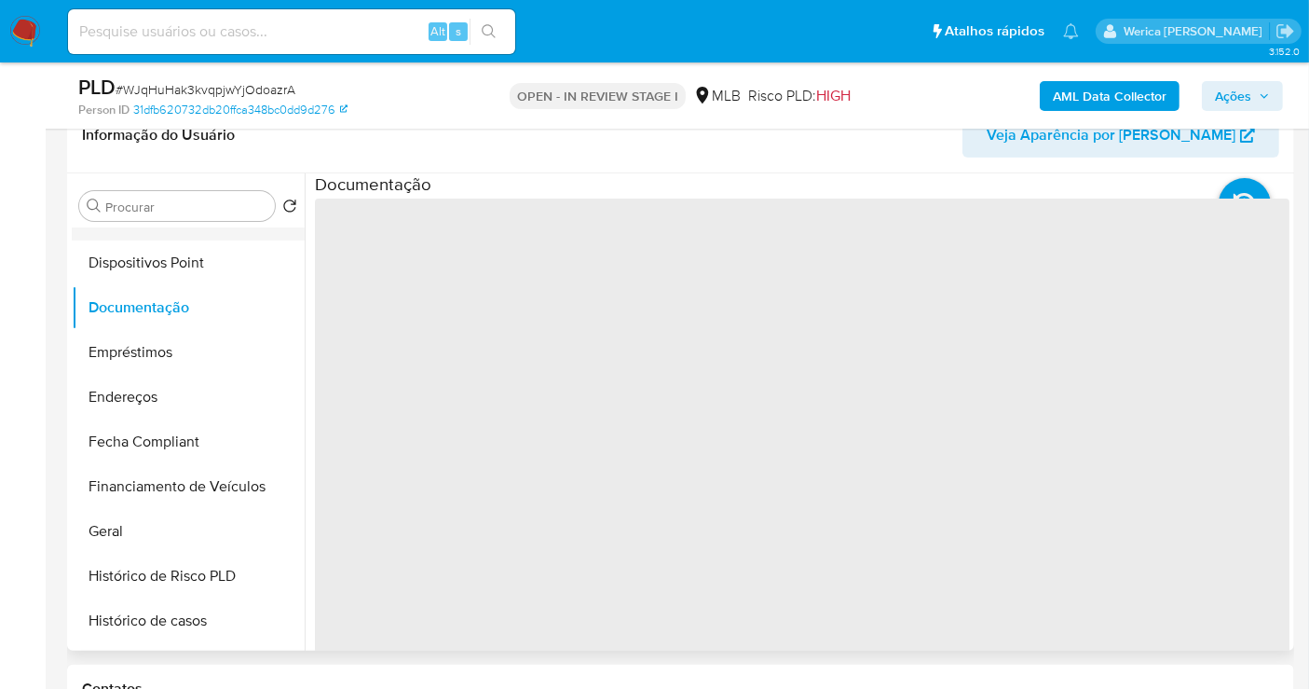
scroll to position [268, 0]
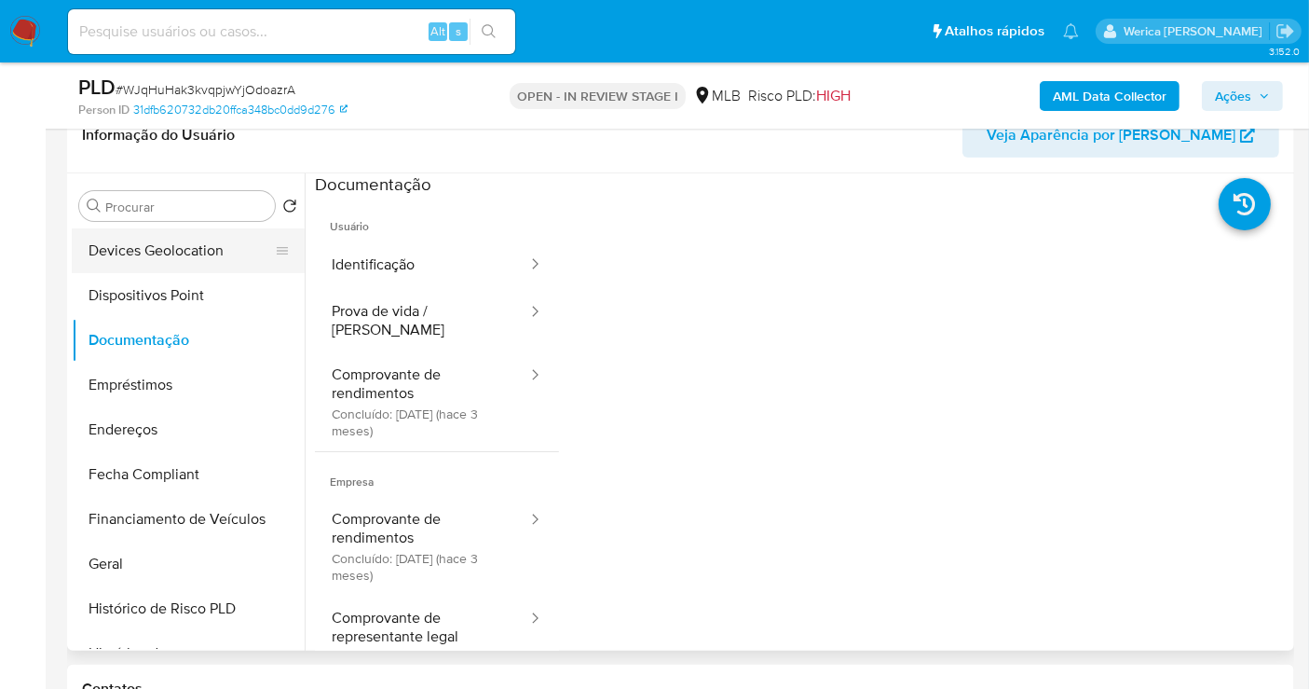
click at [218, 268] on button "Devices Geolocation" at bounding box center [181, 250] width 218 height 45
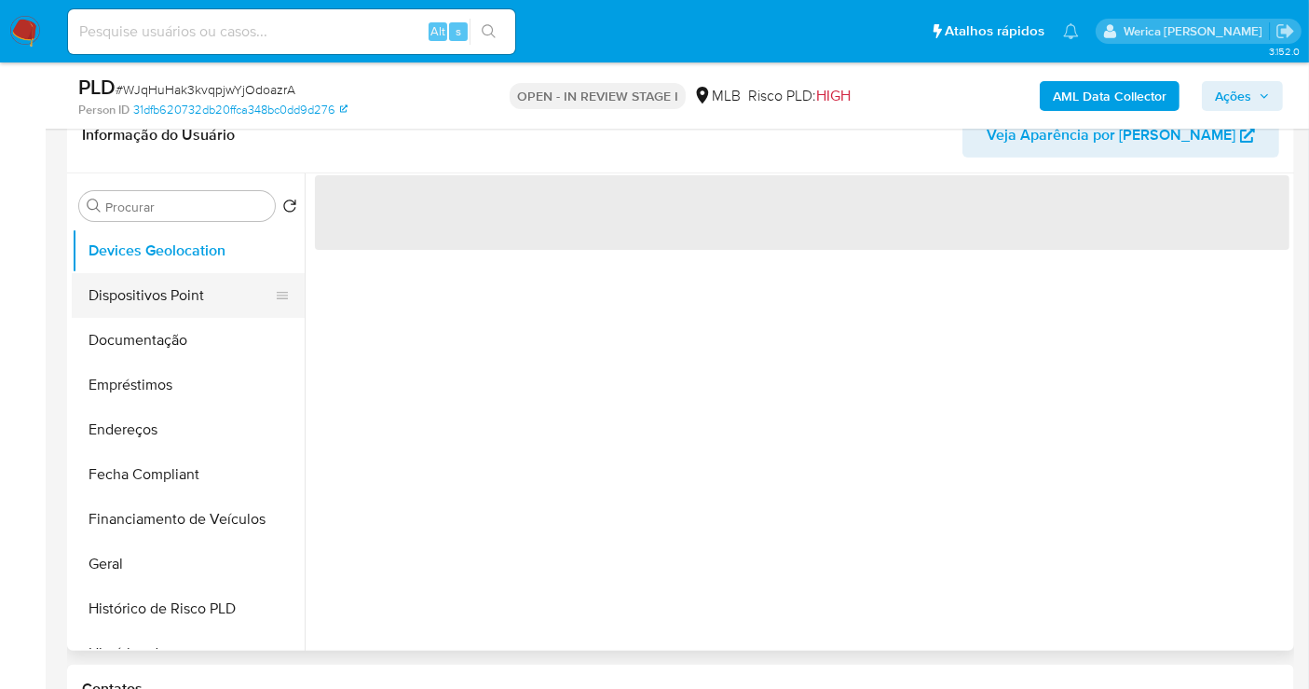
click at [210, 296] on button "Dispositivos Point" at bounding box center [181, 295] width 218 height 45
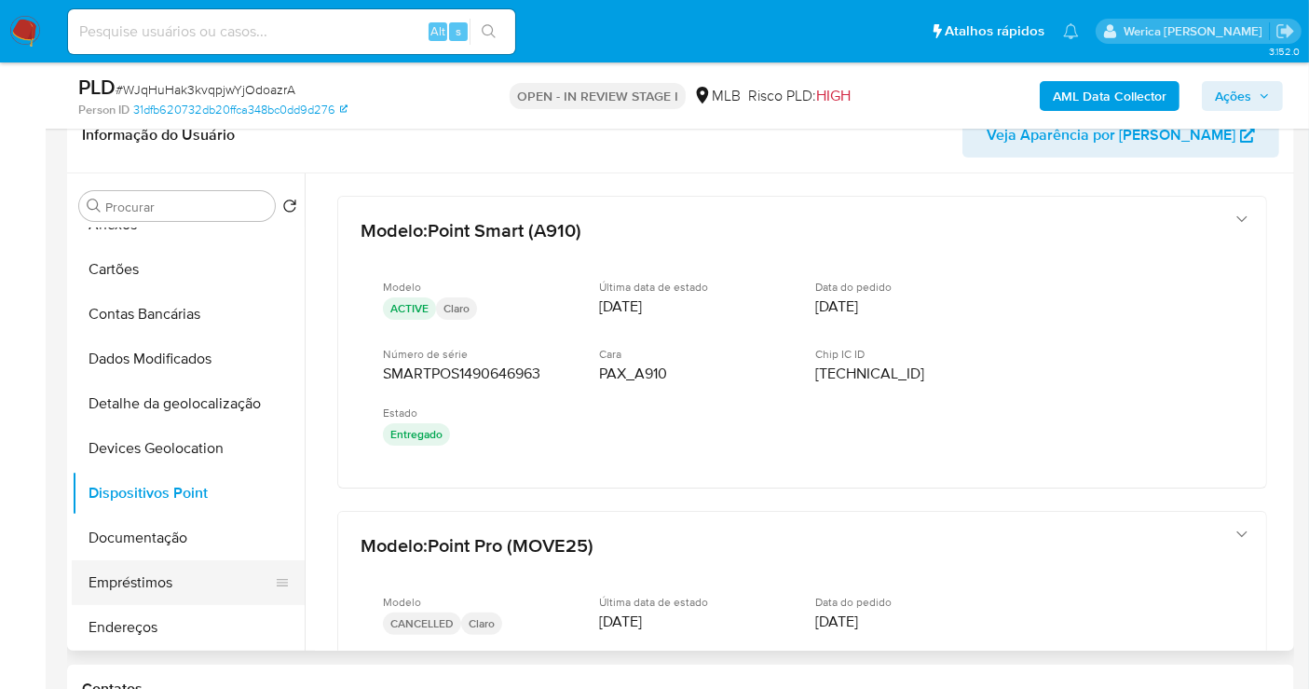
scroll to position [103, 0]
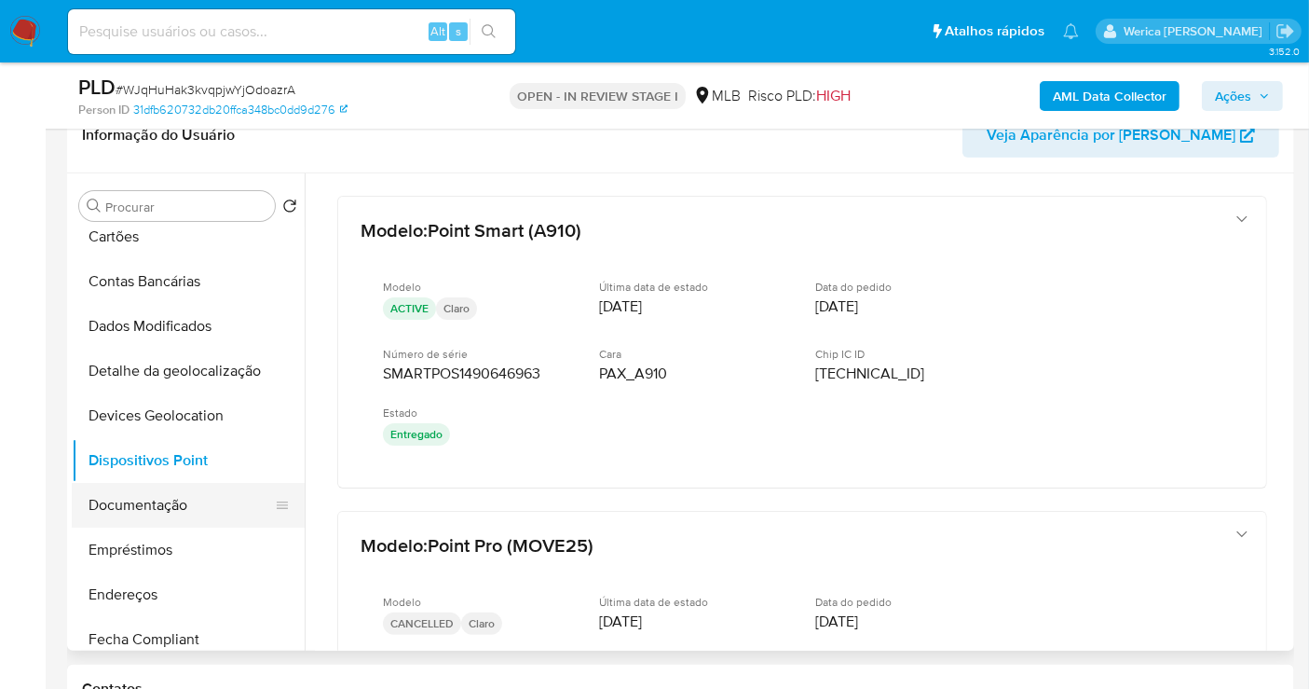
click at [163, 499] on button "Documentação" at bounding box center [181, 505] width 218 height 45
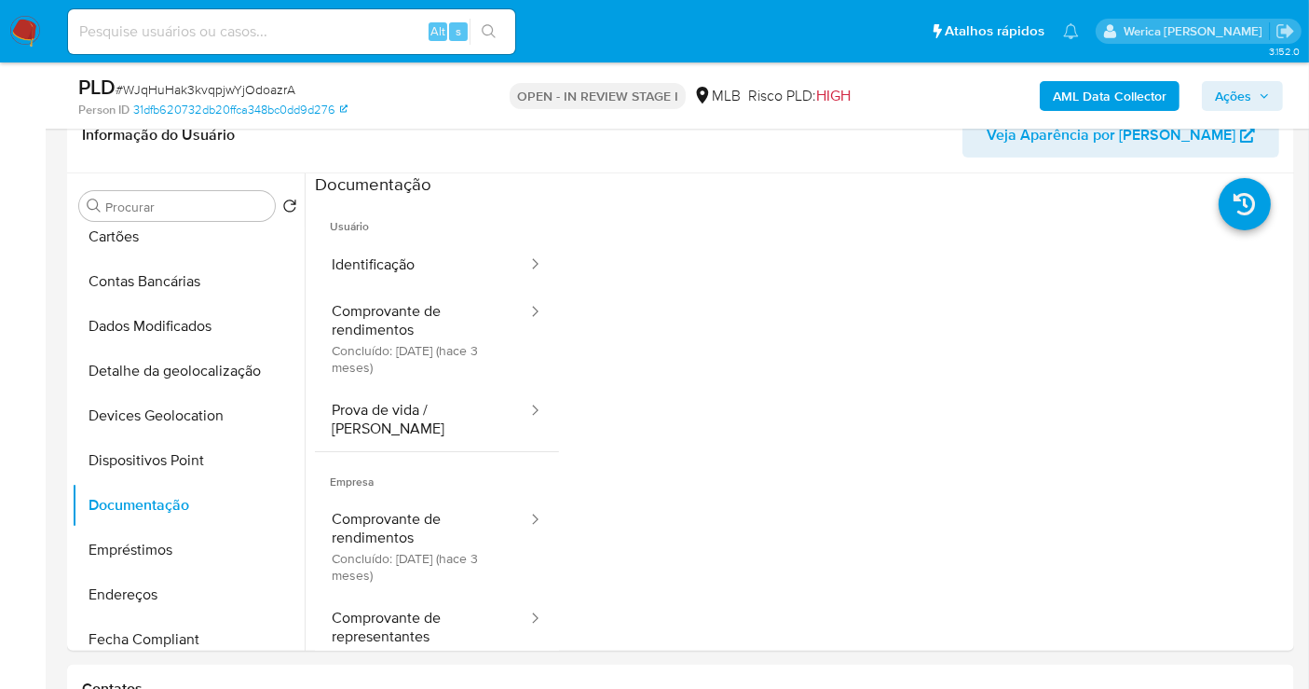
click at [458, 245] on button "Identificação" at bounding box center [422, 265] width 214 height 48
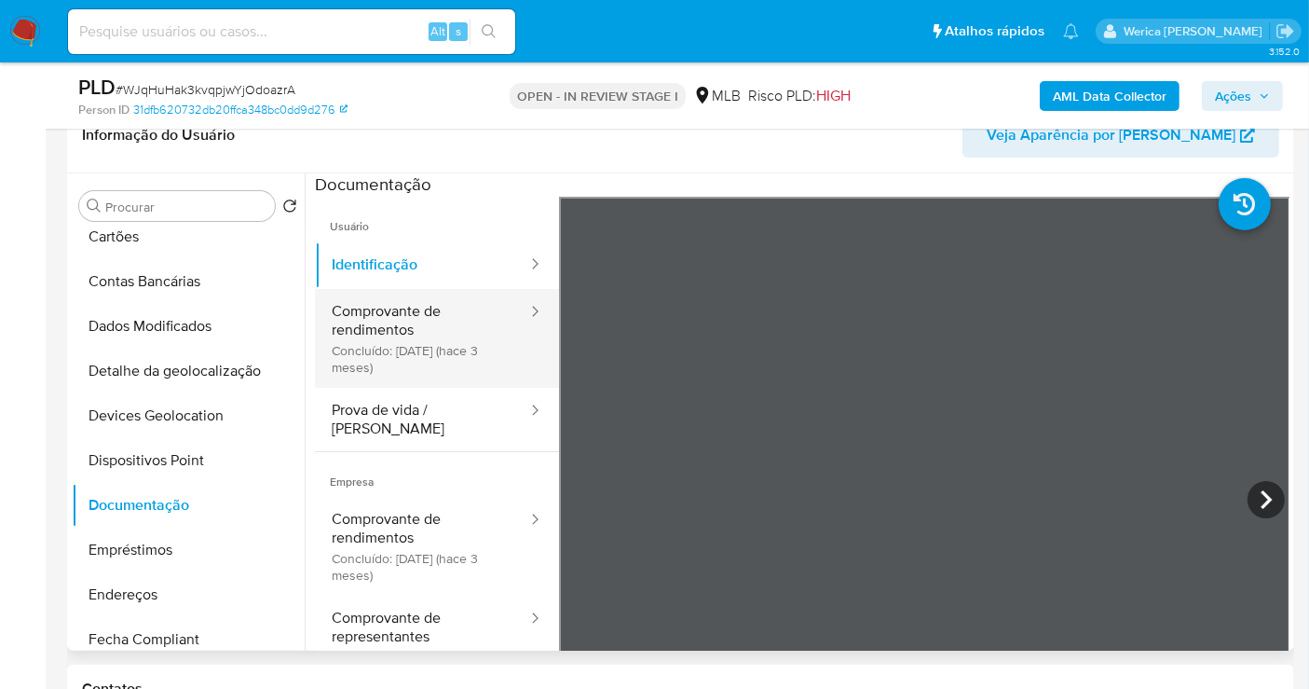
click at [456, 339] on button "Comprovante de rendimentos Concluído: 27/05/2025 (hace 3 meses)" at bounding box center [422, 338] width 214 height 99
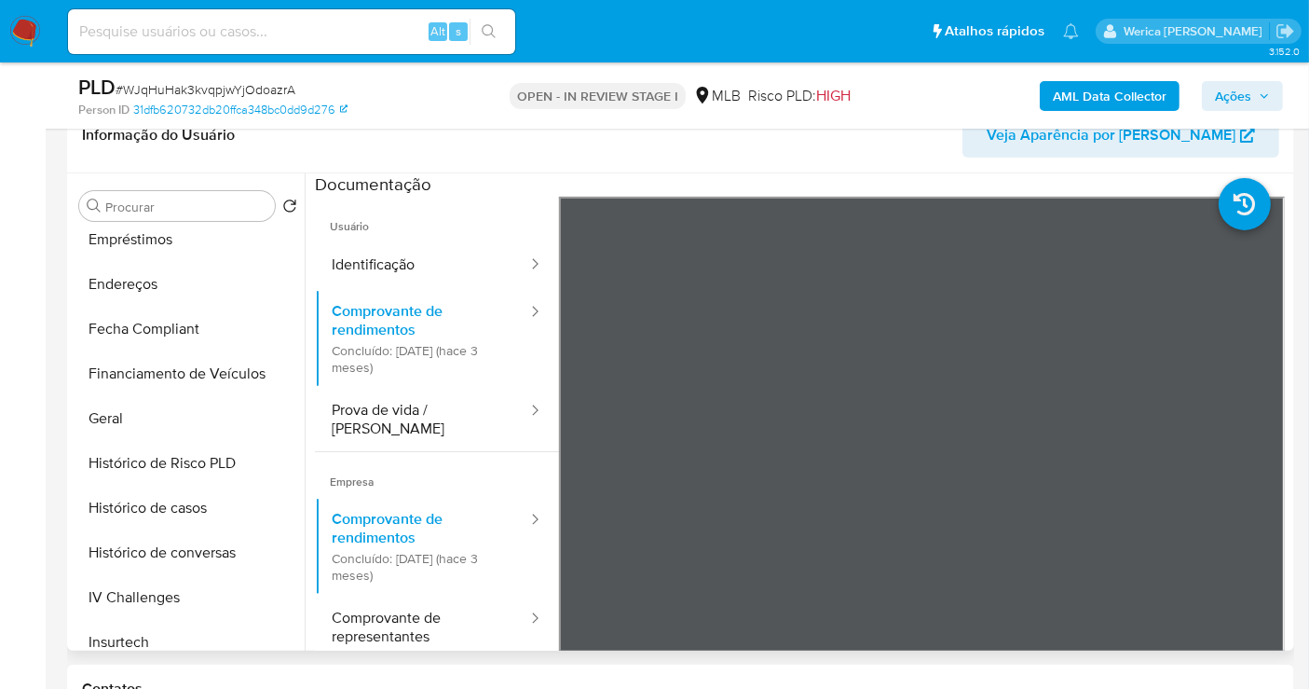
scroll to position [621, 0]
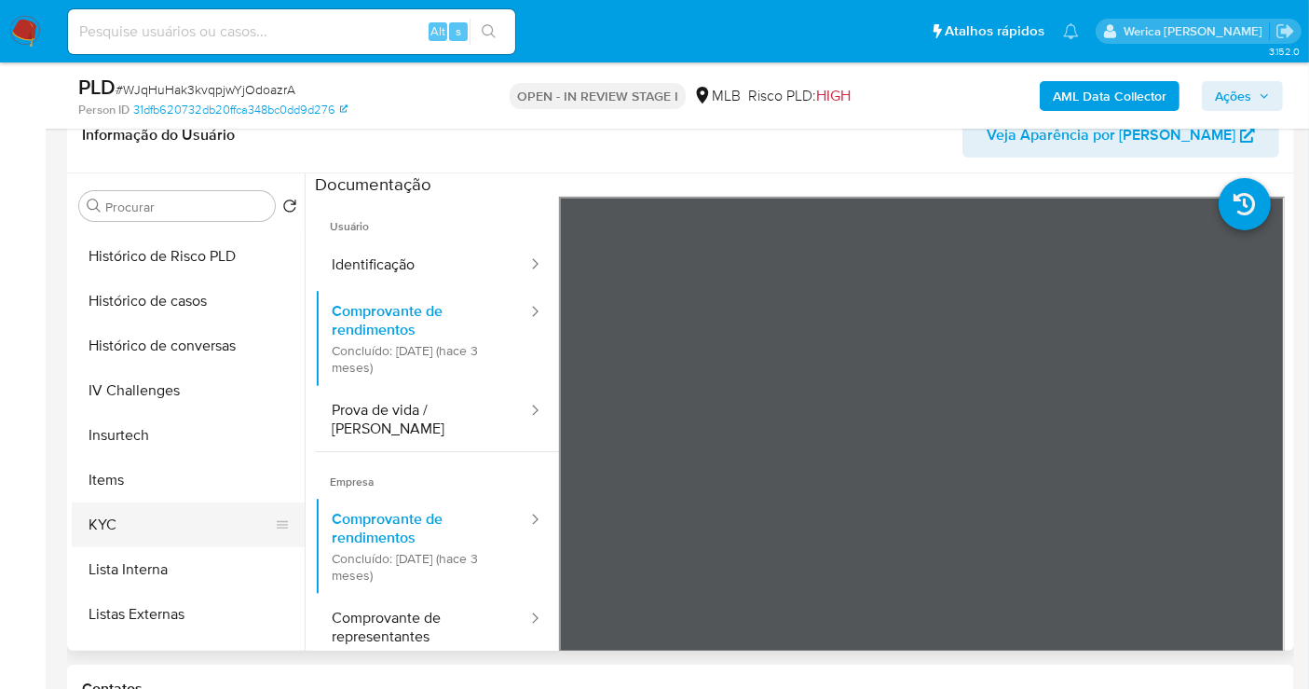
click at [154, 520] on button "KYC" at bounding box center [181, 524] width 218 height 45
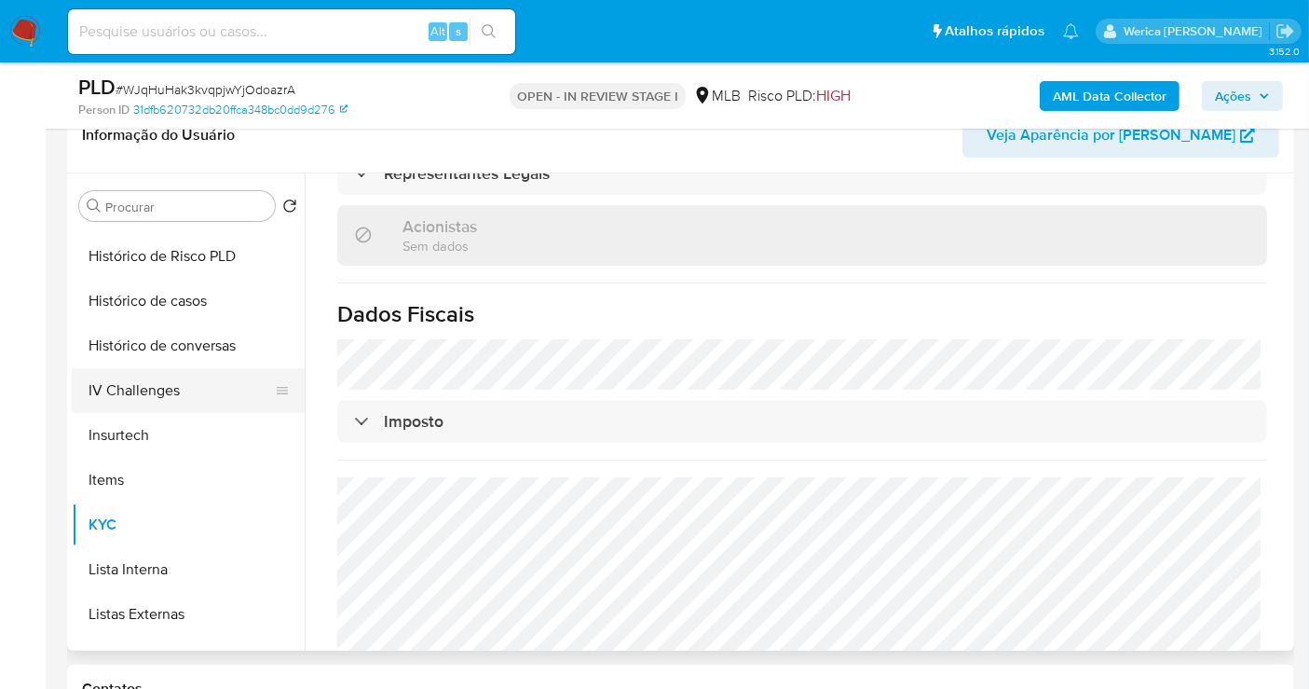
scroll to position [310, 0]
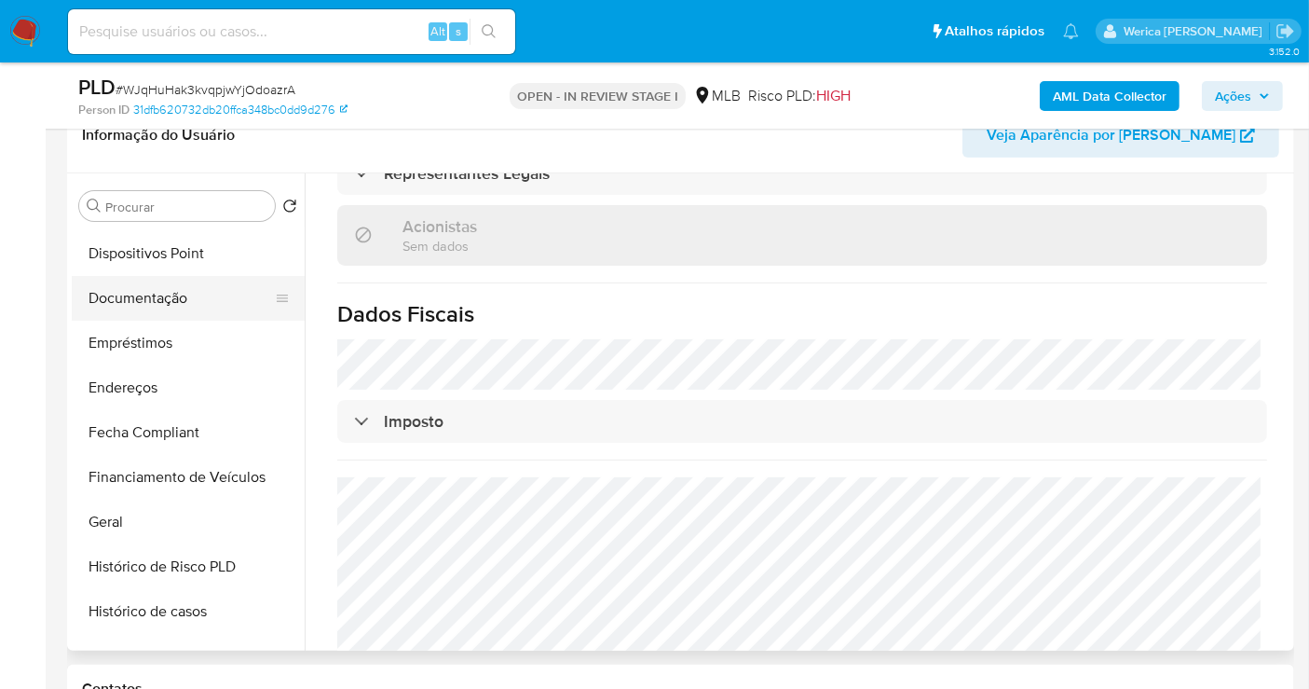
click at [161, 279] on button "Documentação" at bounding box center [181, 298] width 218 height 45
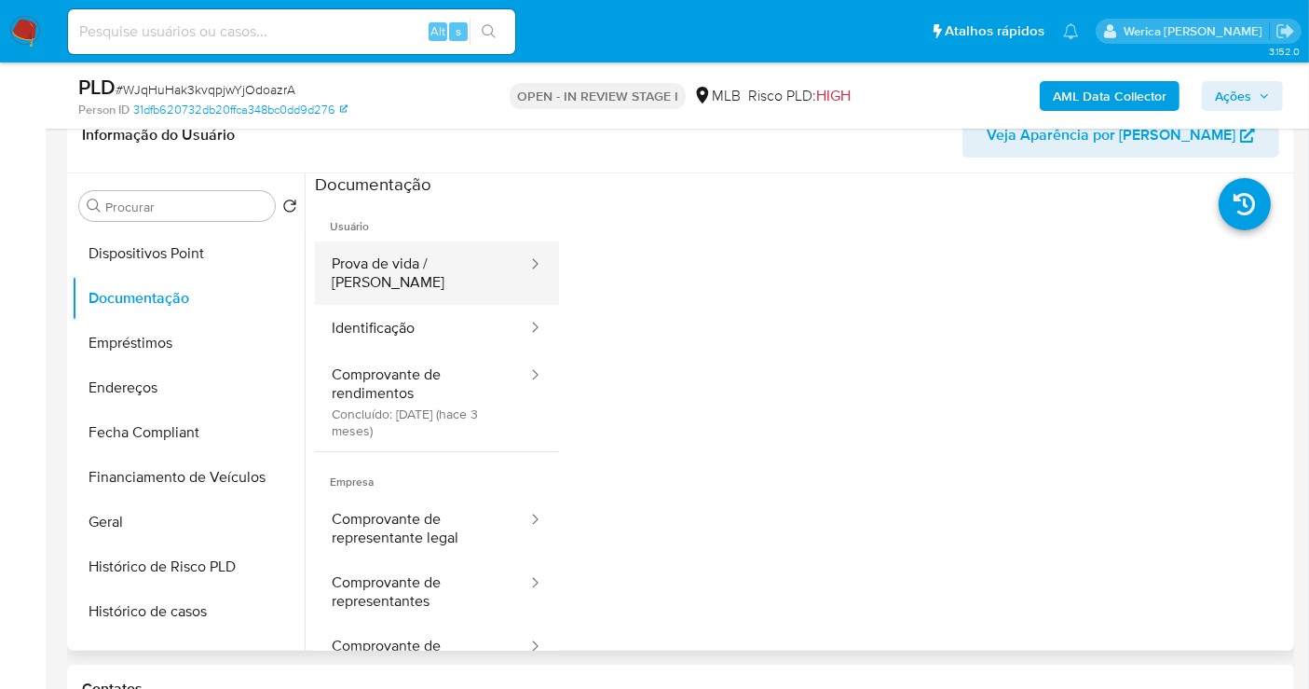
click at [439, 256] on button "Prova de vida / Selfie" at bounding box center [422, 272] width 214 height 63
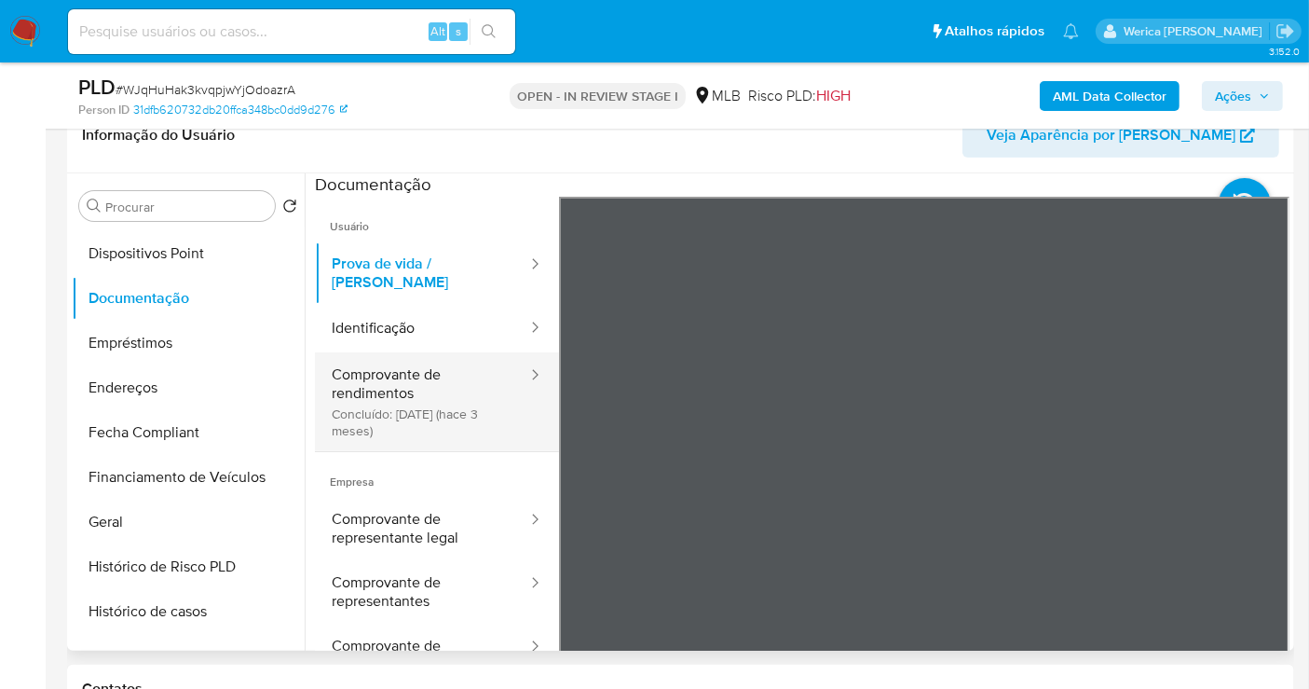
click at [445, 373] on button "Comprovante de rendimentos Concluído: 27/05/2025 (hace 3 meses)" at bounding box center [422, 401] width 214 height 99
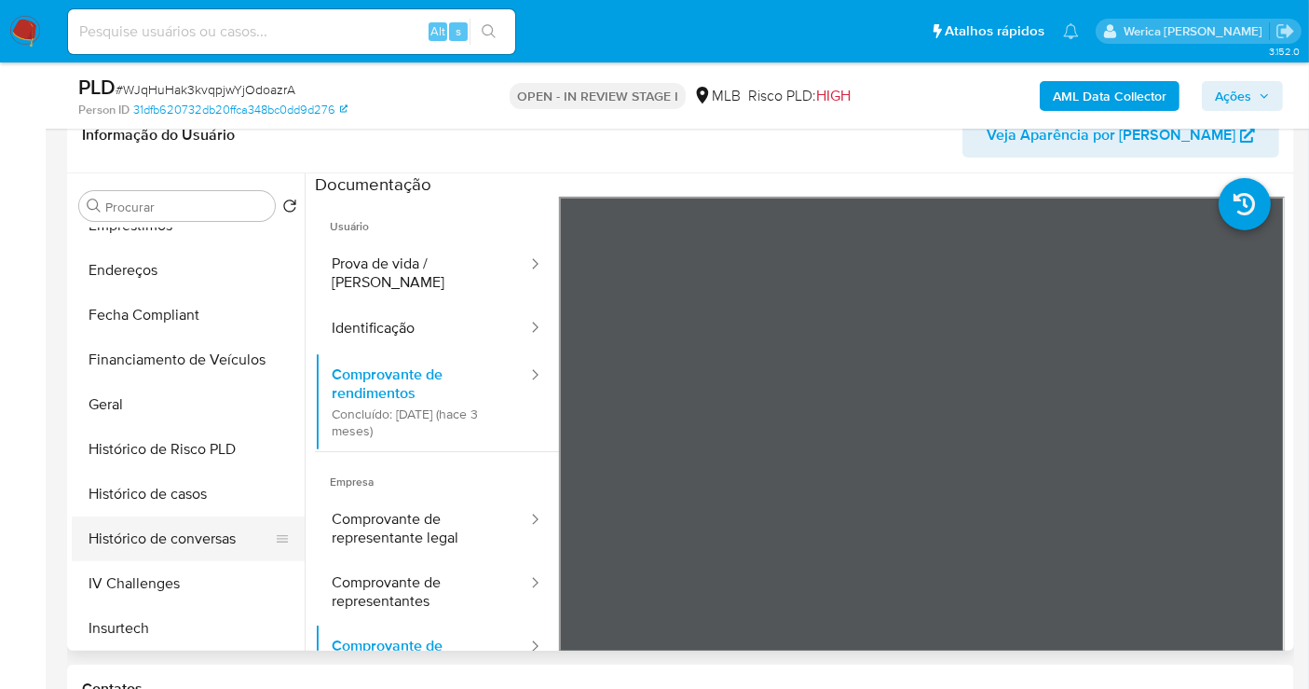
scroll to position [517, 0]
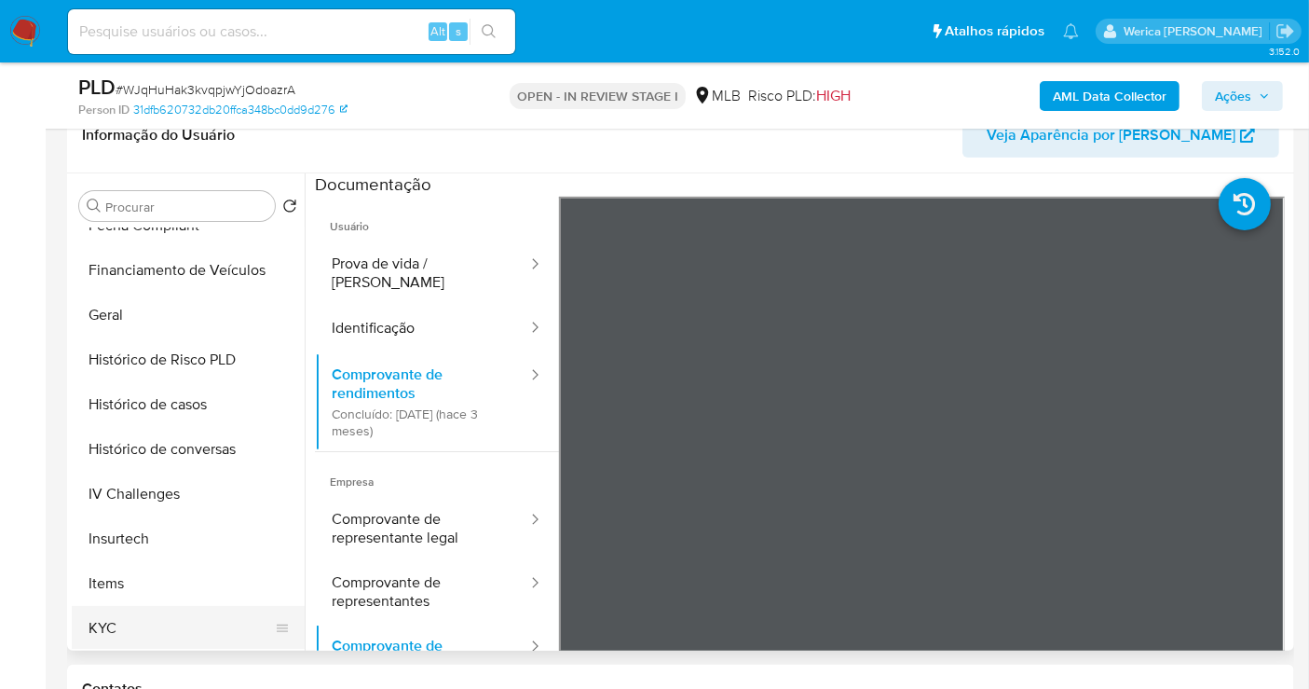
drag, startPoint x: 132, startPoint y: 621, endPoint x: 130, endPoint y: 631, distance: 10.6
click at [130, 625] on button "KYC" at bounding box center [181, 628] width 218 height 45
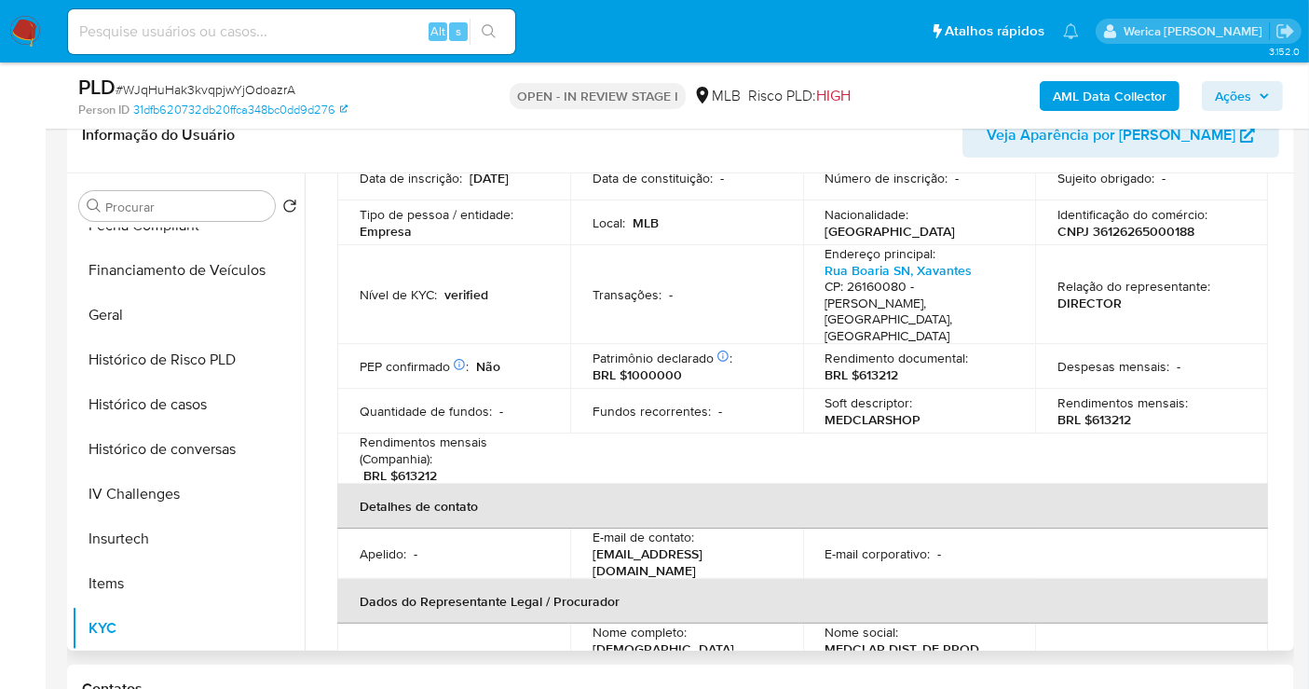
scroll to position [414, 0]
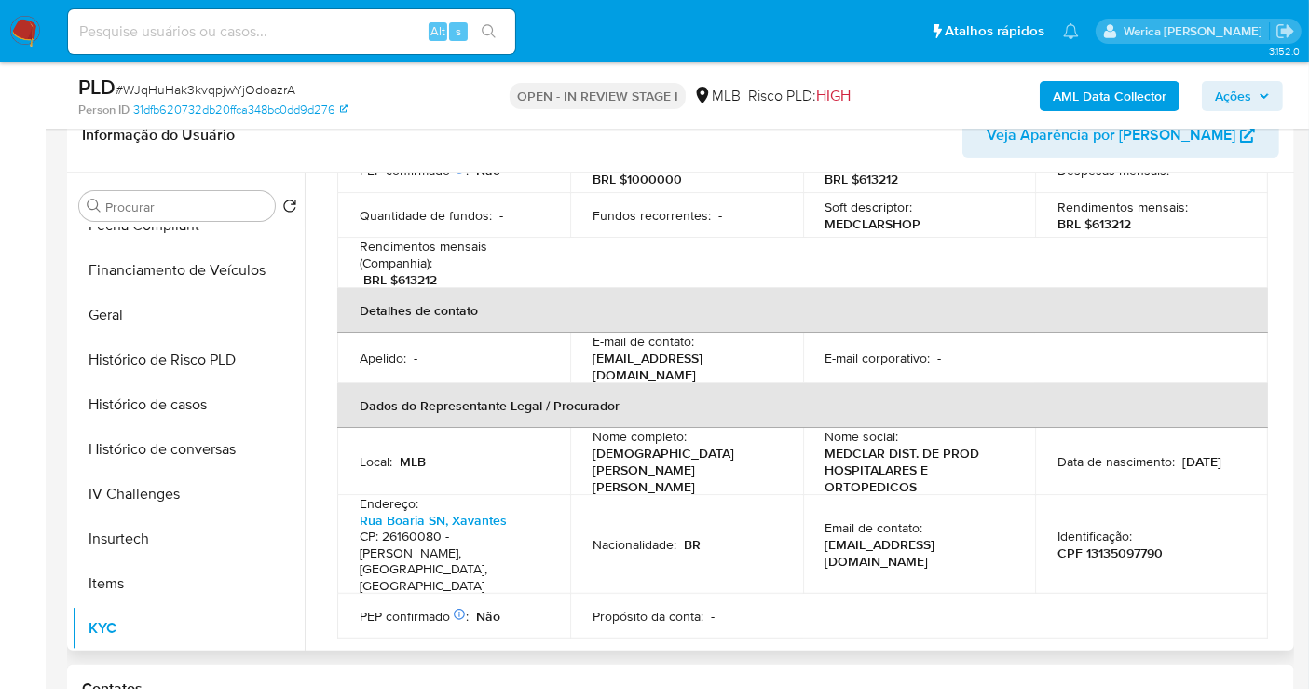
click at [1110, 544] on p "CPF 13135097790" at bounding box center [1110, 552] width 105 height 17
copy p "13135097790"
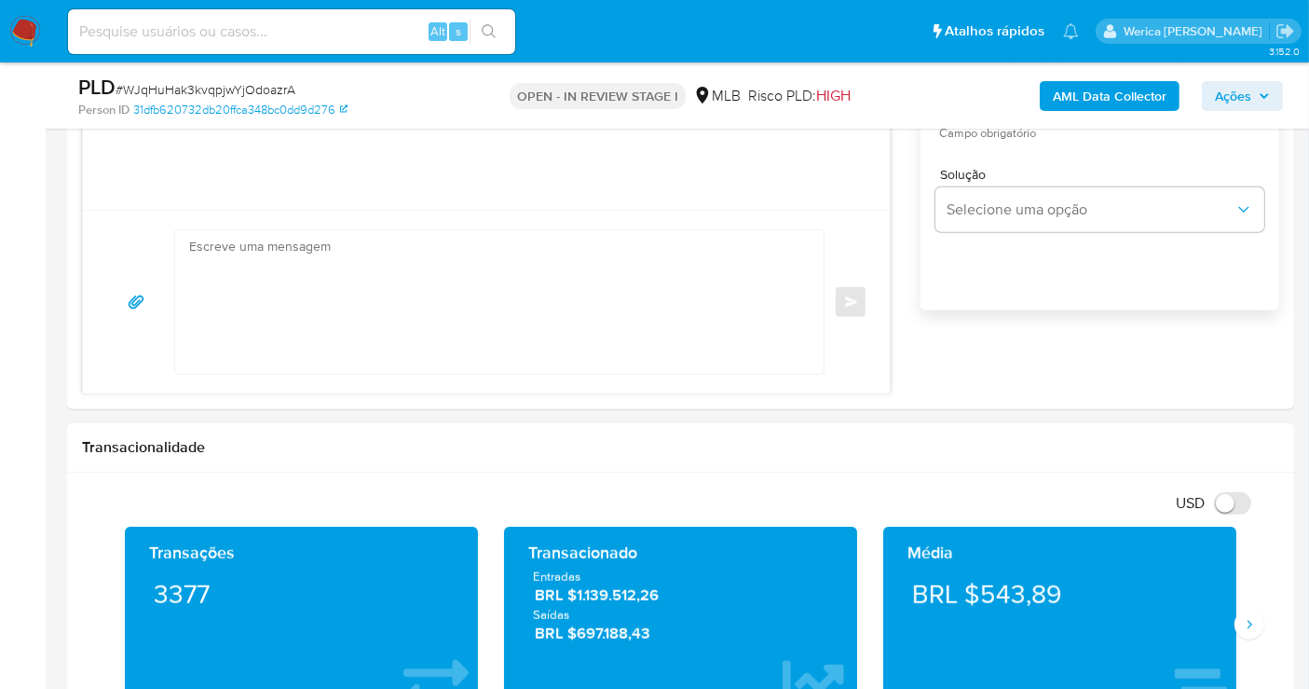
scroll to position [1547, 0]
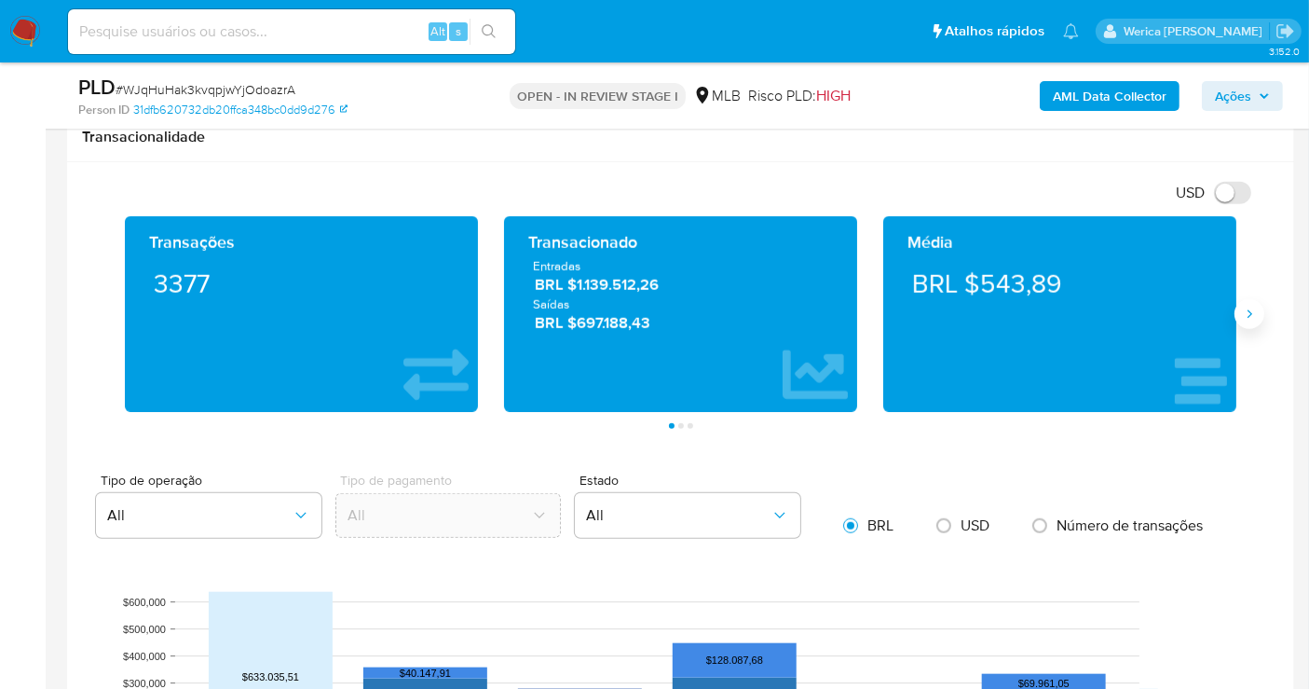
click at [1247, 318] on button "Siguiente" at bounding box center [1250, 314] width 30 height 30
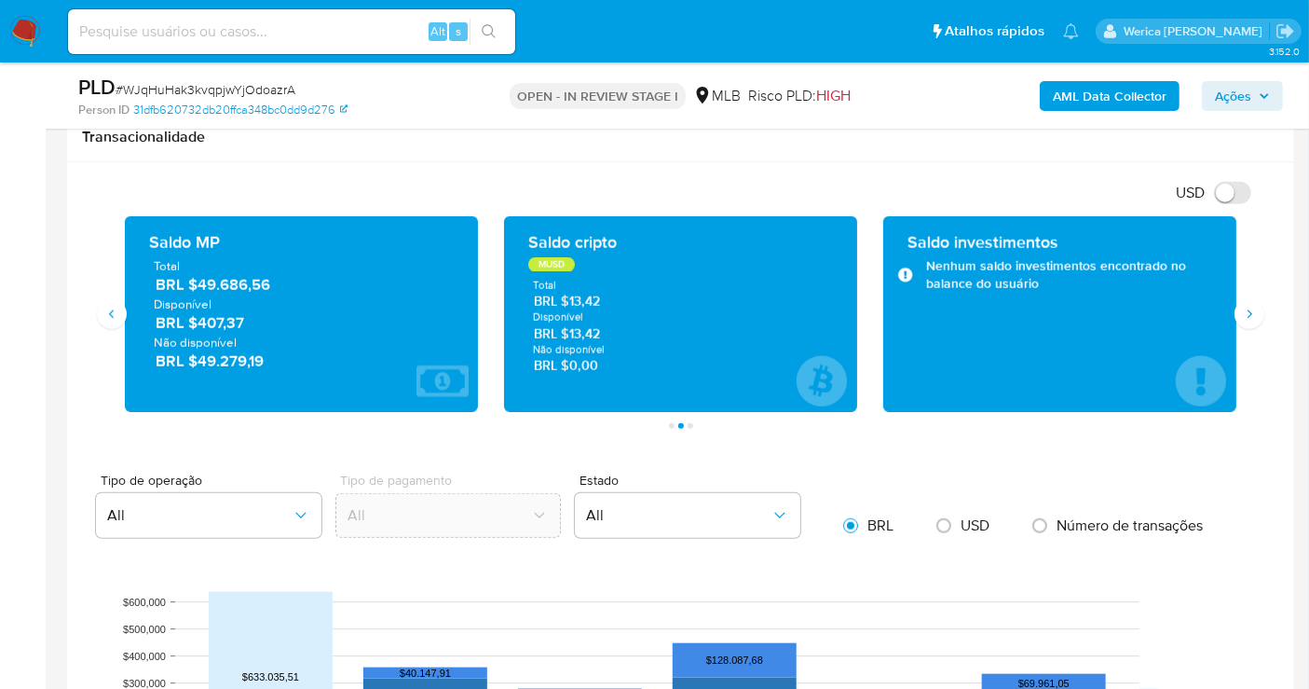
drag, startPoint x: 198, startPoint y: 282, endPoint x: 289, endPoint y: 287, distance: 91.4
click at [287, 287] on span "BRL $49.686,56" at bounding box center [303, 285] width 294 height 21
drag, startPoint x: 6, startPoint y: 350, endPoint x: 191, endPoint y: 240, distance: 215.6
click at [6, 350] on aside "Bandeja Painel Screening Pesquisa em Listas Watchlist Ferramentas Operações em …" at bounding box center [23, 575] width 46 height 4244
click at [0, 307] on aside "Bandeja Painel Screening Pesquisa em Listas Watchlist Ferramentas Operações em …" at bounding box center [23, 575] width 46 height 4244
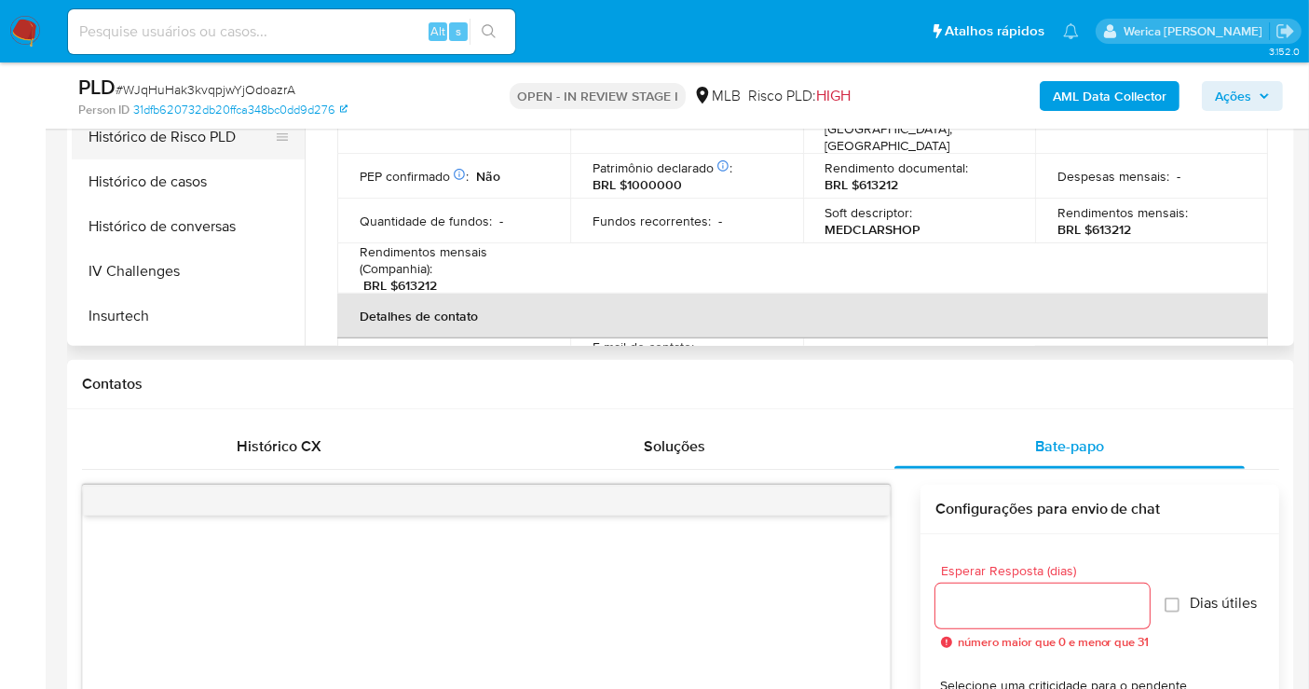
scroll to position [517, 0]
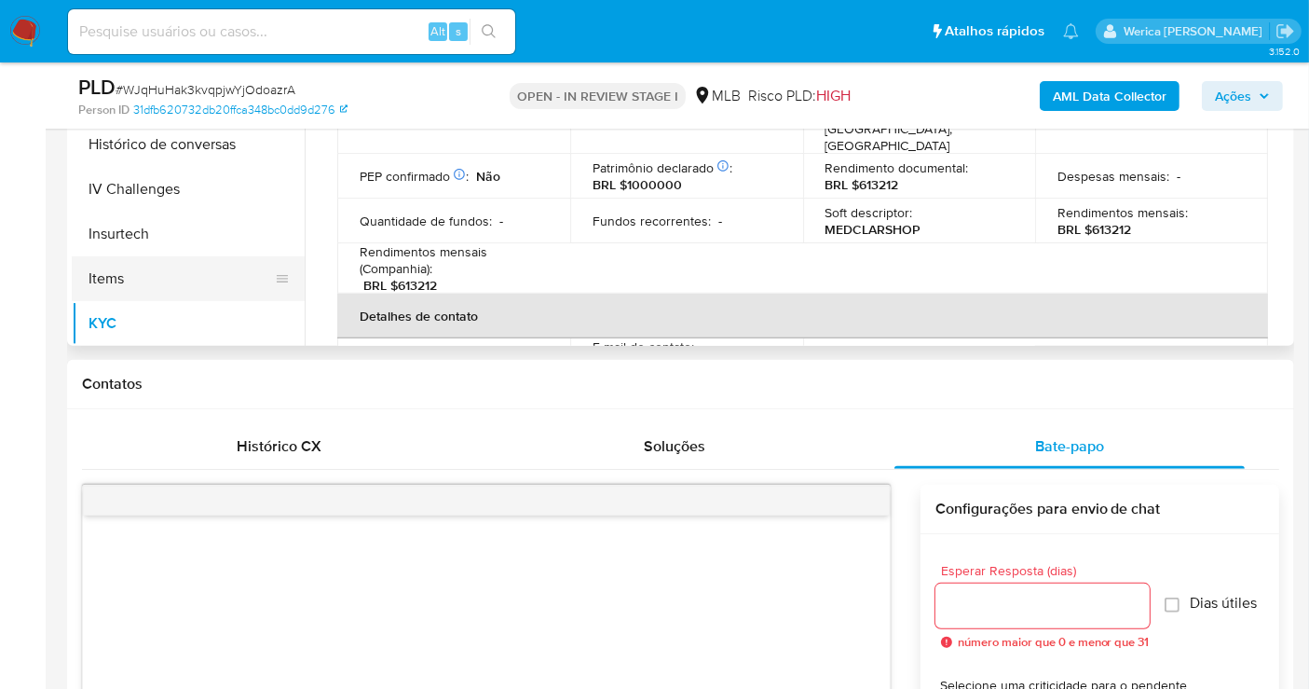
click at [170, 262] on button "Items" at bounding box center [181, 278] width 218 height 45
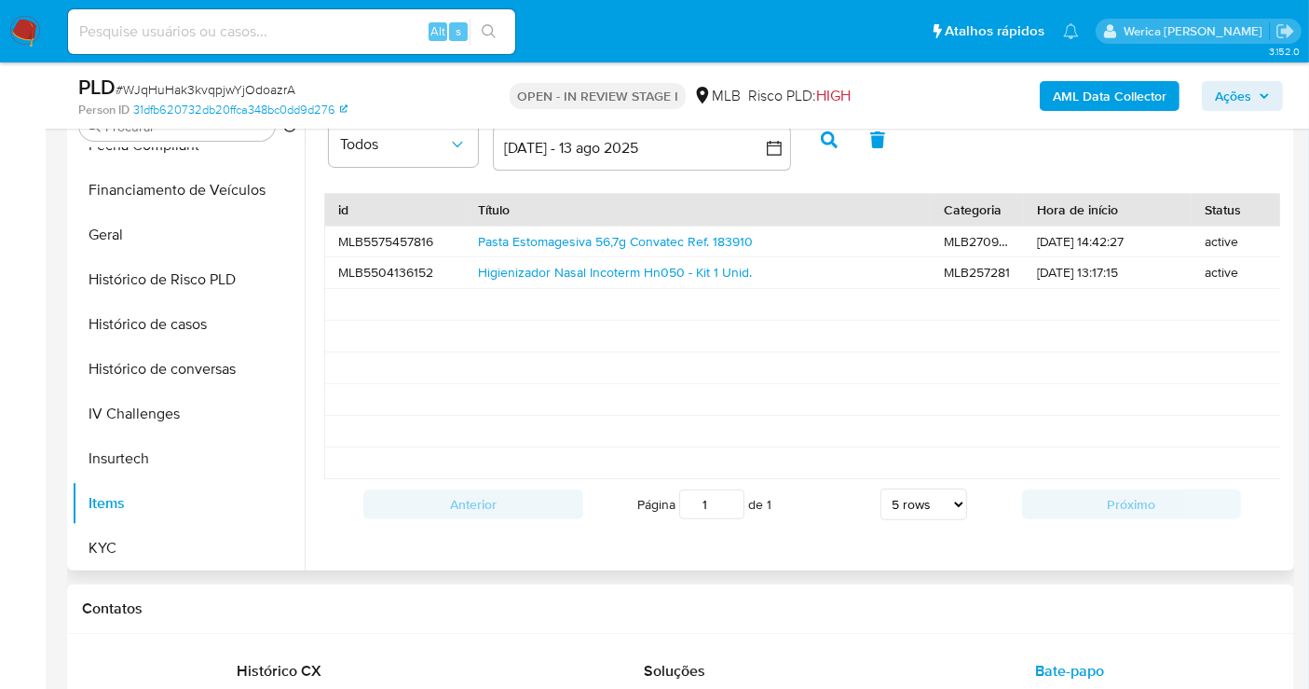
scroll to position [305, 0]
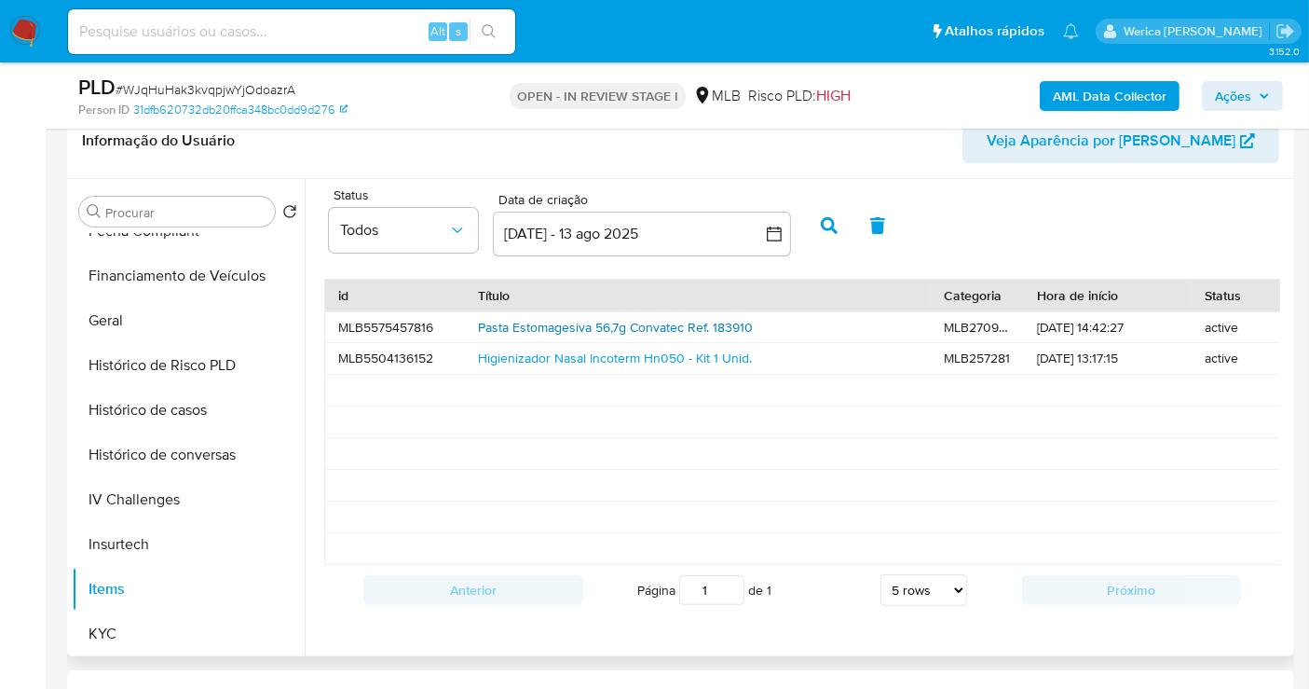
click at [744, 333] on link "Pasta Estomagesiva 56,7g Convatec Ref. 183910" at bounding box center [615, 327] width 275 height 19
click at [652, 349] on link "Higienizador Nasal Incoterm Hn050 - Kit 1 Unid." at bounding box center [615, 358] width 274 height 19
click at [180, 382] on button "Histórico de Risco PLD" at bounding box center [188, 365] width 233 height 45
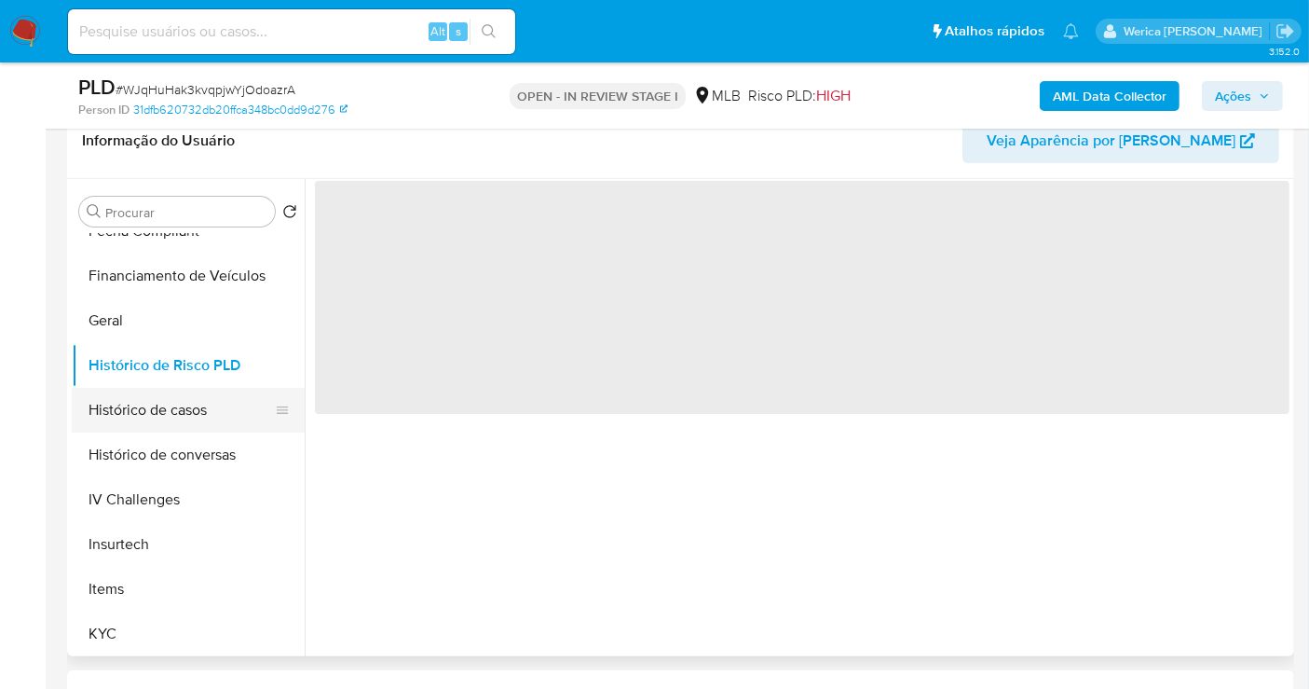
click at [185, 415] on button "Histórico de casos" at bounding box center [181, 410] width 218 height 45
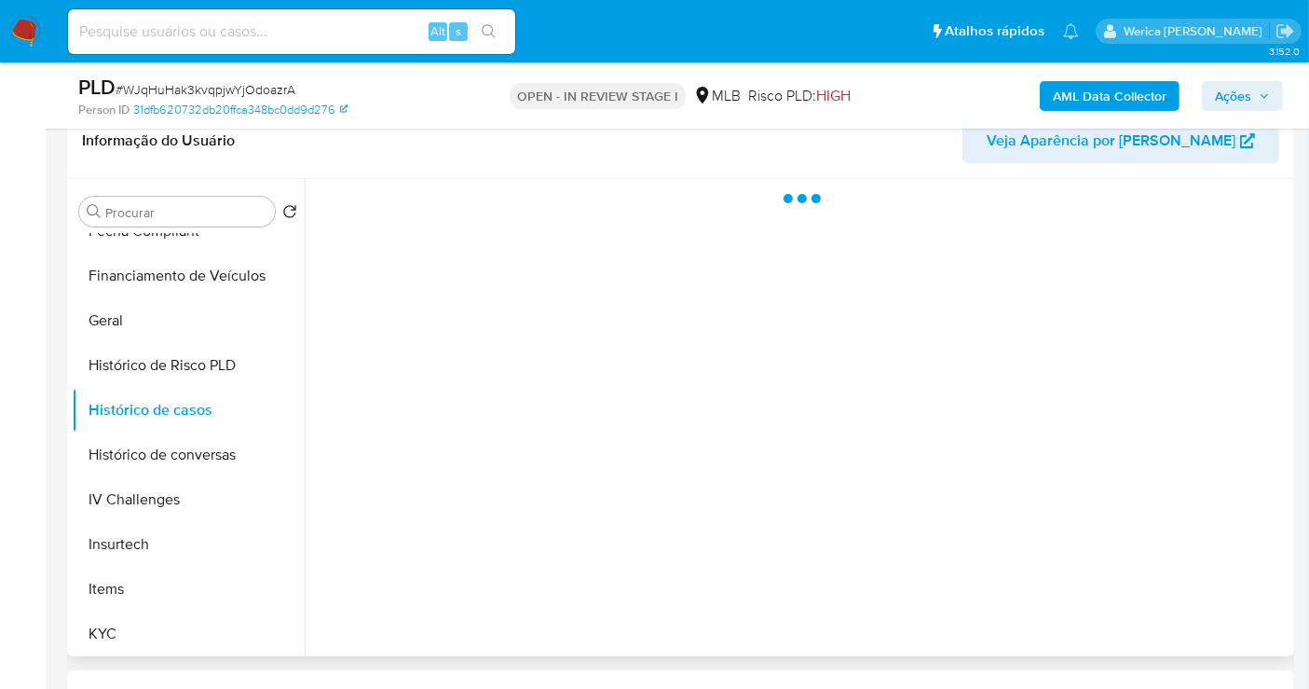
click at [417, 515] on div at bounding box center [797, 417] width 985 height 477
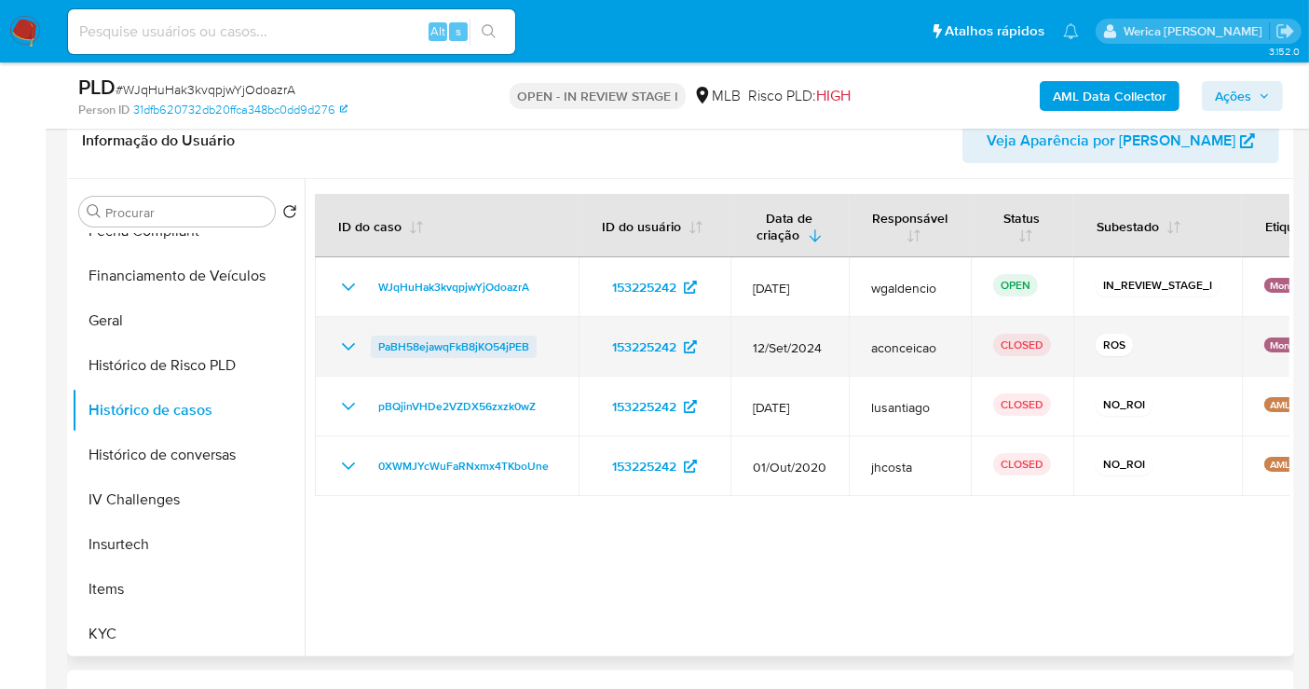
click at [432, 337] on span "PaBH58ejawqFkB8jKO54jPEB" at bounding box center [453, 346] width 151 height 22
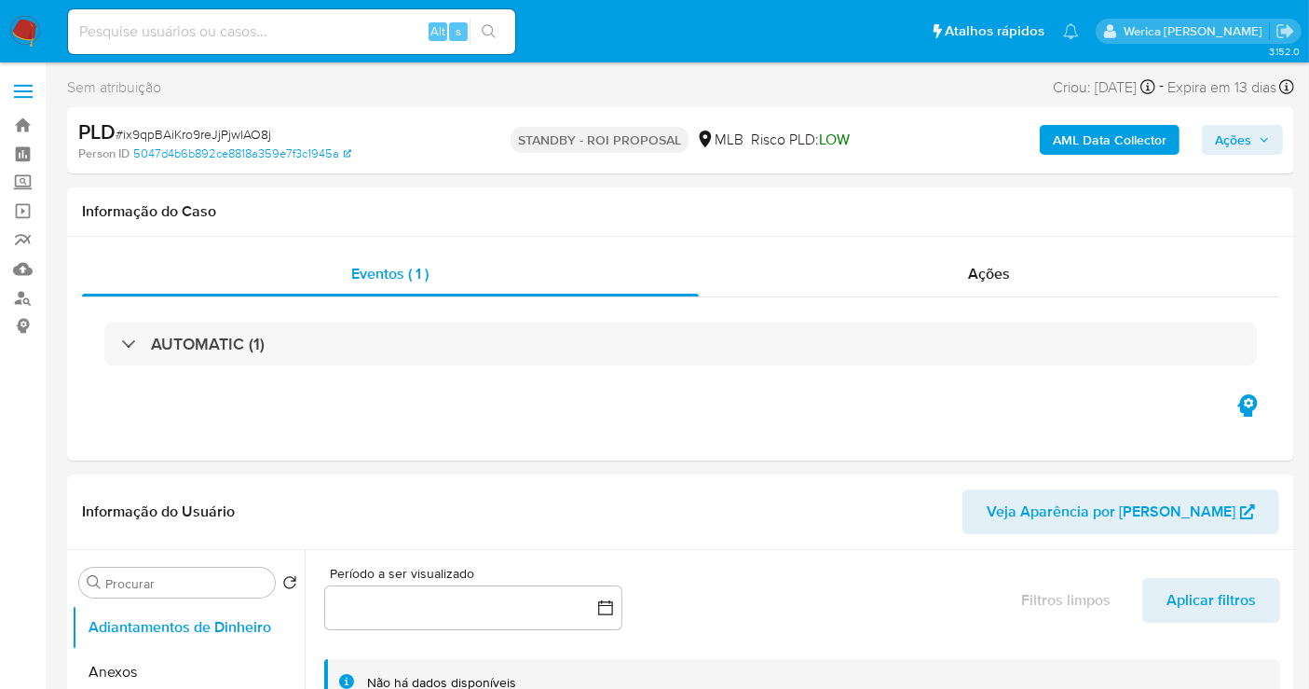
select select "10"
click at [947, 272] on div "Ações" at bounding box center [989, 274] width 581 height 45
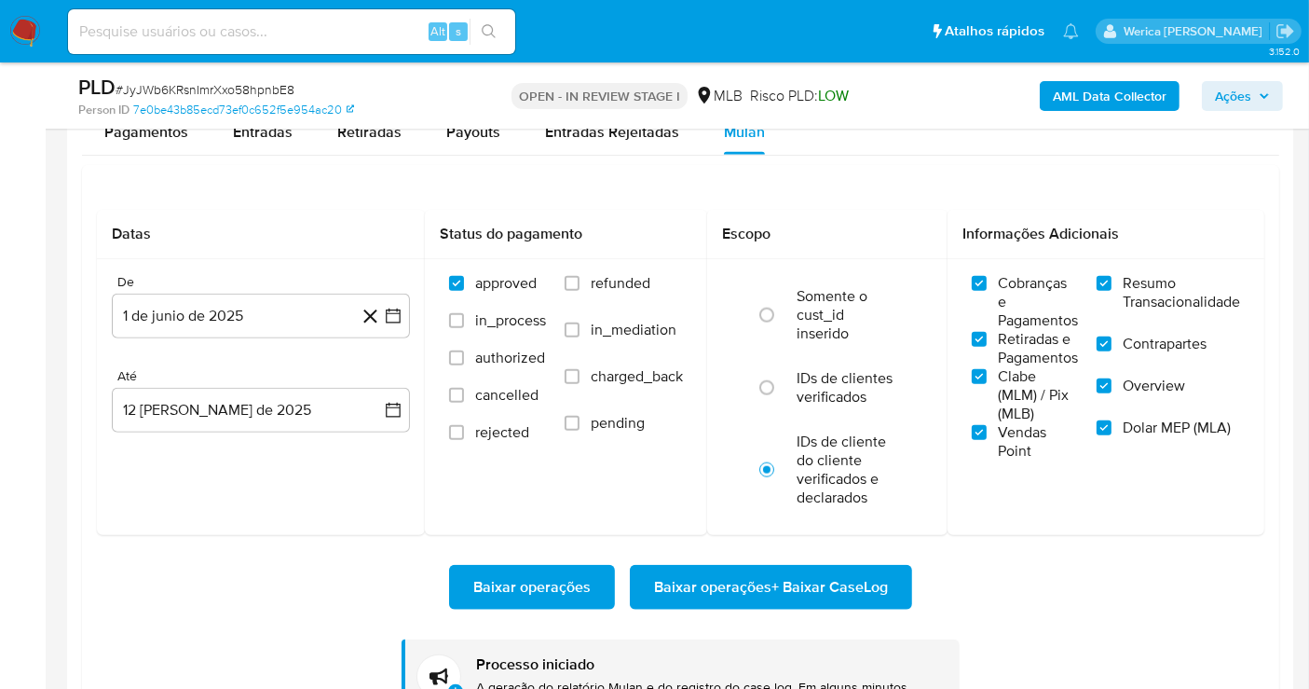
scroll to position [310, 0]
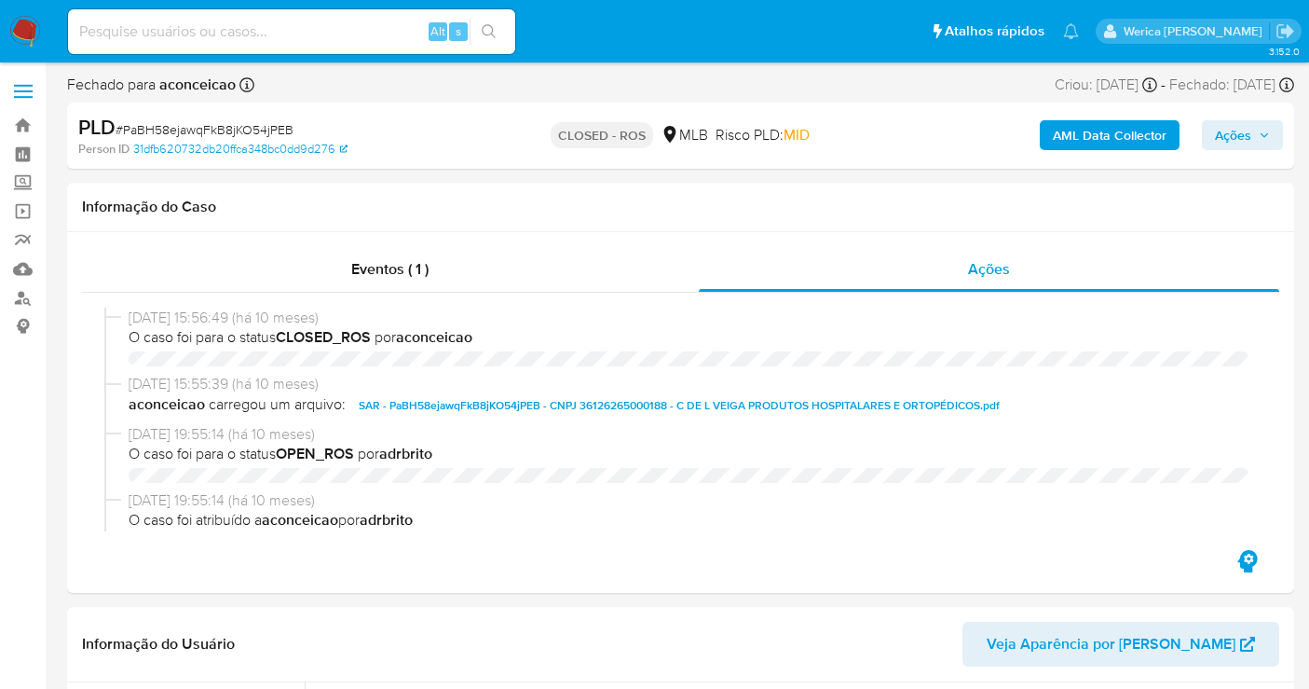
select select "10"
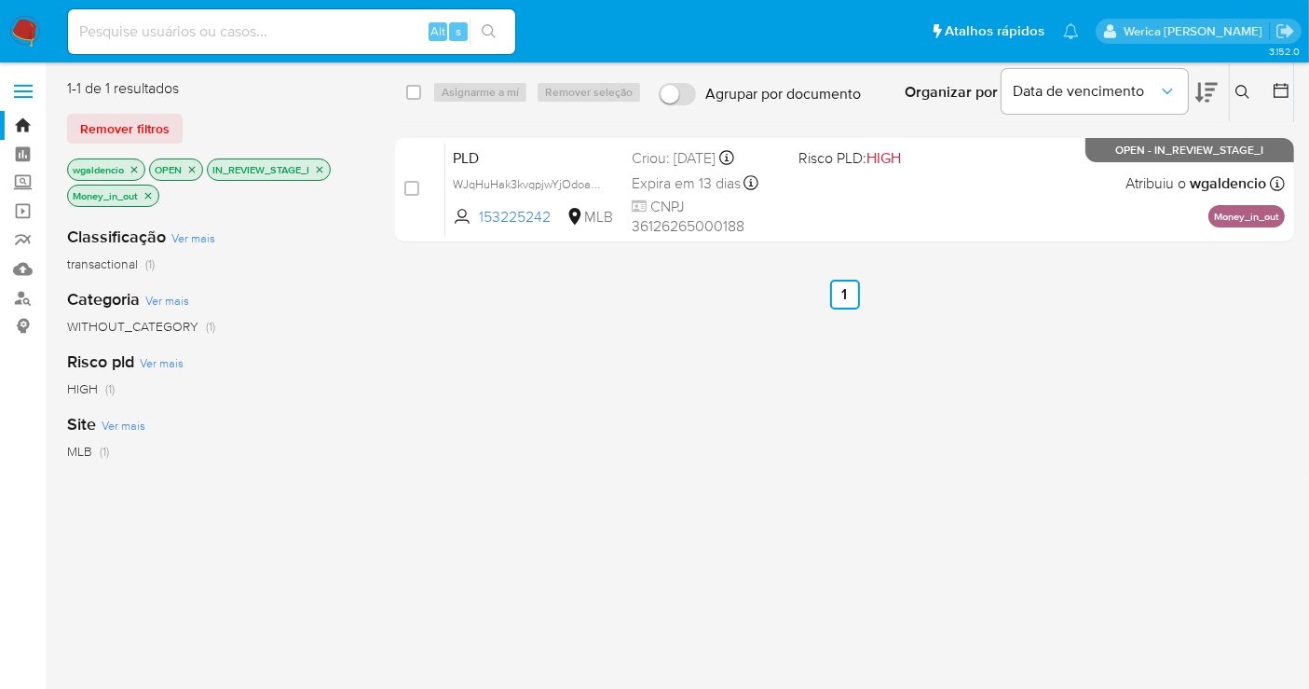
click at [309, 38] on input at bounding box center [291, 32] width 447 height 24
paste input "629721064"
type input "629721064"
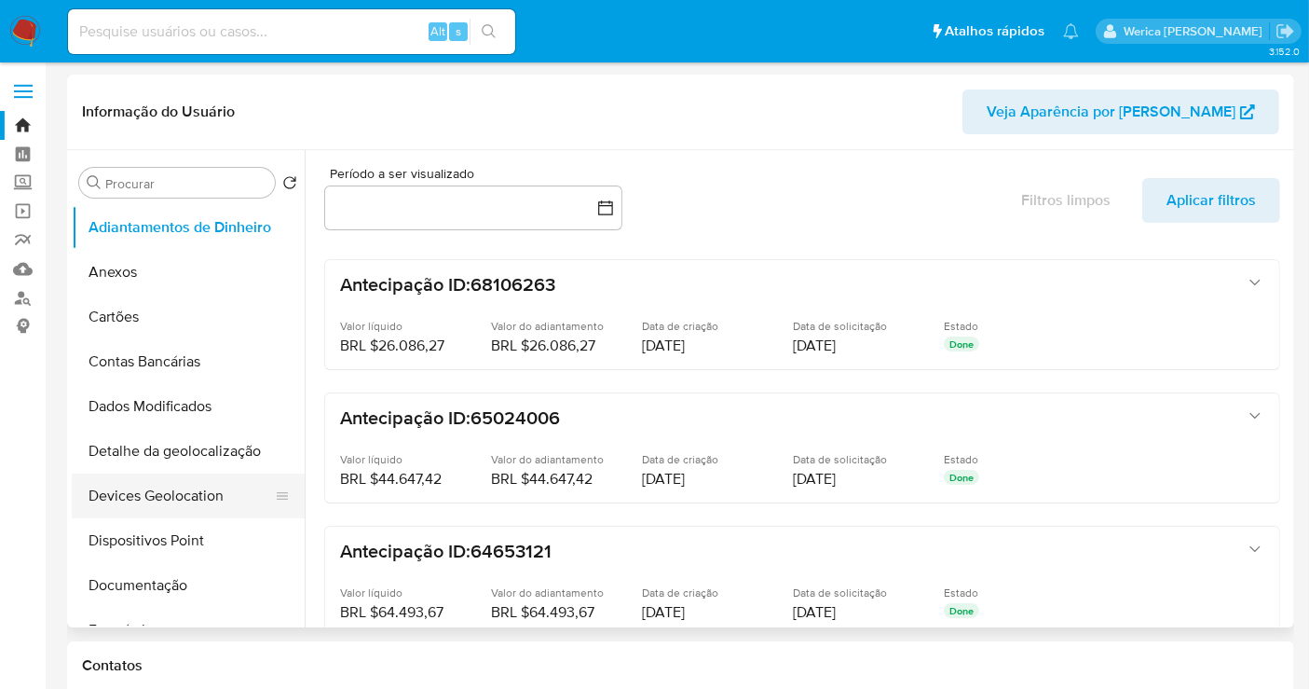
select select "10"
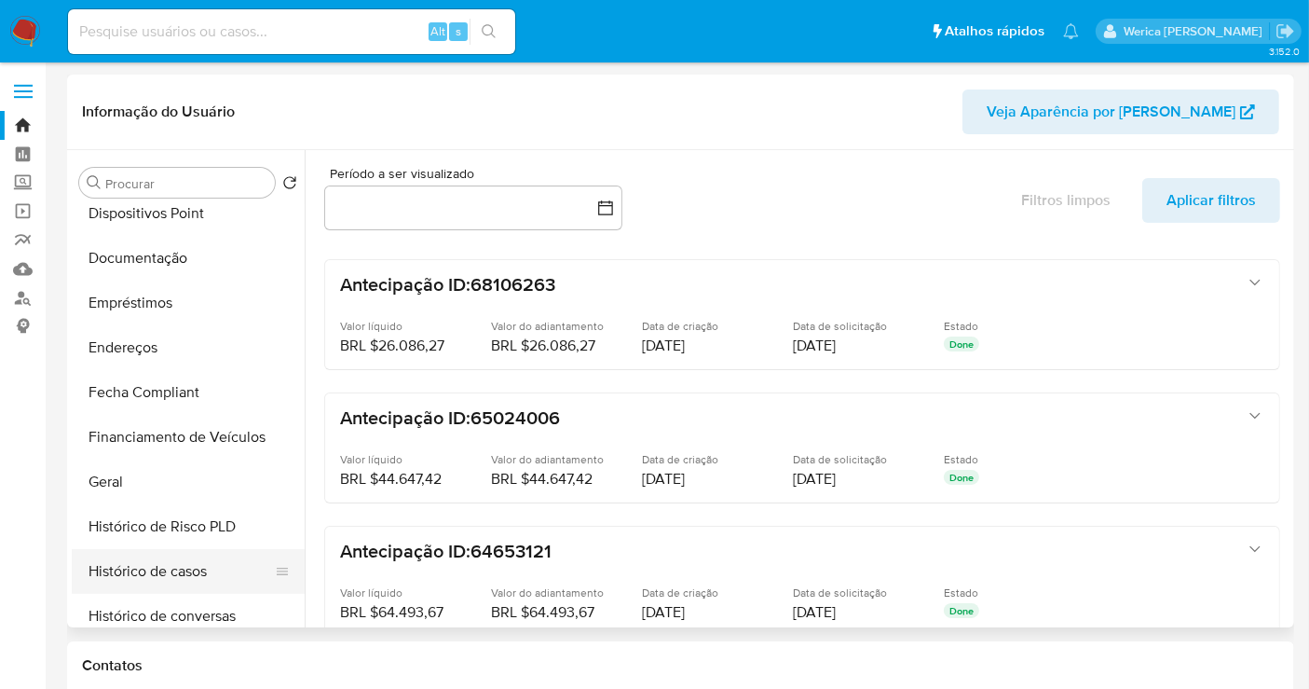
scroll to position [414, 0]
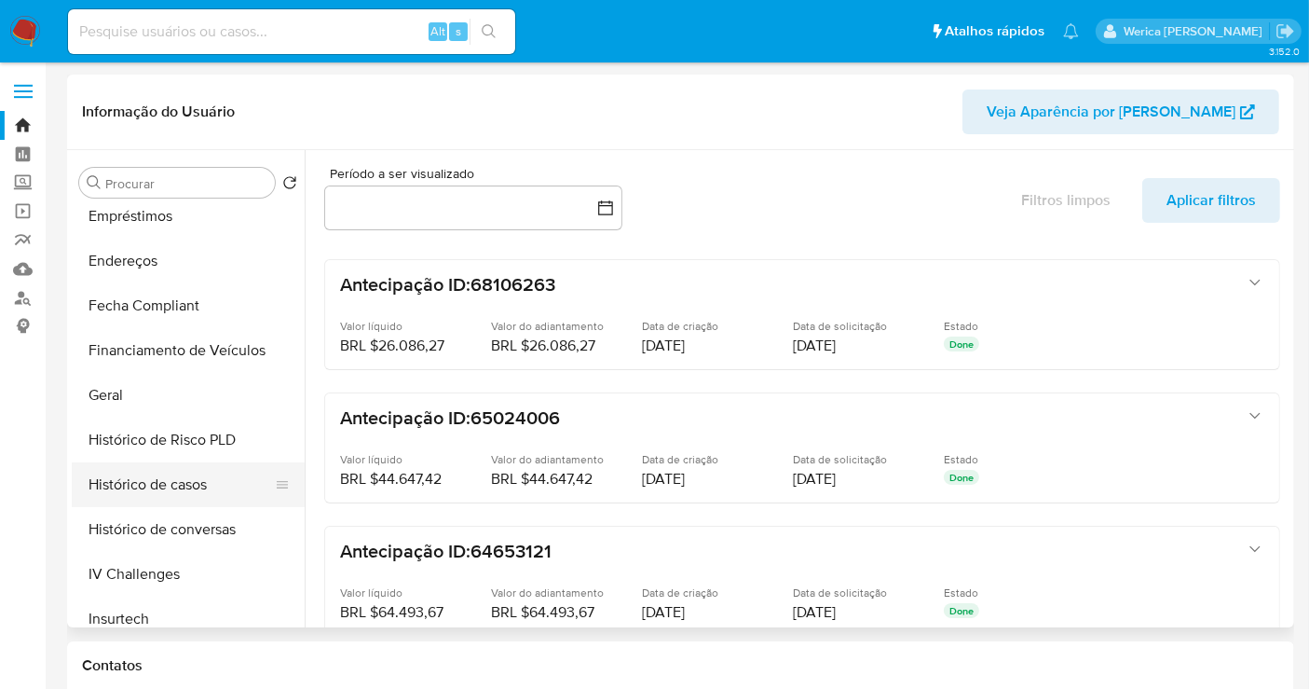
click at [159, 484] on button "Histórico de casos" at bounding box center [181, 484] width 218 height 45
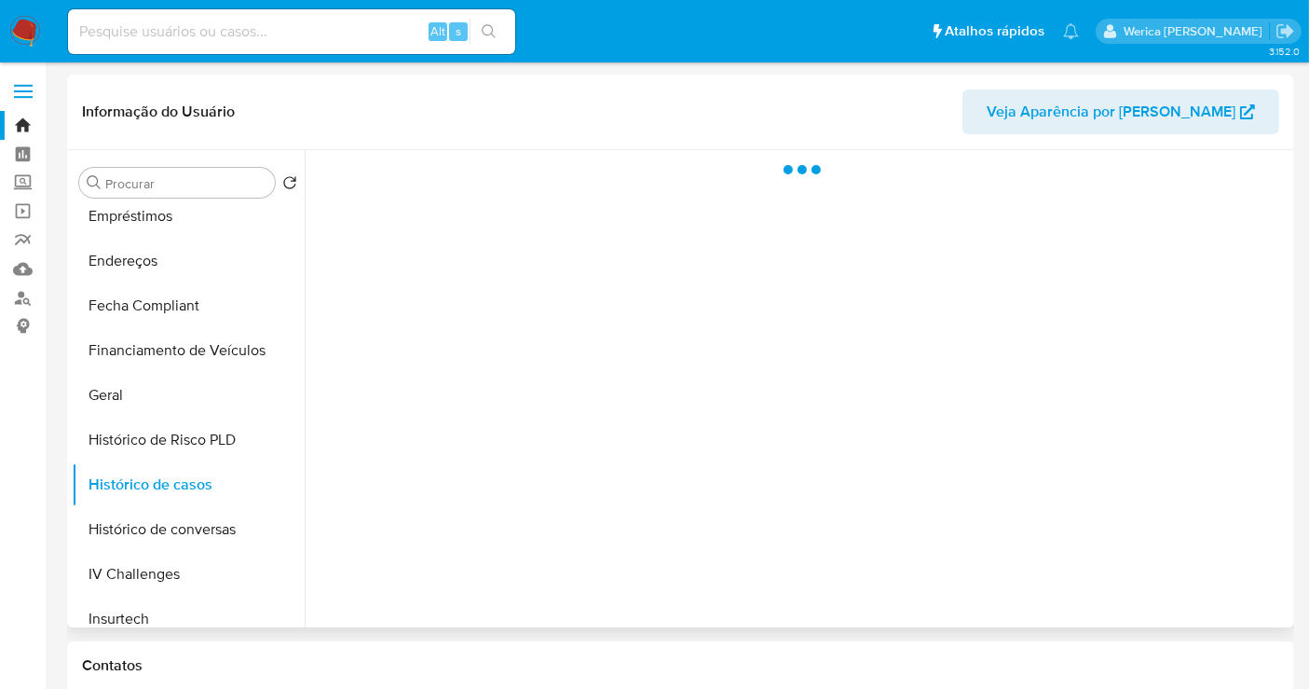
drag, startPoint x: 520, startPoint y: 442, endPoint x: 532, endPoint y: 441, distance: 12.2
click at [532, 441] on div at bounding box center [797, 388] width 985 height 477
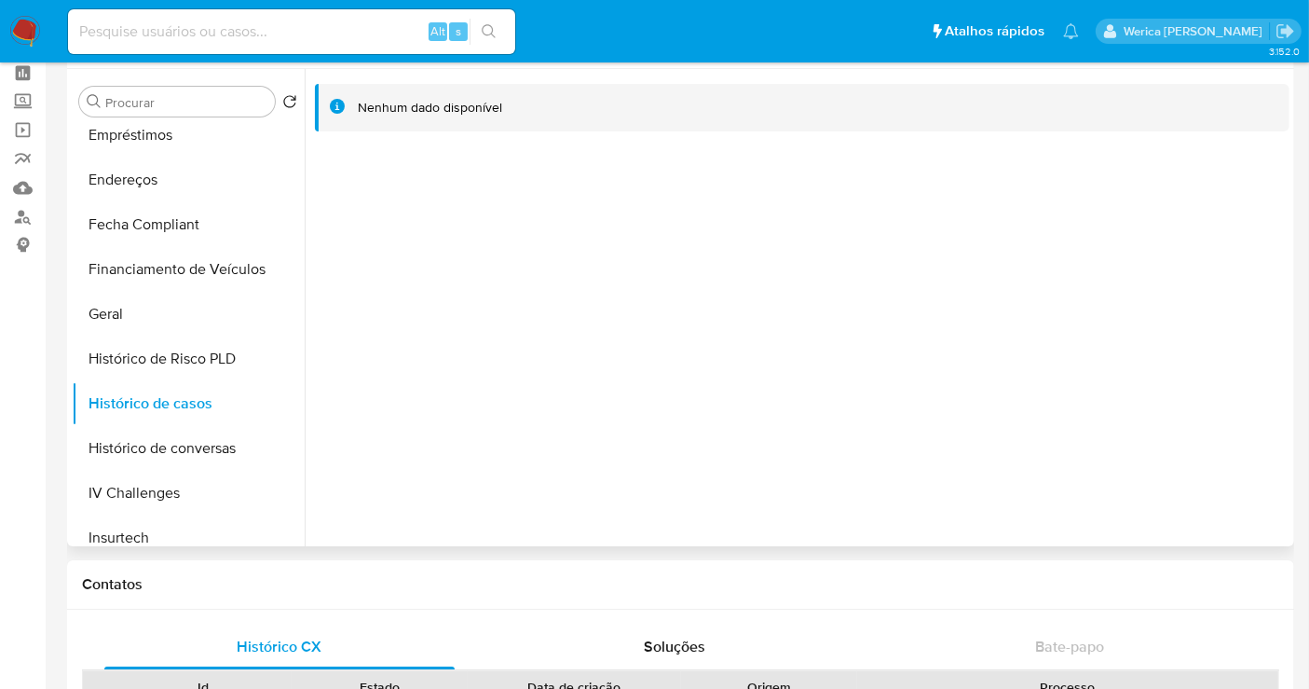
scroll to position [0, 0]
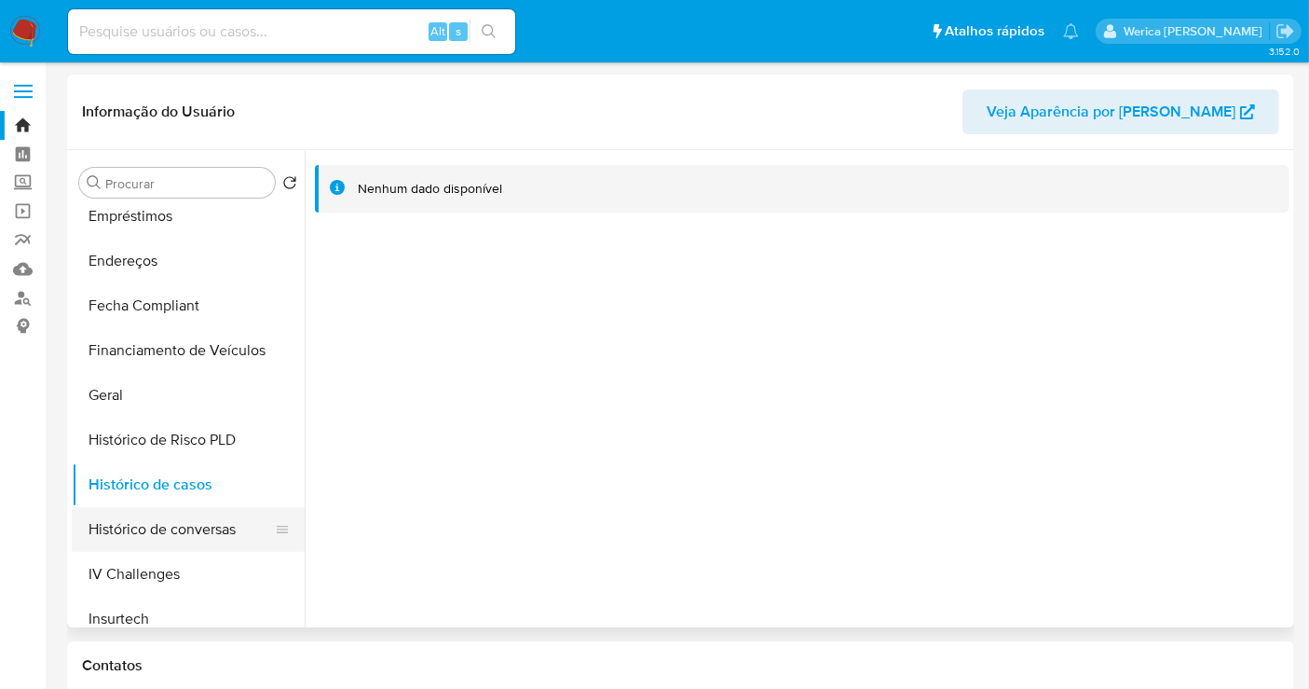
click at [219, 543] on button "Histórico de conversas" at bounding box center [181, 529] width 218 height 45
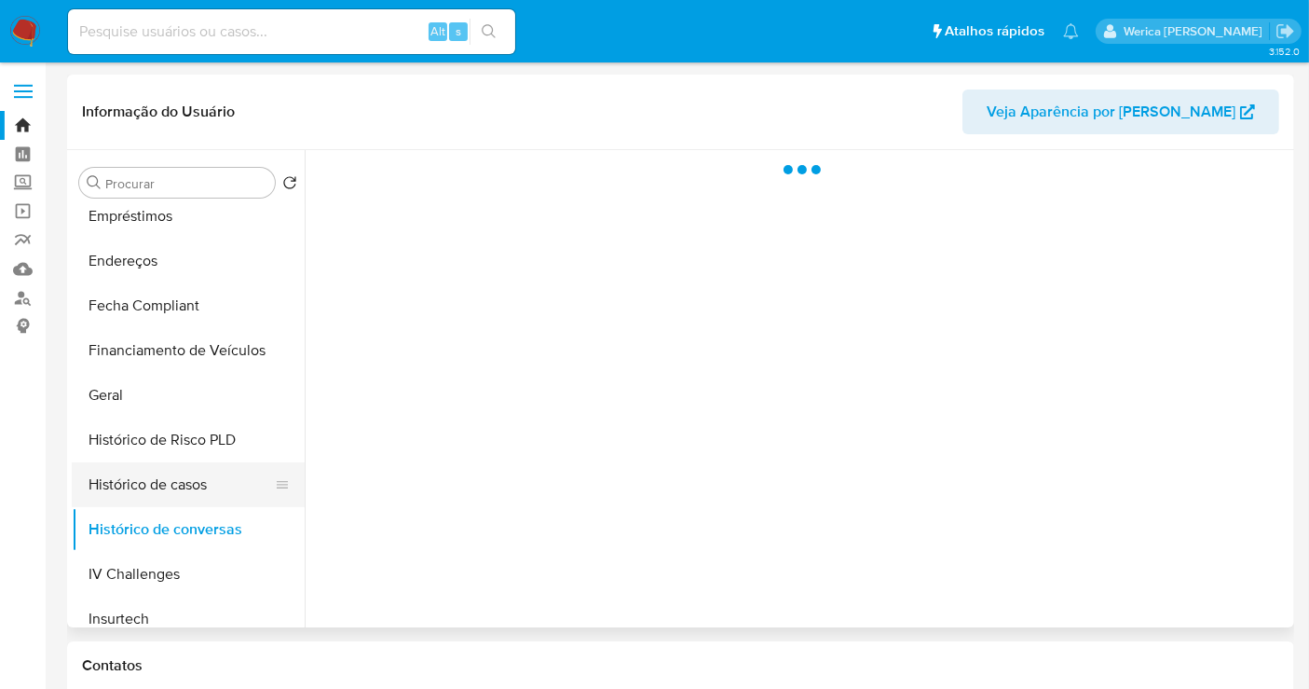
click at [197, 477] on button "Histórico de casos" at bounding box center [181, 484] width 218 height 45
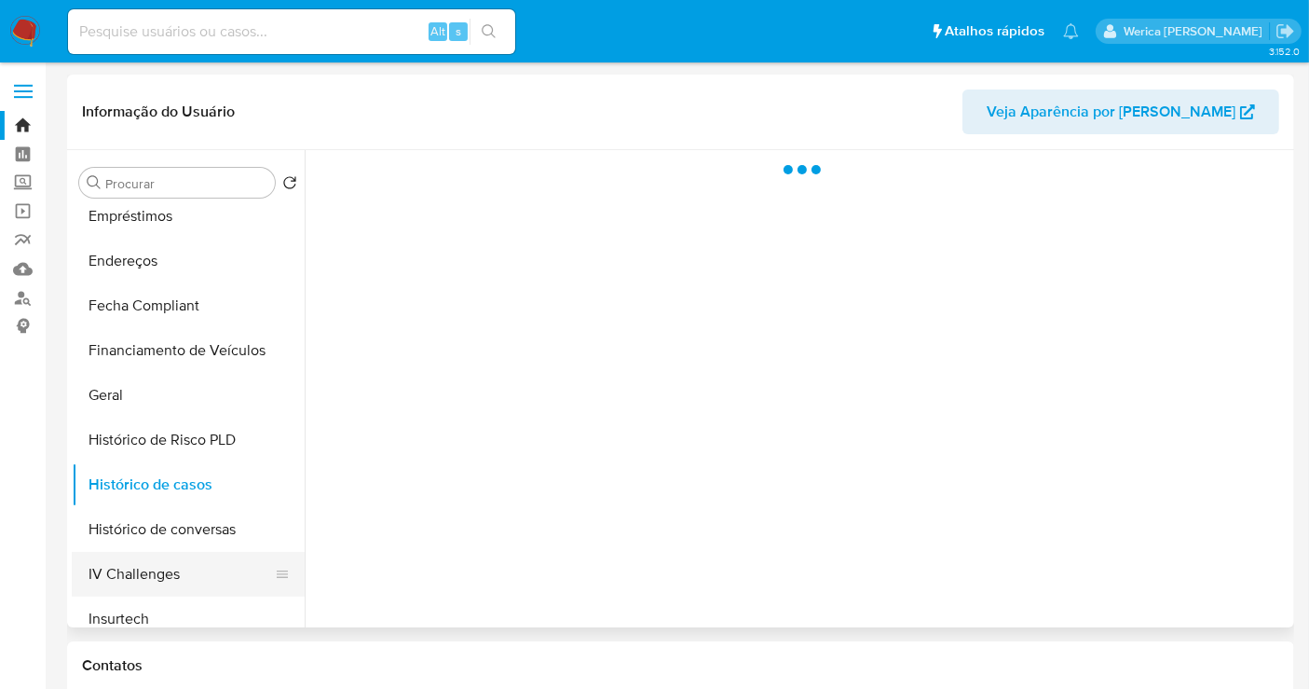
scroll to position [724, 0]
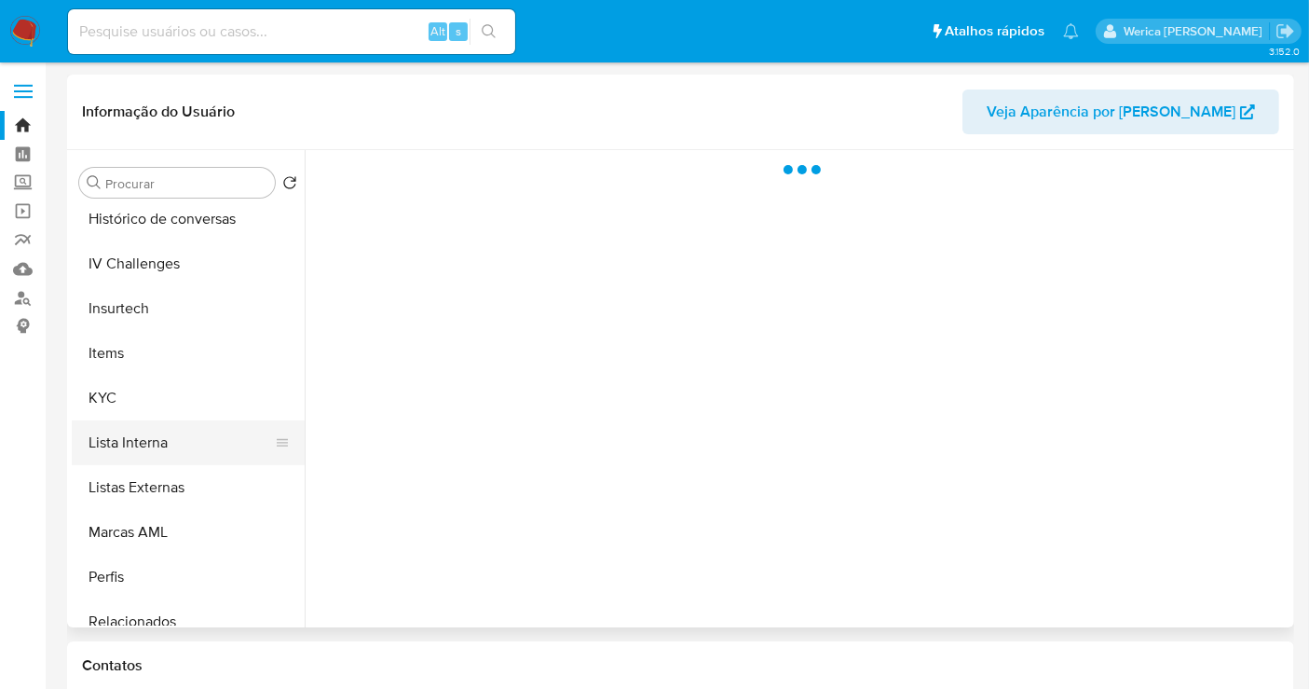
click at [184, 440] on button "Lista Interna" at bounding box center [181, 442] width 218 height 45
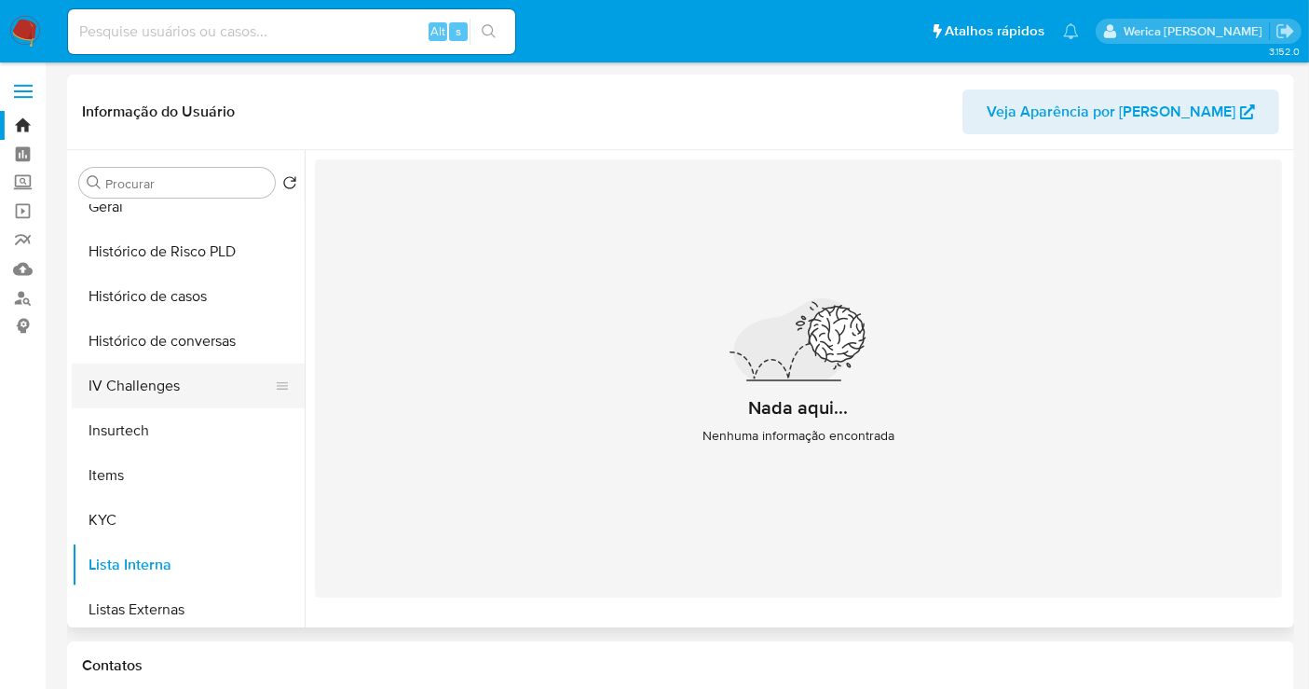
scroll to position [517, 0]
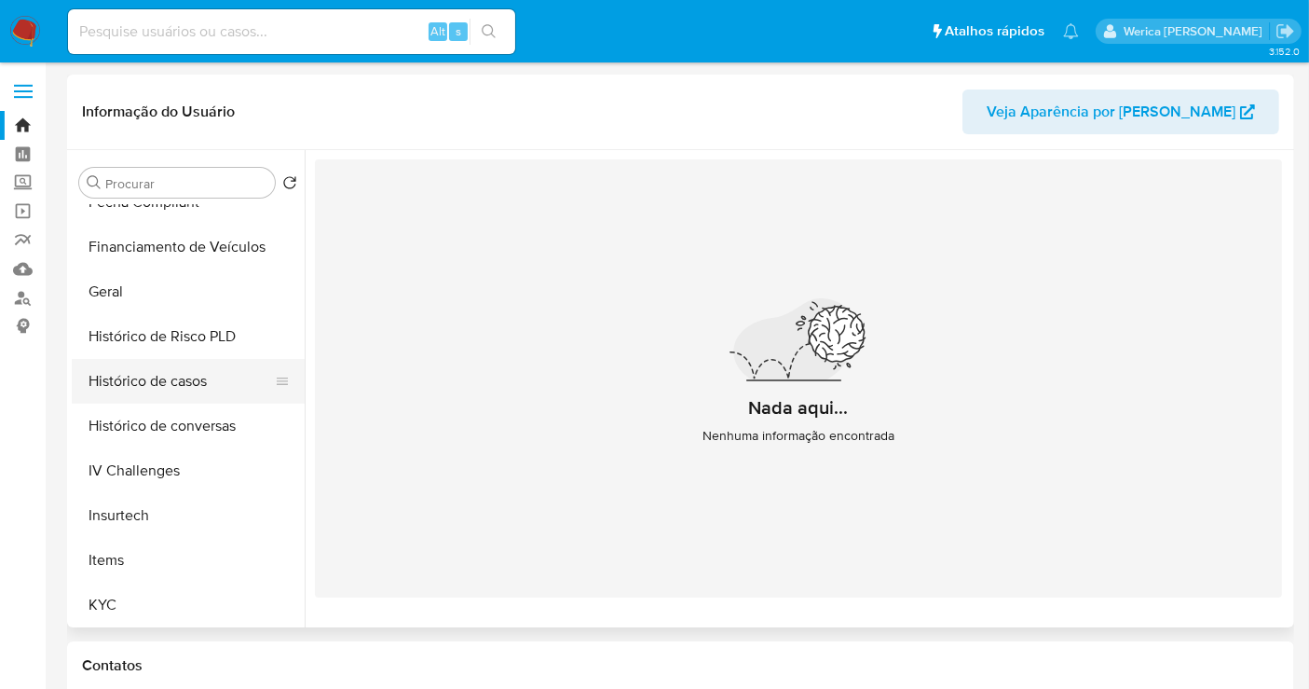
click at [181, 387] on button "Histórico de casos" at bounding box center [181, 381] width 218 height 45
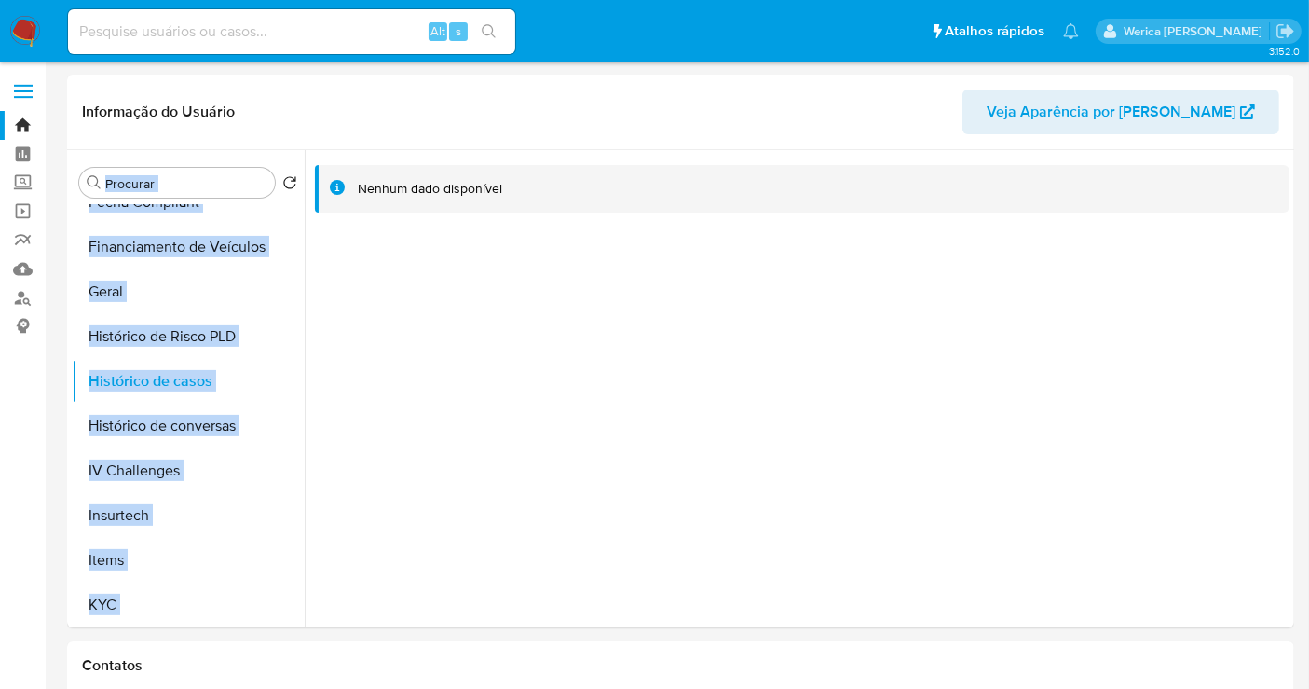
drag, startPoint x: 1296, startPoint y: 96, endPoint x: 1320, endPoint y: 169, distance: 76.6
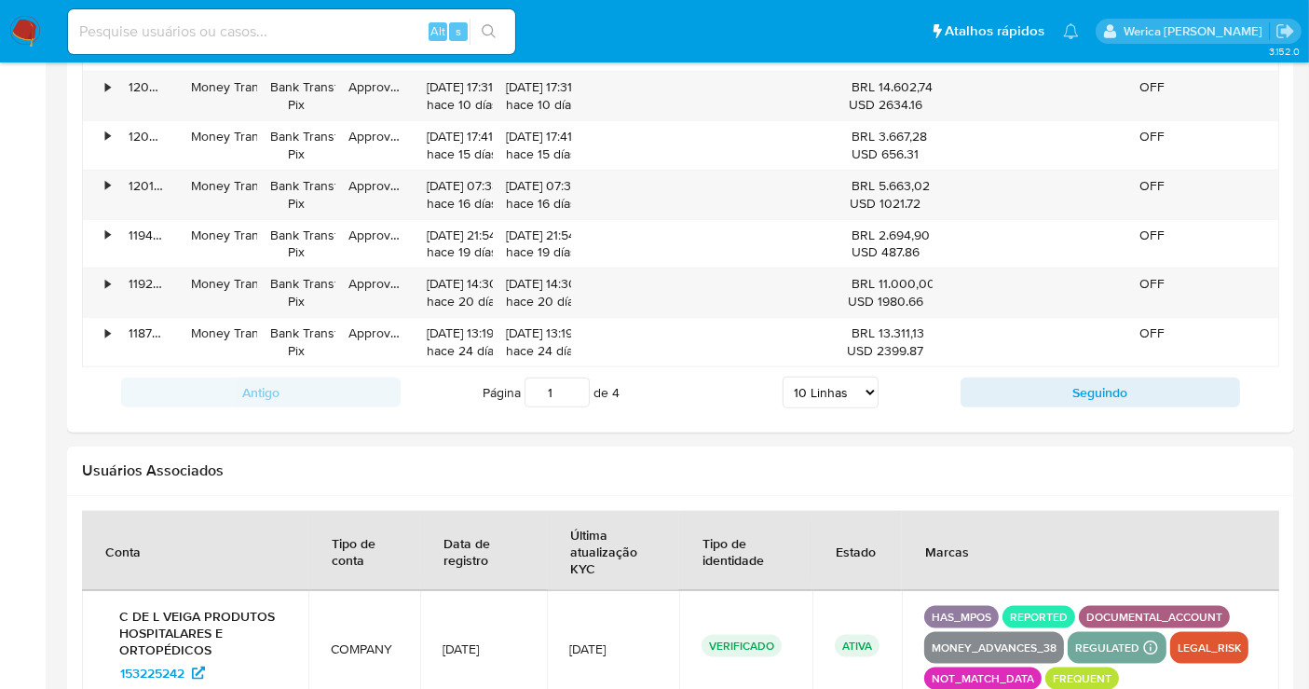
scroll to position [2303, 0]
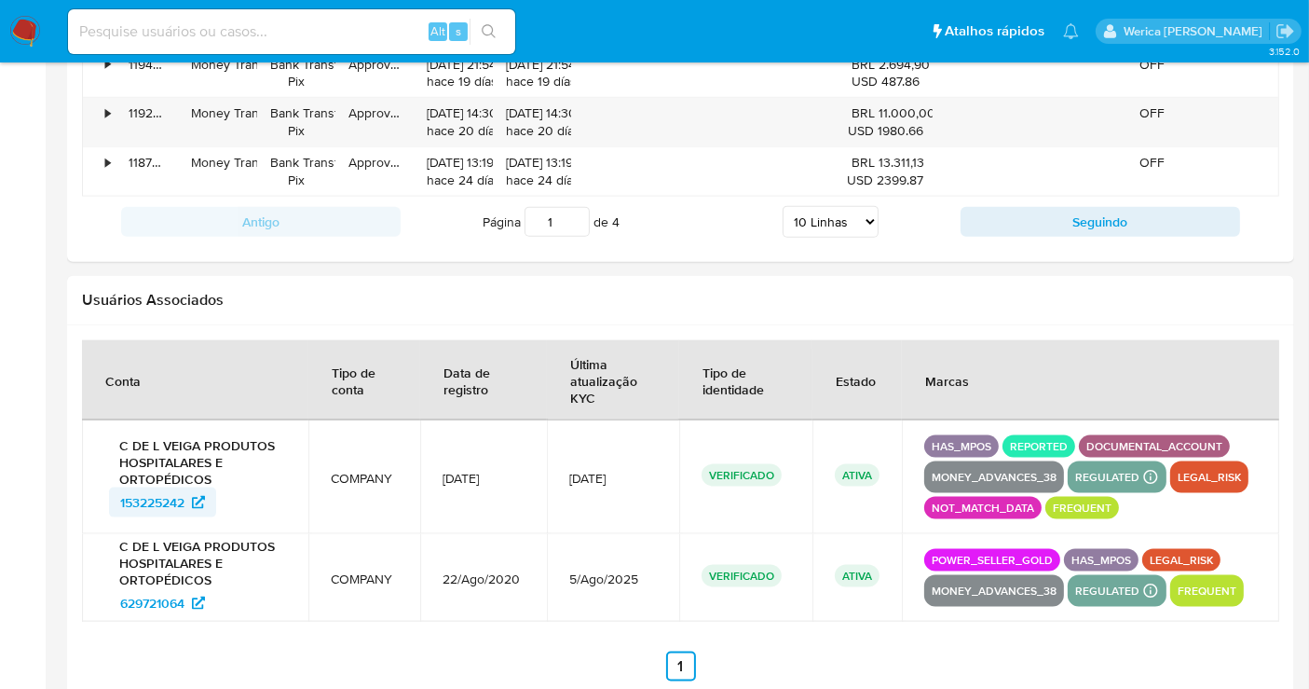
click at [170, 496] on span "153225242" at bounding box center [152, 502] width 64 height 30
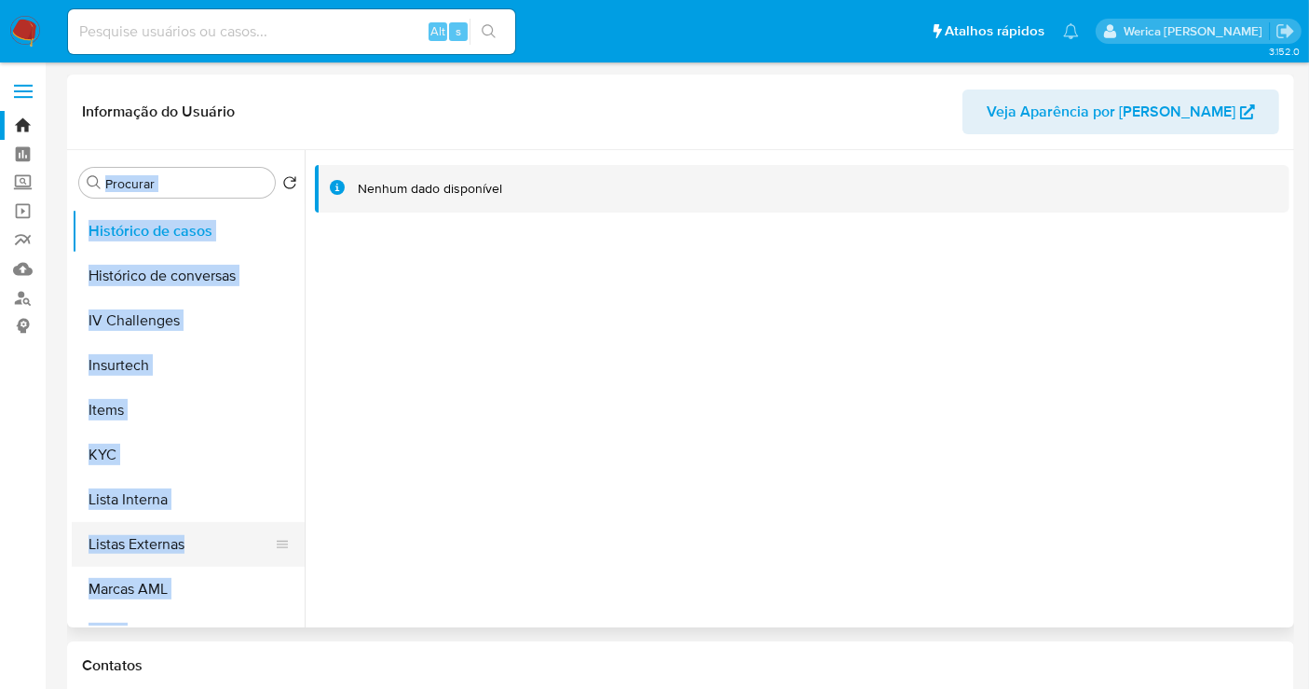
scroll to position [787, 0]
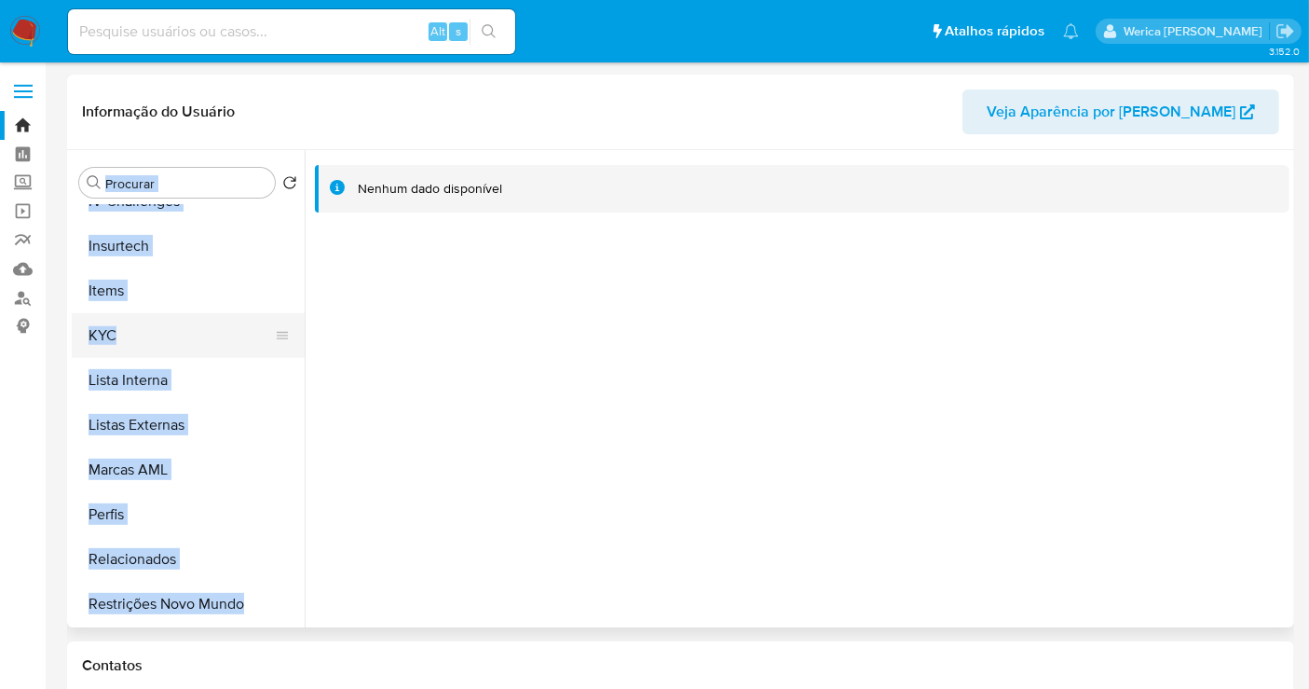
click at [171, 343] on button "KYC" at bounding box center [181, 335] width 218 height 45
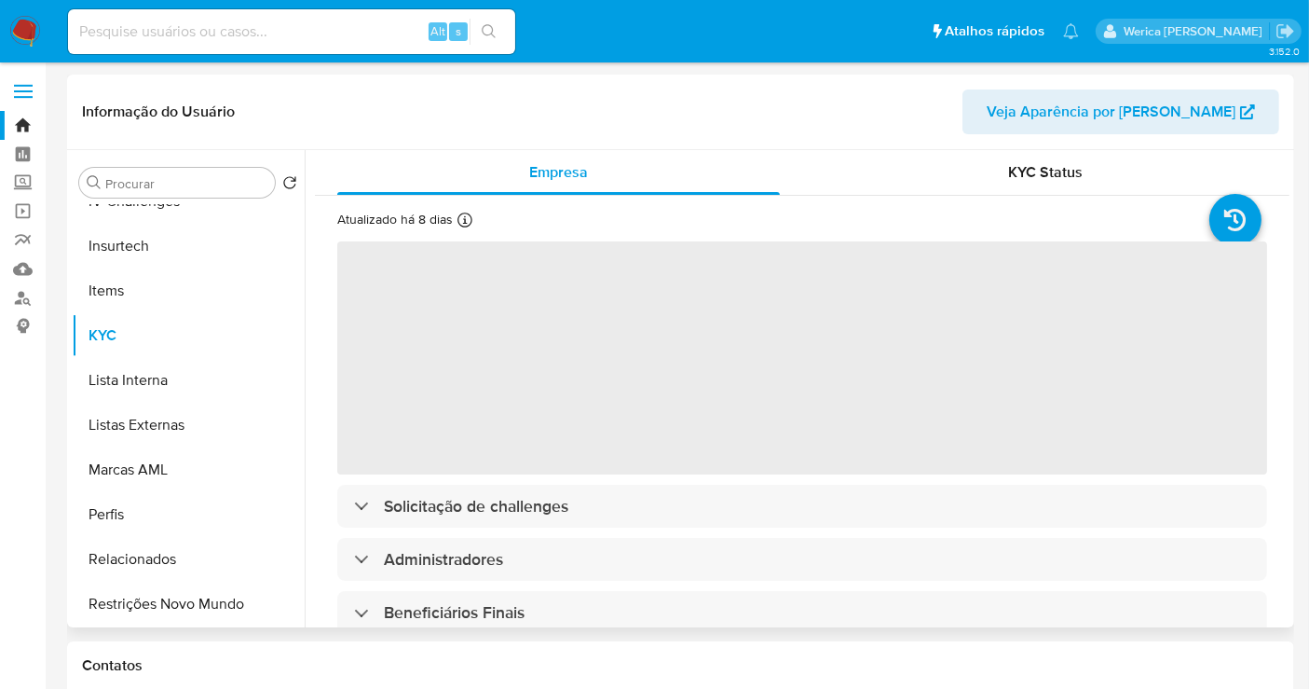
click at [601, 355] on span "‌" at bounding box center [802, 357] width 930 height 233
click at [645, 136] on div "Informação do Usuário Veja Aparência por Pessoa" at bounding box center [680, 112] width 1227 height 75
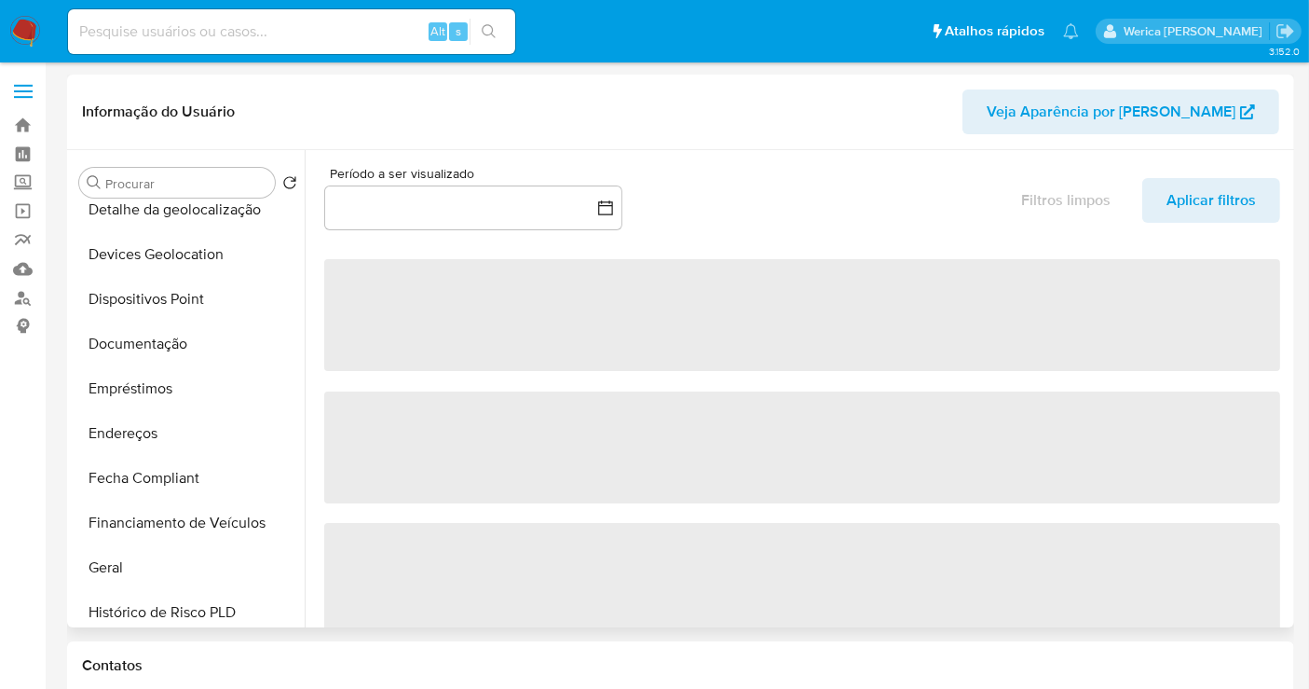
scroll to position [414, 0]
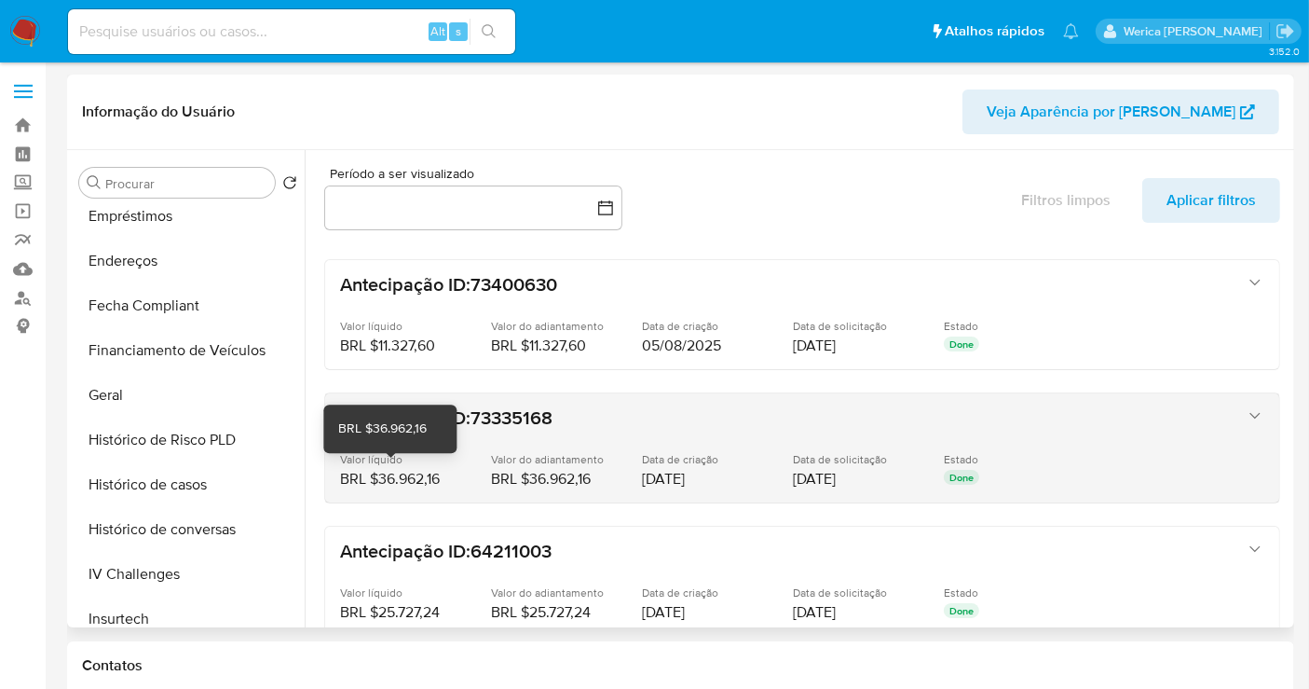
select select "10"
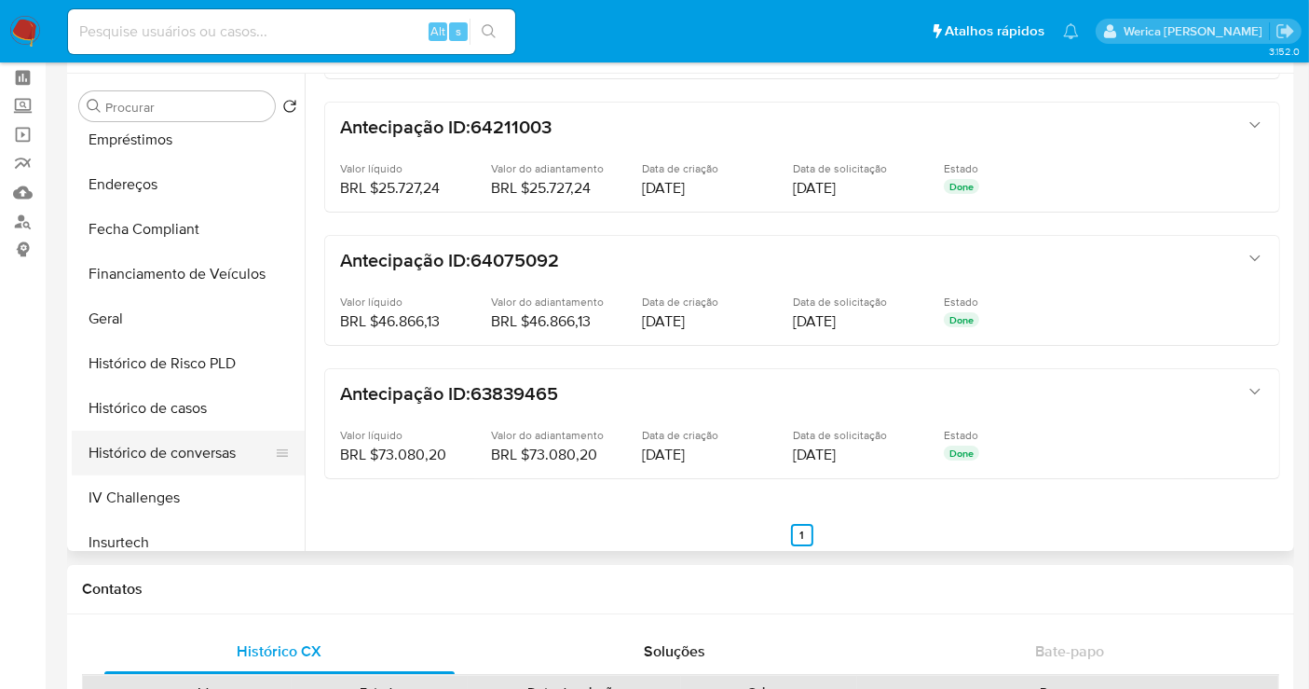
scroll to position [26, 0]
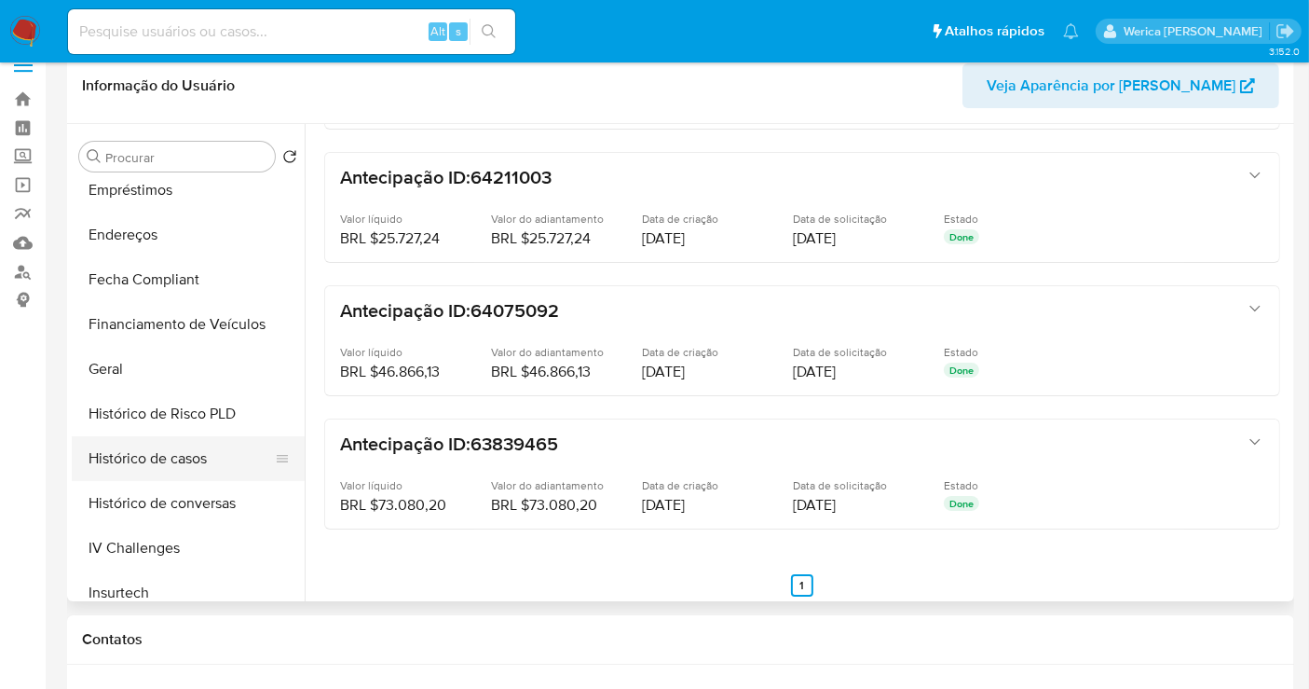
click at [175, 452] on button "Histórico de casos" at bounding box center [181, 458] width 218 height 45
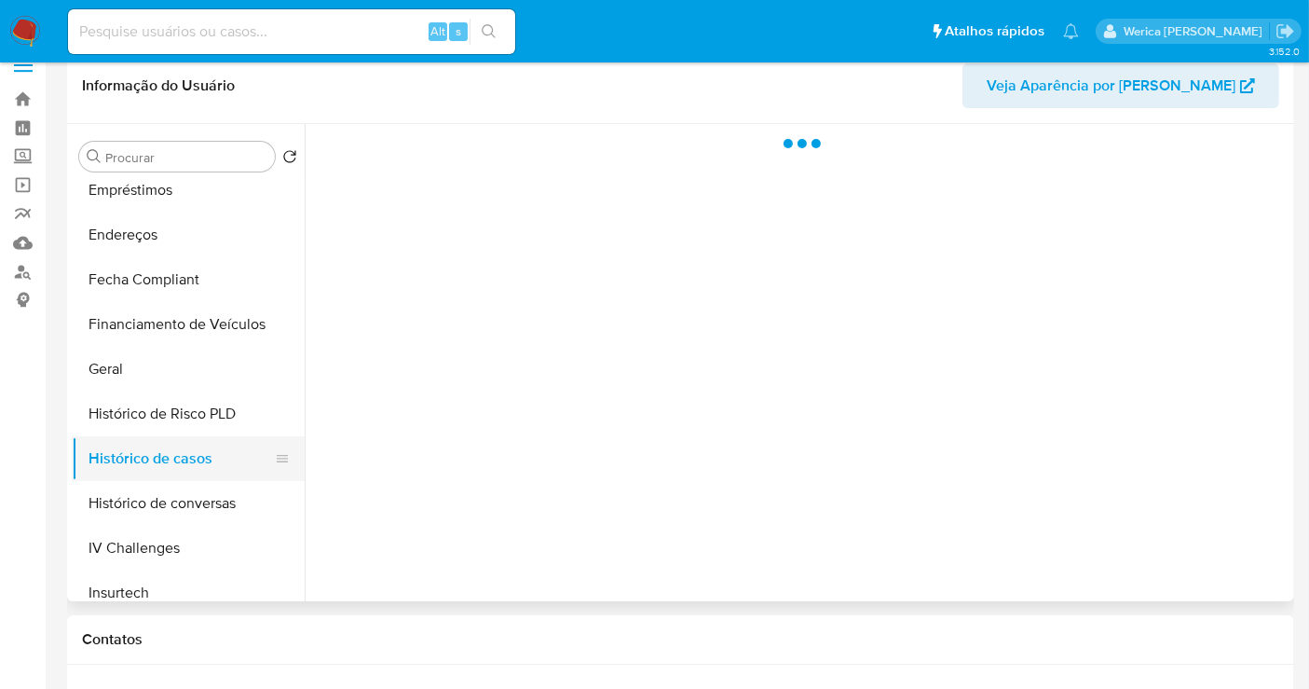
click at [175, 455] on button "Histórico de casos" at bounding box center [181, 458] width 218 height 45
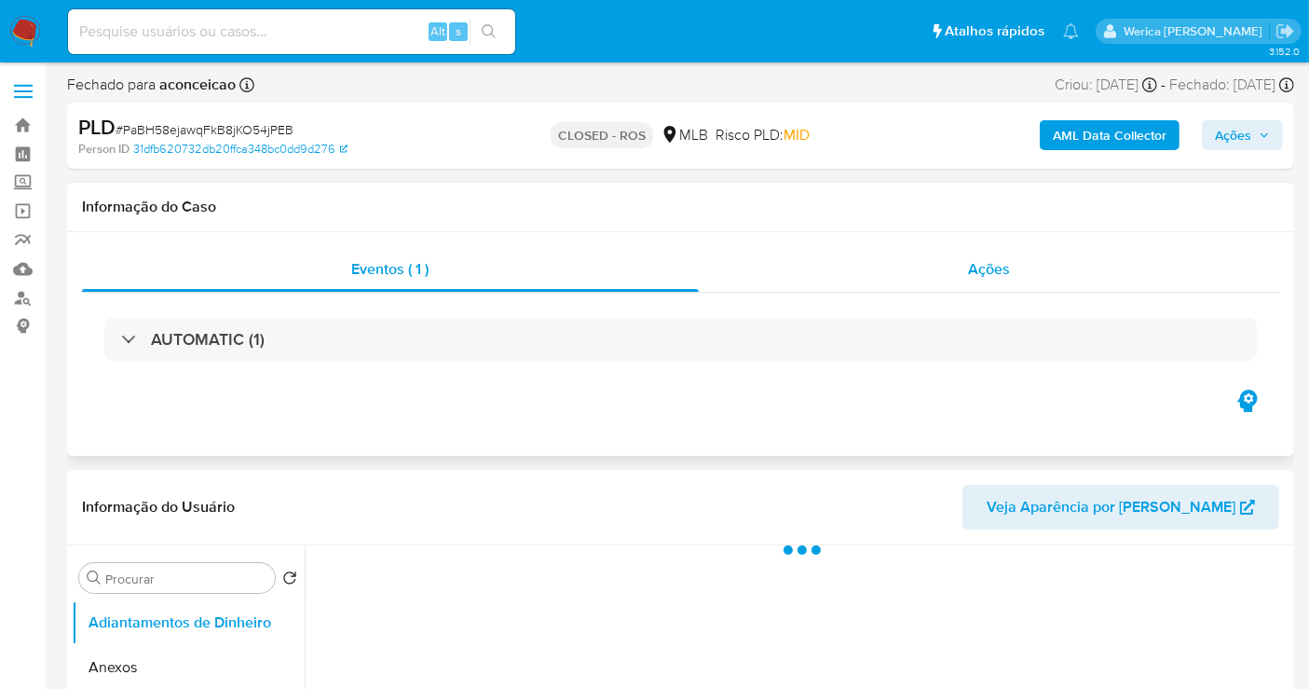
click at [1000, 251] on div "Ações" at bounding box center [989, 269] width 581 height 45
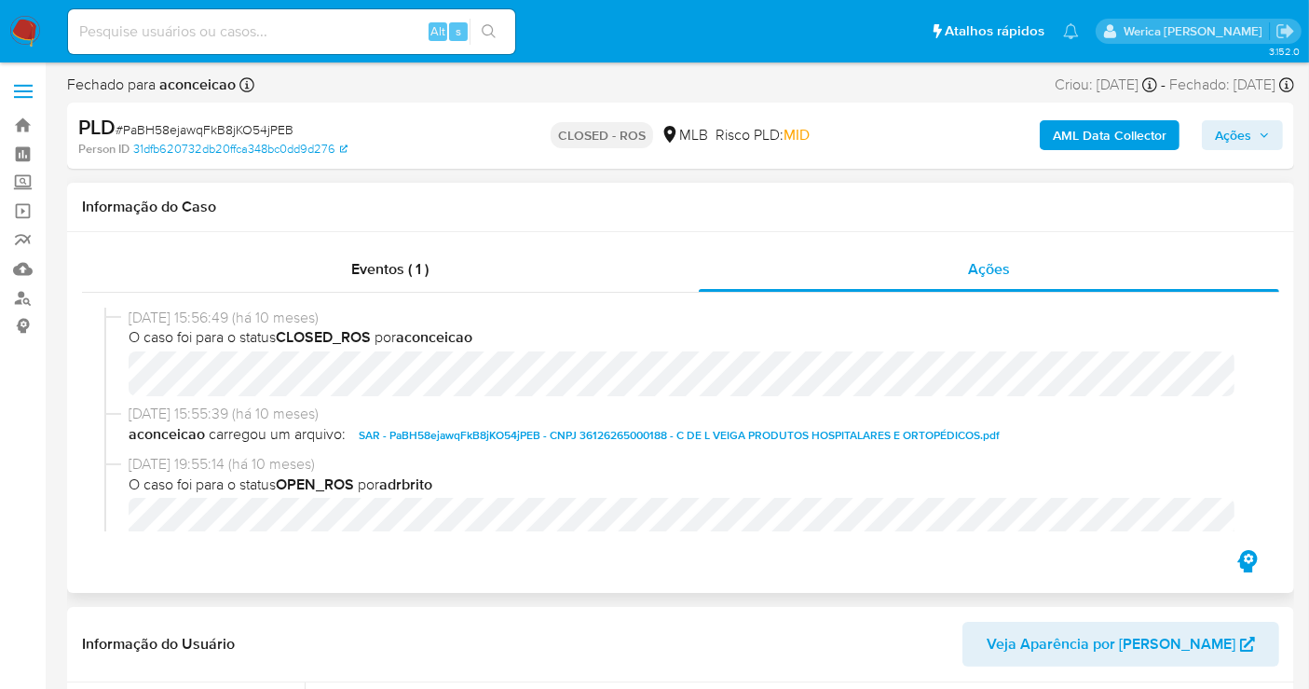
select select "10"
drag, startPoint x: 159, startPoint y: 314, endPoint x: 198, endPoint y: 316, distance: 39.2
click at [198, 316] on div "[DATE] 15:56:49 (há 10 meses) O caso foi para o status CLOSED_ROS por aconceicao" at bounding box center [680, 356] width 1153 height 97
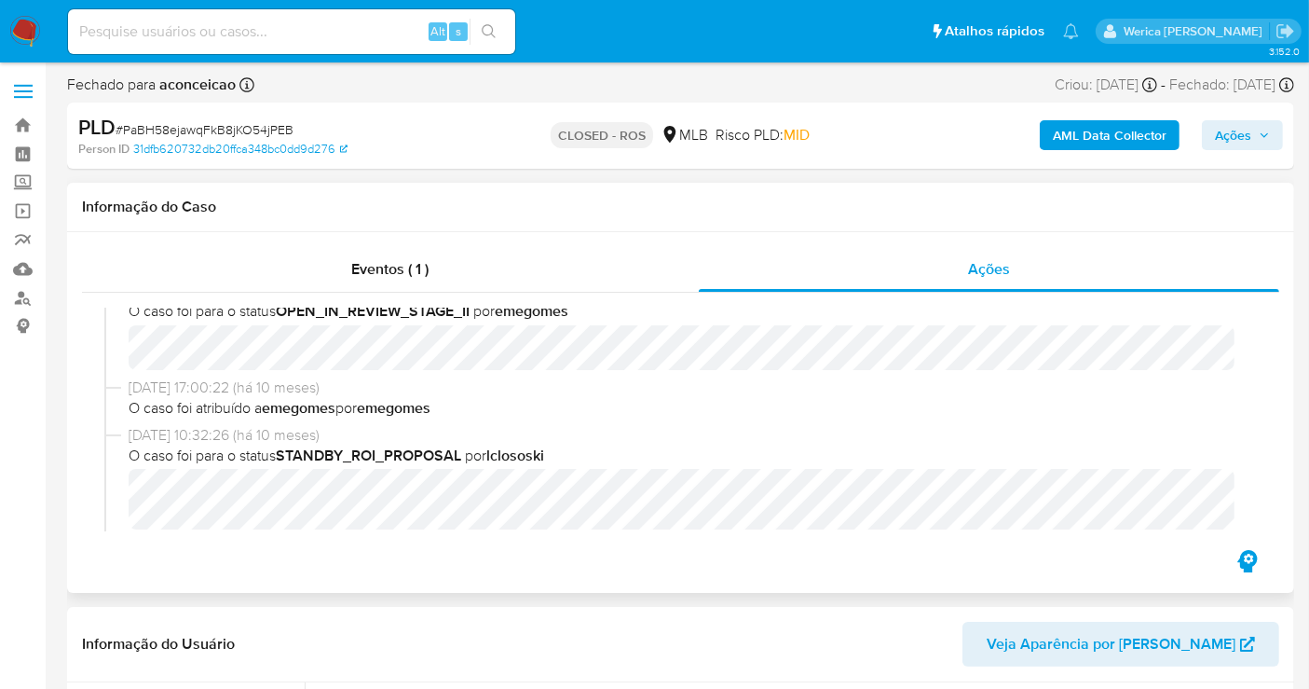
scroll to position [828, 0]
